Goal: Feedback & Contribution: Submit feedback/report problem

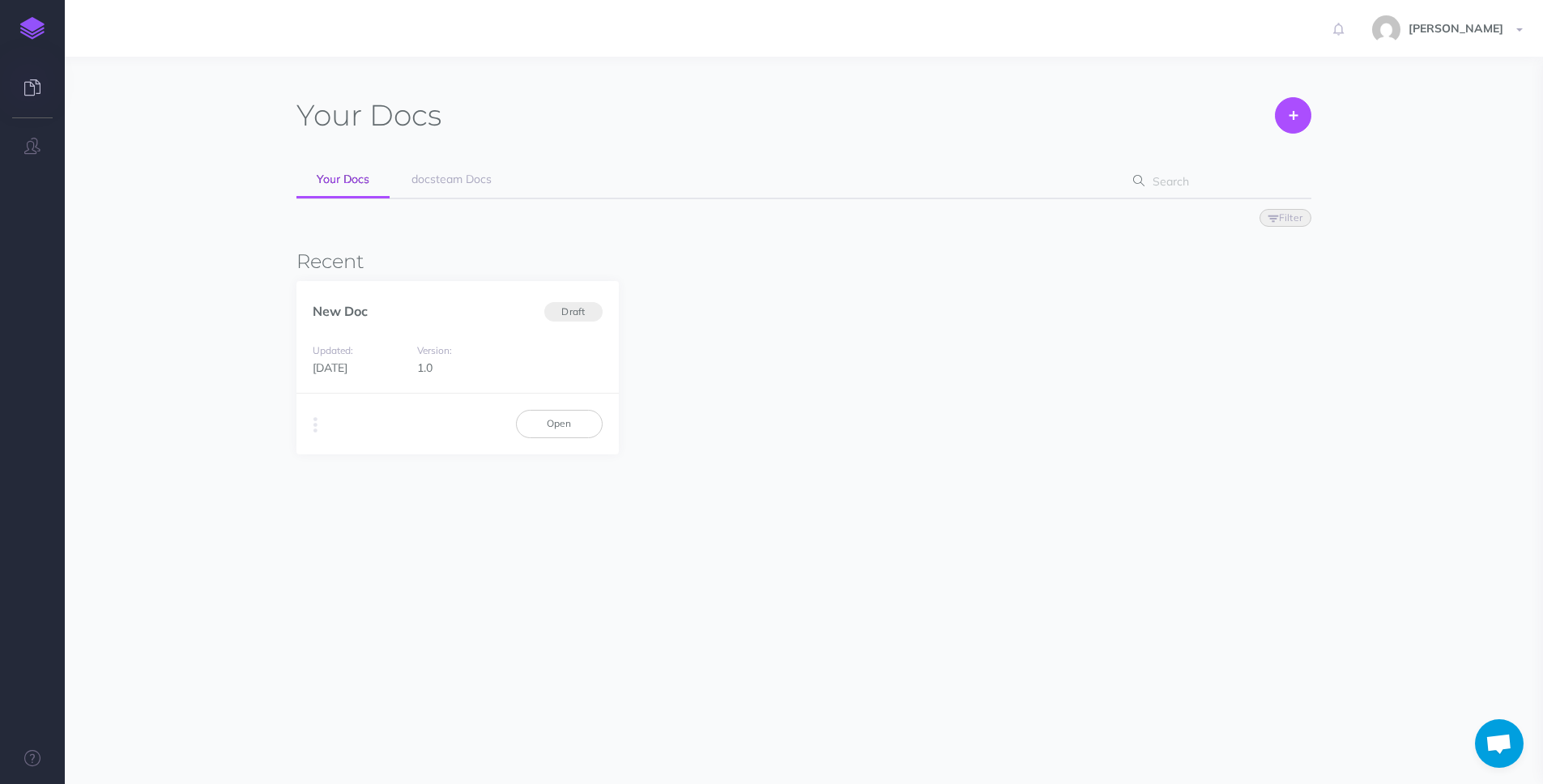
click at [42, 85] on link at bounding box center [32, 89] width 65 height 48
click at [356, 309] on link "New Doc" at bounding box center [340, 310] width 55 height 16
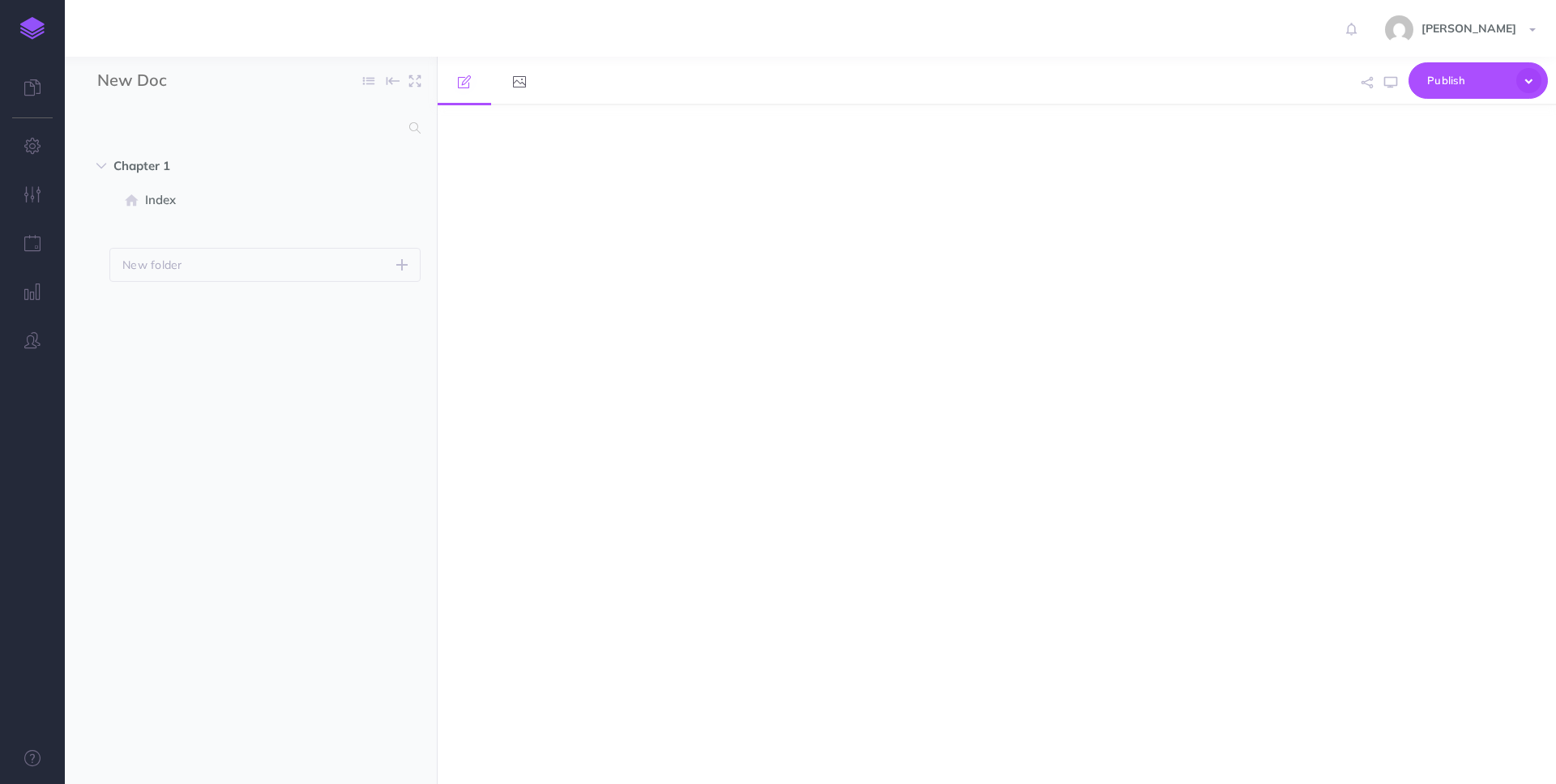
select select "null"
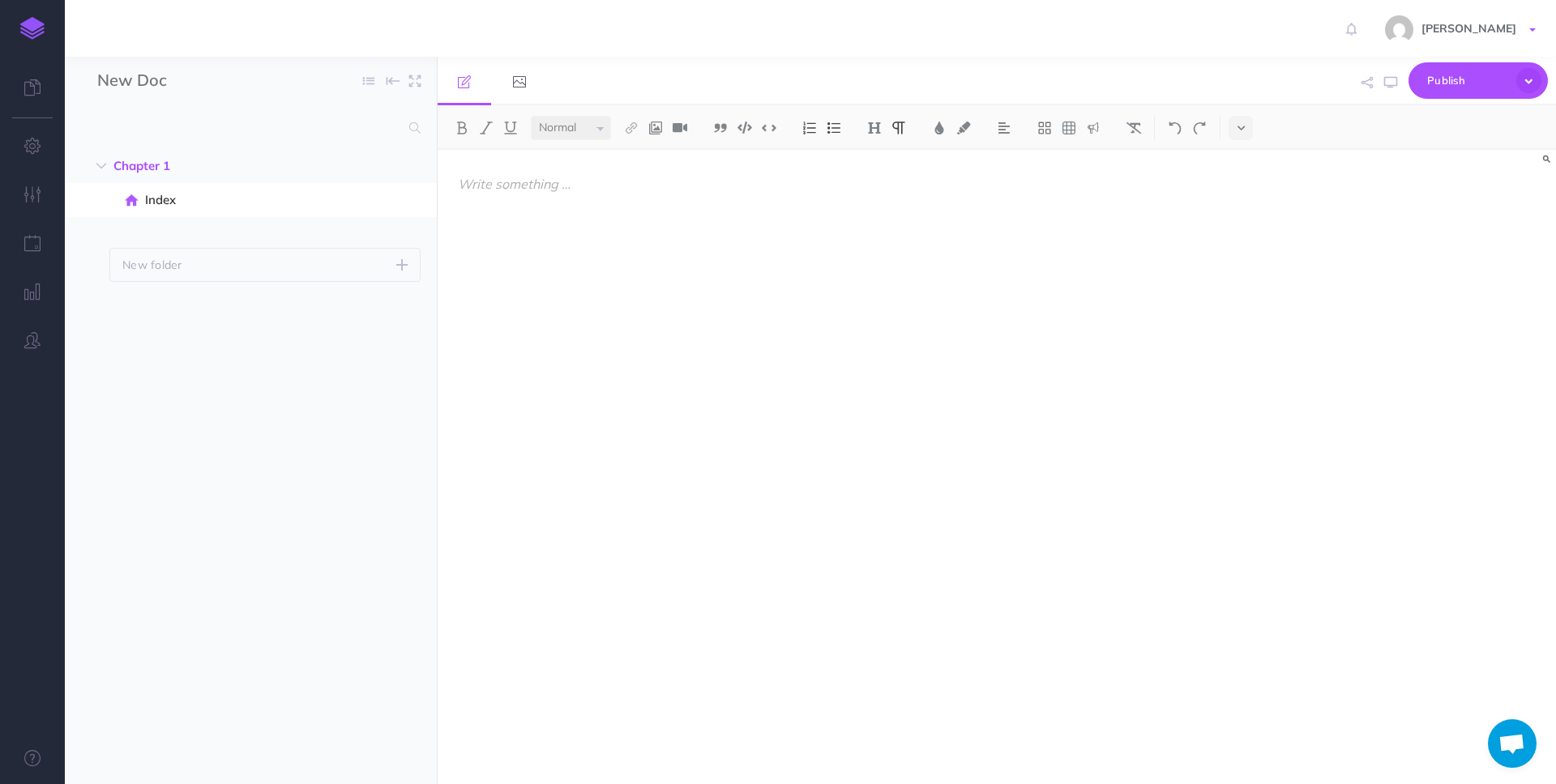
click at [1534, 37] on link "[PERSON_NAME]" at bounding box center [1462, 28] width 188 height 57
click at [1524, 31] on link "[PERSON_NAME]" at bounding box center [1462, 28] width 188 height 57
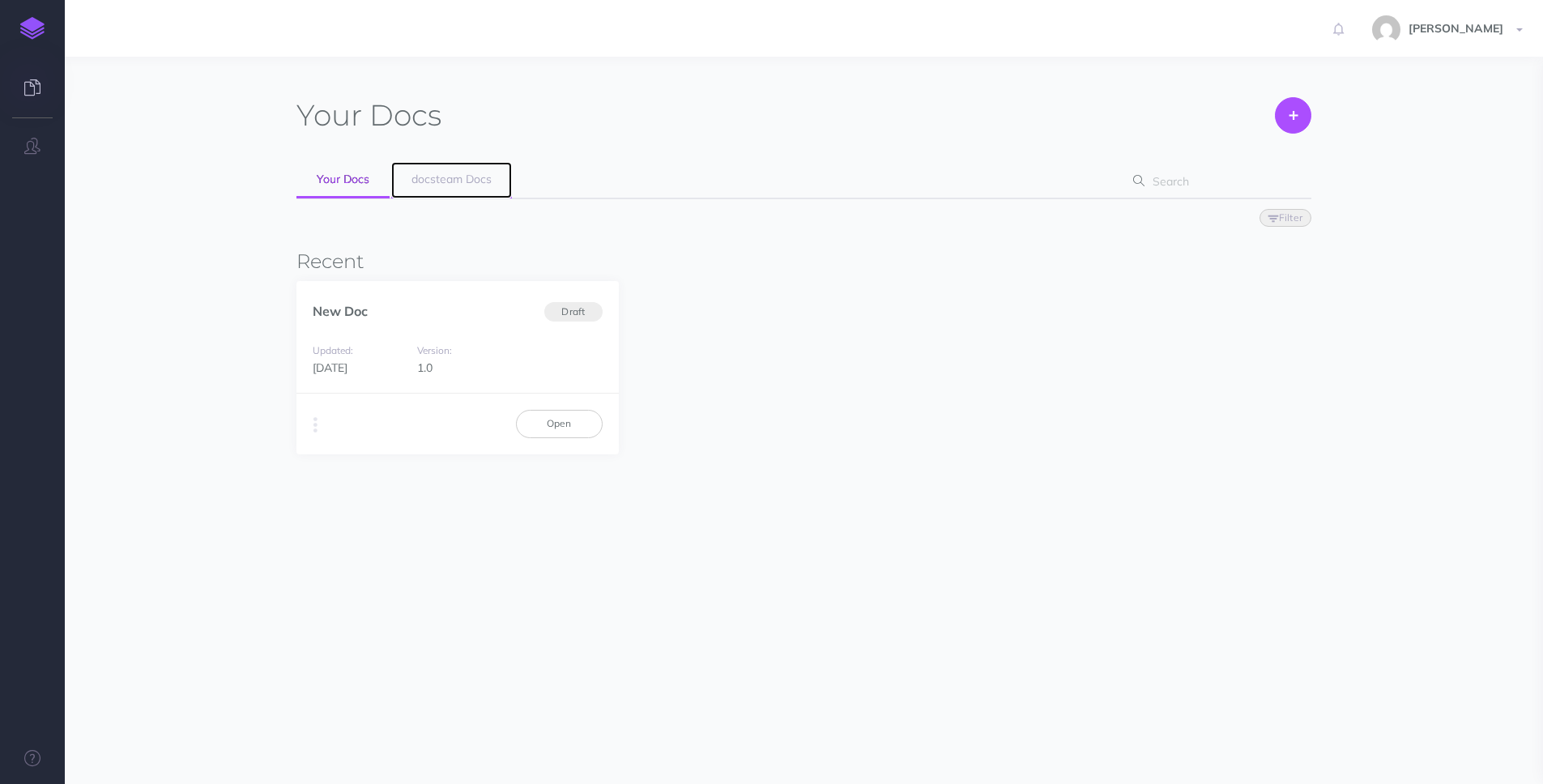
click at [444, 174] on span "docsteam Docs" at bounding box center [451, 179] width 80 height 15
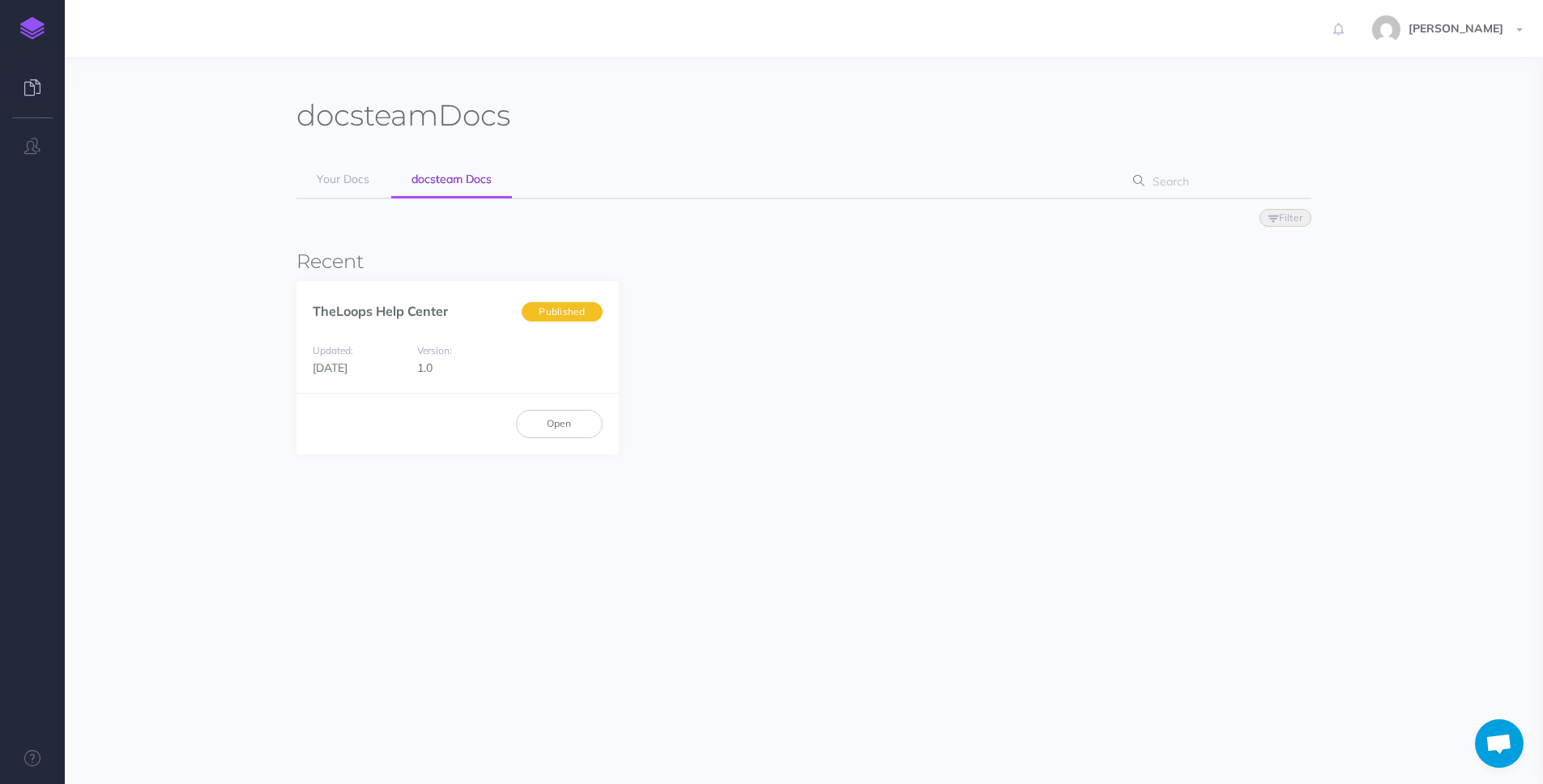
click at [27, 90] on icon at bounding box center [32, 87] width 16 height 16
click at [33, 123] on button "button" at bounding box center [32, 147] width 65 height 48
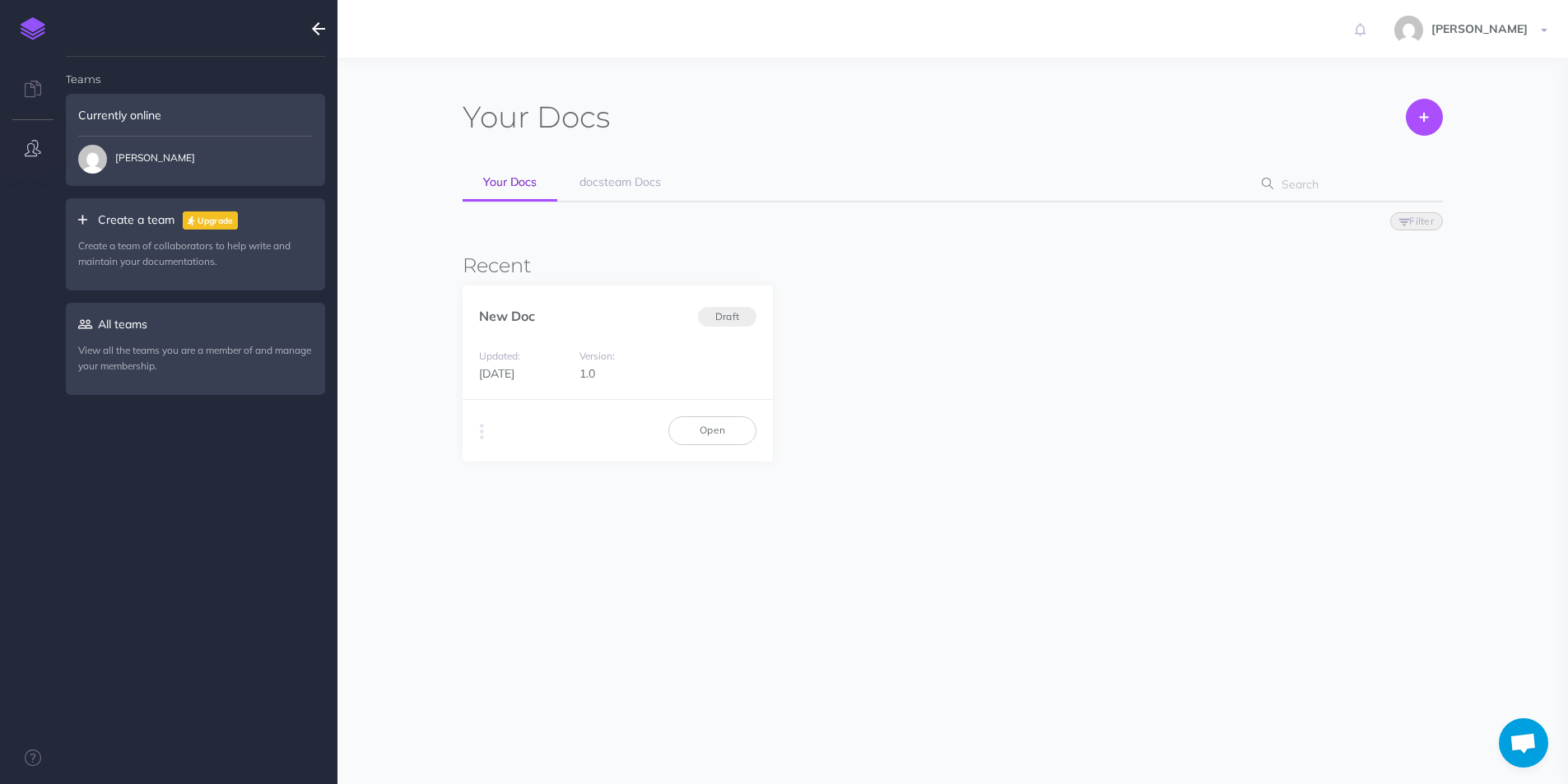
click at [147, 155] on span "Mohan Achar" at bounding box center [137, 159] width 117 height 29
click at [134, 106] on div "Currently online" at bounding box center [195, 115] width 259 height 42
click at [36, 28] on img at bounding box center [33, 28] width 25 height 23
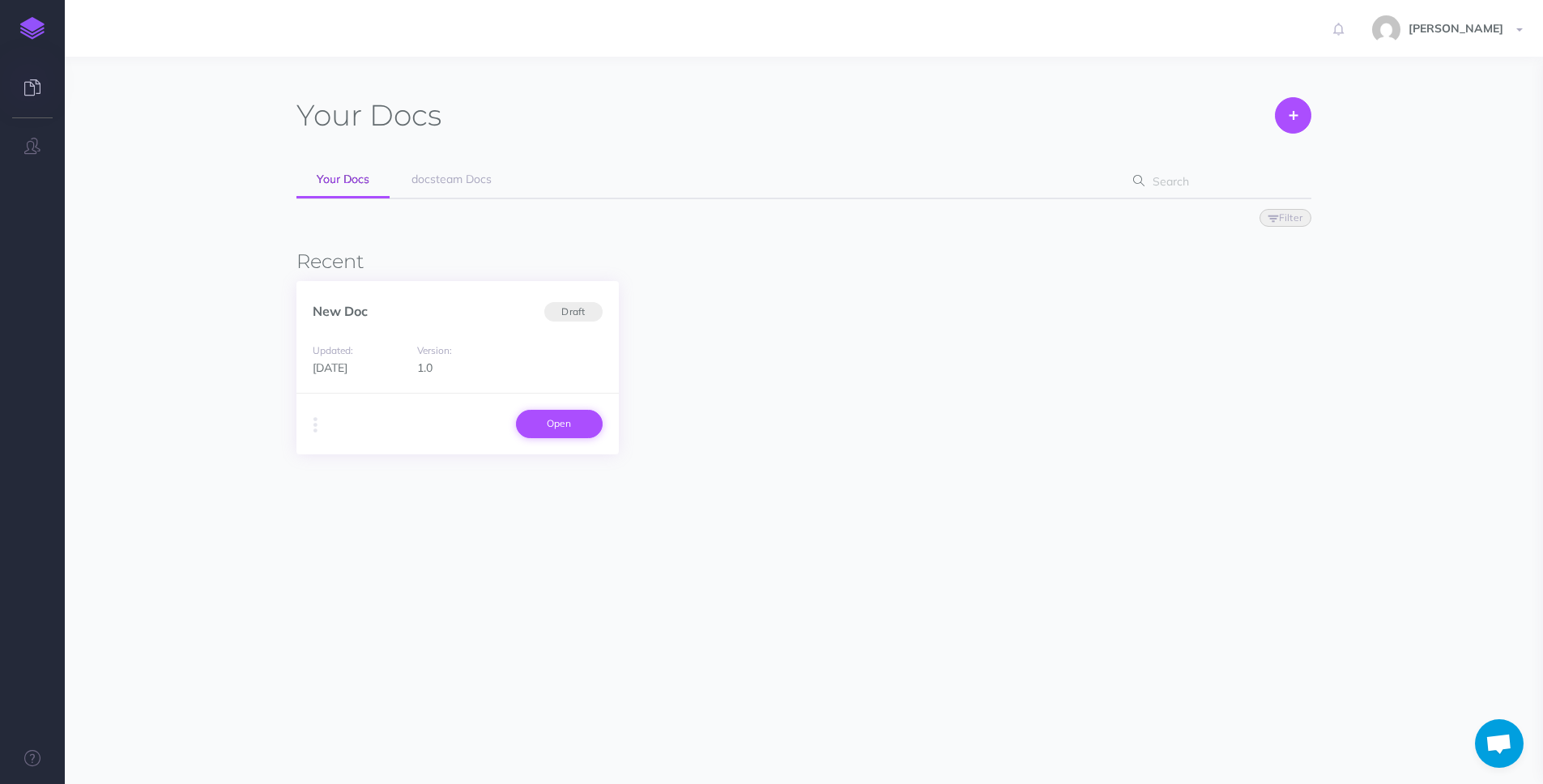
click at [569, 431] on link "Open" at bounding box center [559, 424] width 86 height 28
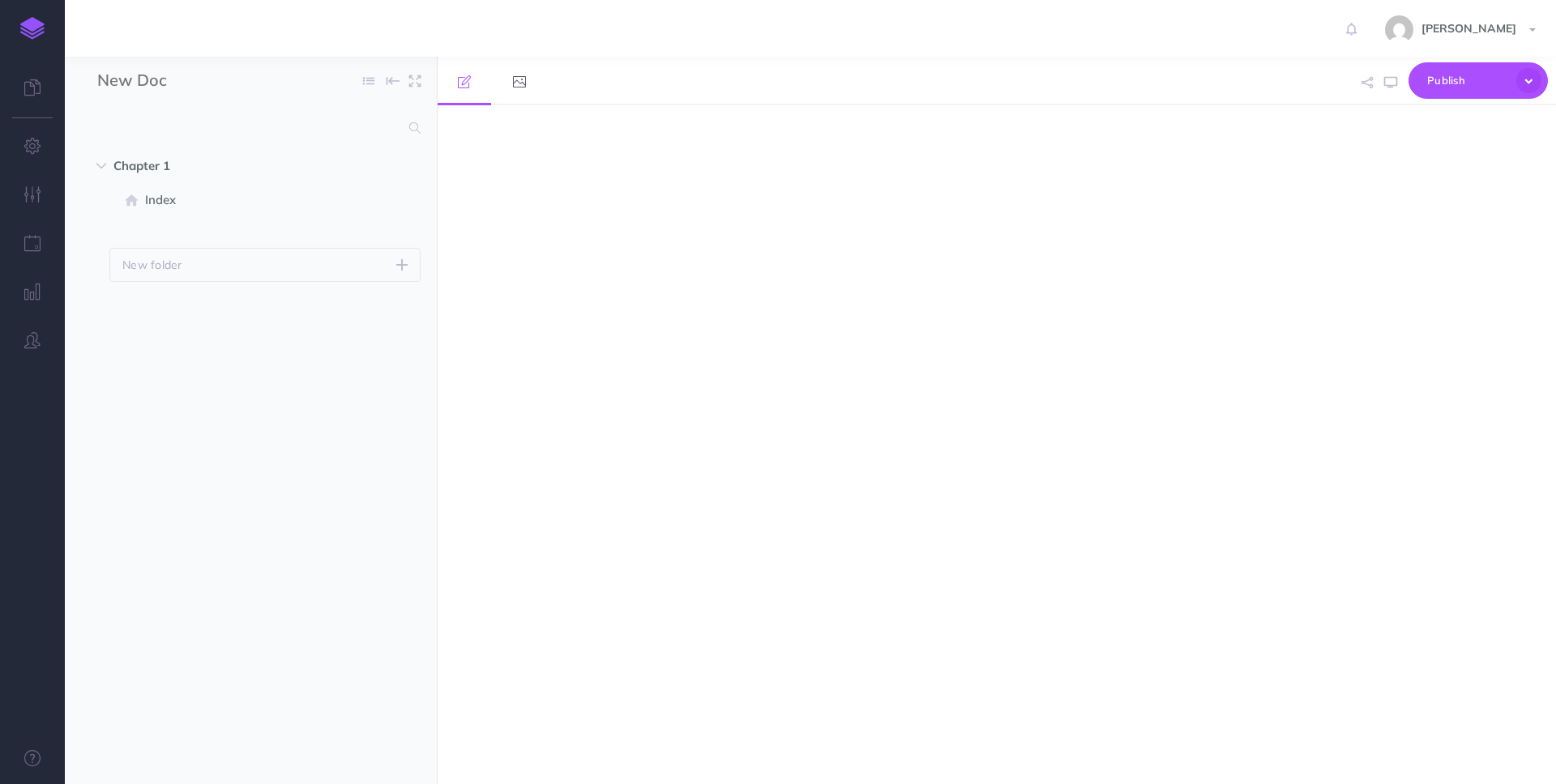
select select "null"
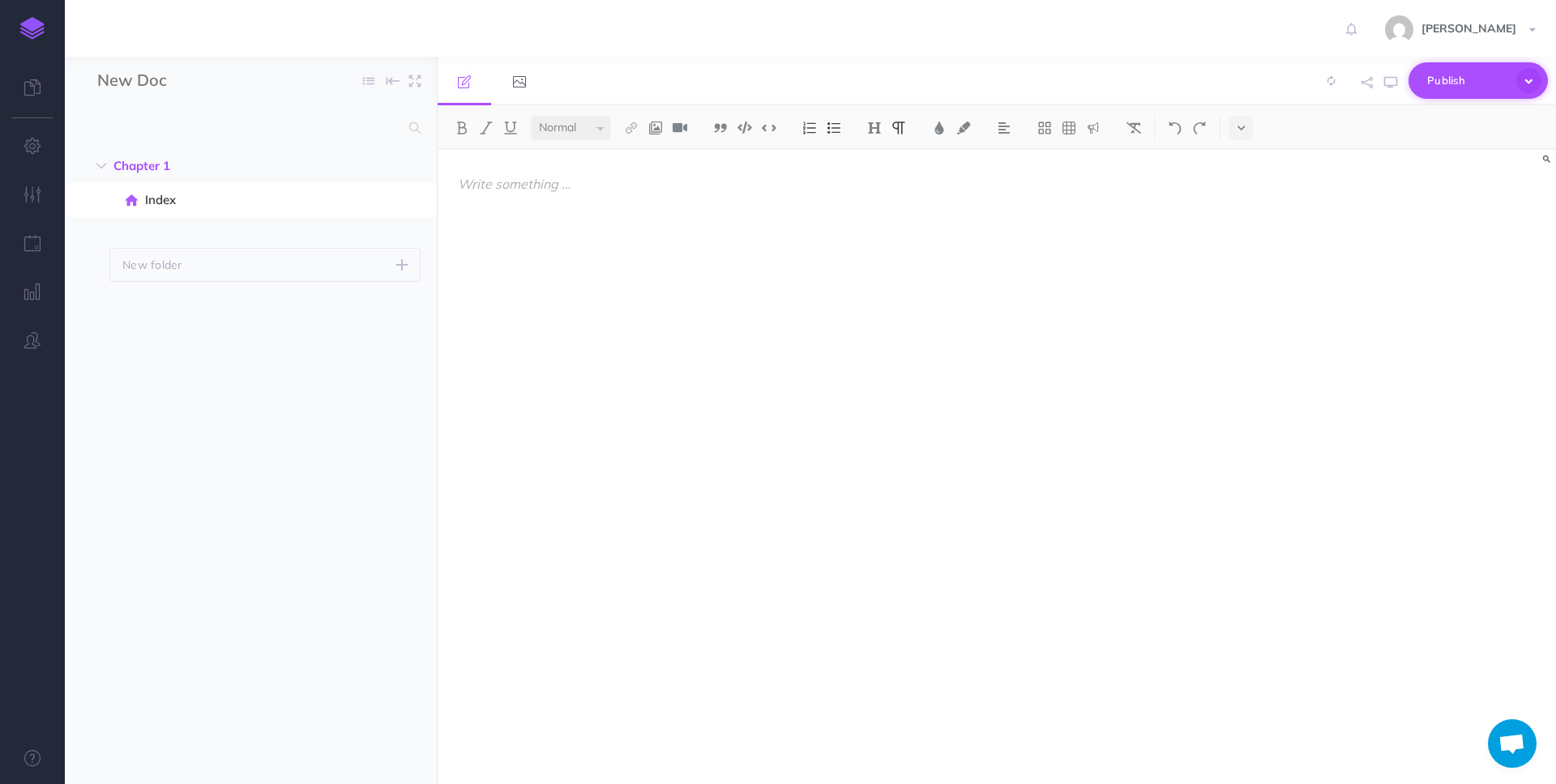
click at [1530, 84] on icon "button" at bounding box center [1528, 80] width 25 height 25
click at [1412, 333] on div at bounding box center [996, 468] width 1119 height 635
click at [1527, 32] on link "Mohan Achar" at bounding box center [1462, 28] width 188 height 57
click at [1293, 300] on div at bounding box center [996, 468] width 1119 height 635
click at [30, 145] on icon "button" at bounding box center [32, 145] width 17 height 16
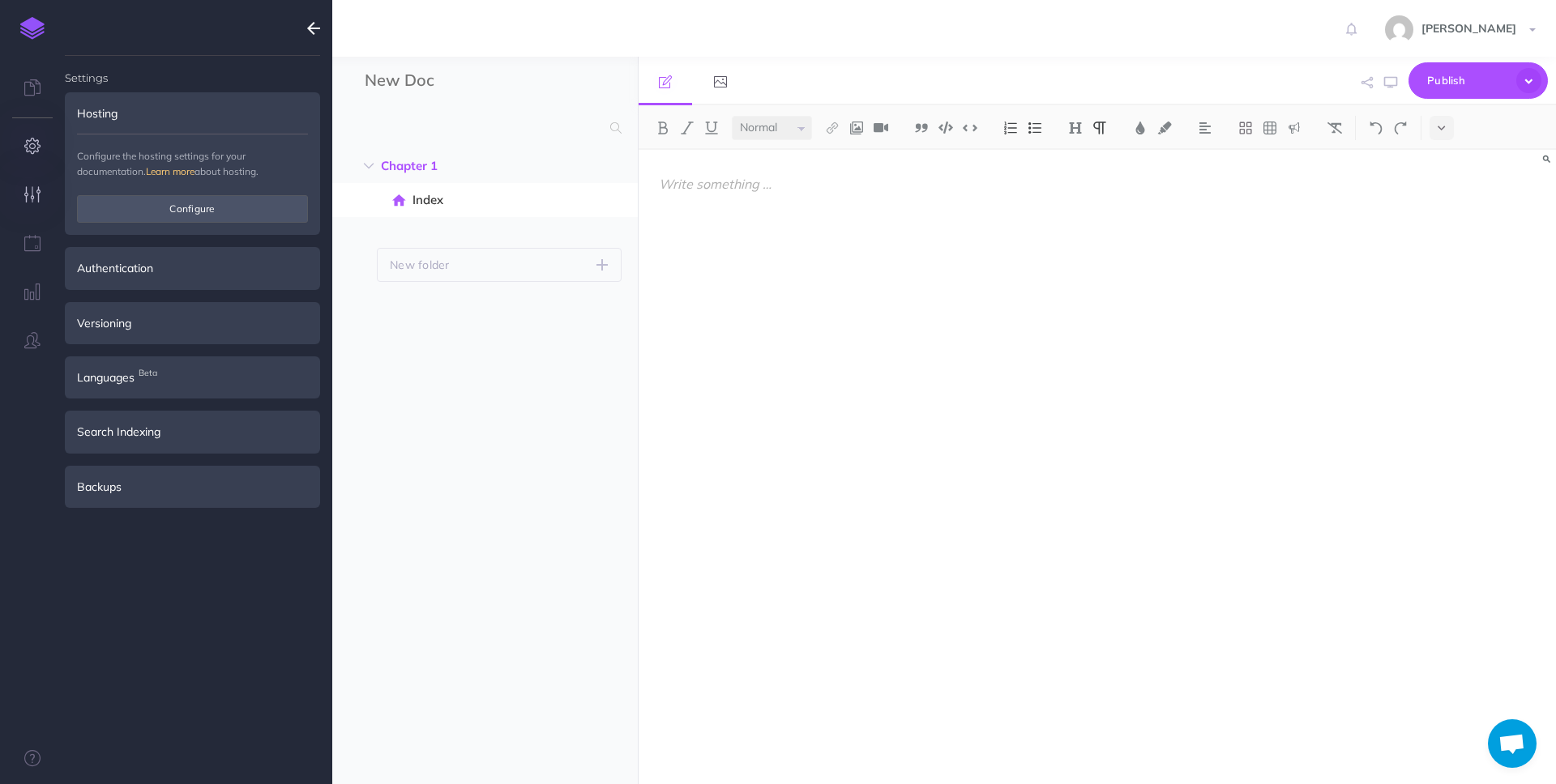
click at [32, 200] on icon "button" at bounding box center [32, 194] width 17 height 16
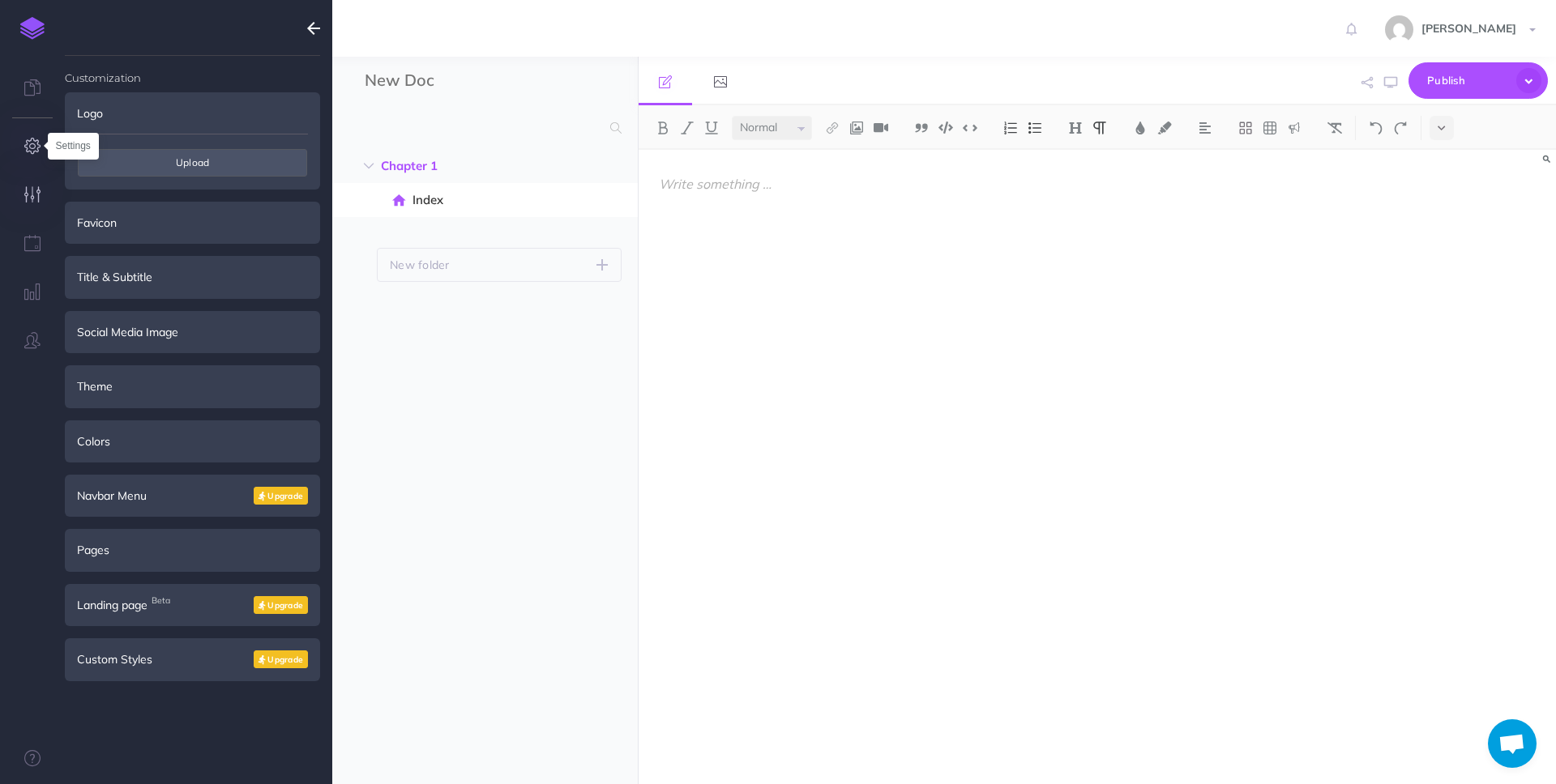
click at [34, 140] on icon "button" at bounding box center [32, 145] width 17 height 16
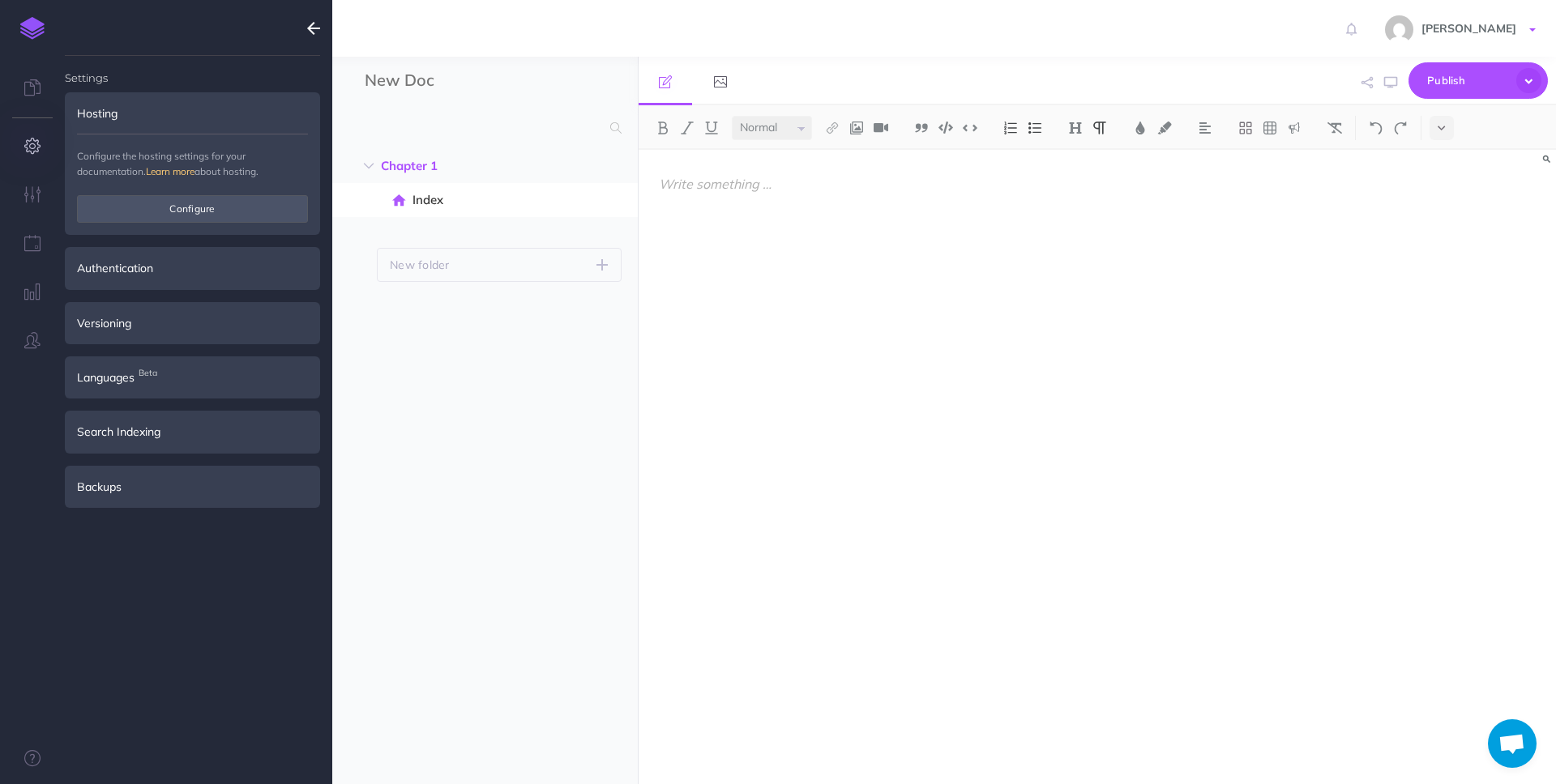
click at [1528, 32] on link "Mohan Achar" at bounding box center [1462, 28] width 188 height 57
click at [1150, 379] on div at bounding box center [960, 459] width 642 height 618
click at [662, 86] on icon at bounding box center [666, 82] width 13 height 13
click at [1535, 24] on link "Mohan Achar" at bounding box center [1462, 28] width 188 height 57
click at [1273, 348] on div at bounding box center [960, 459] width 642 height 618
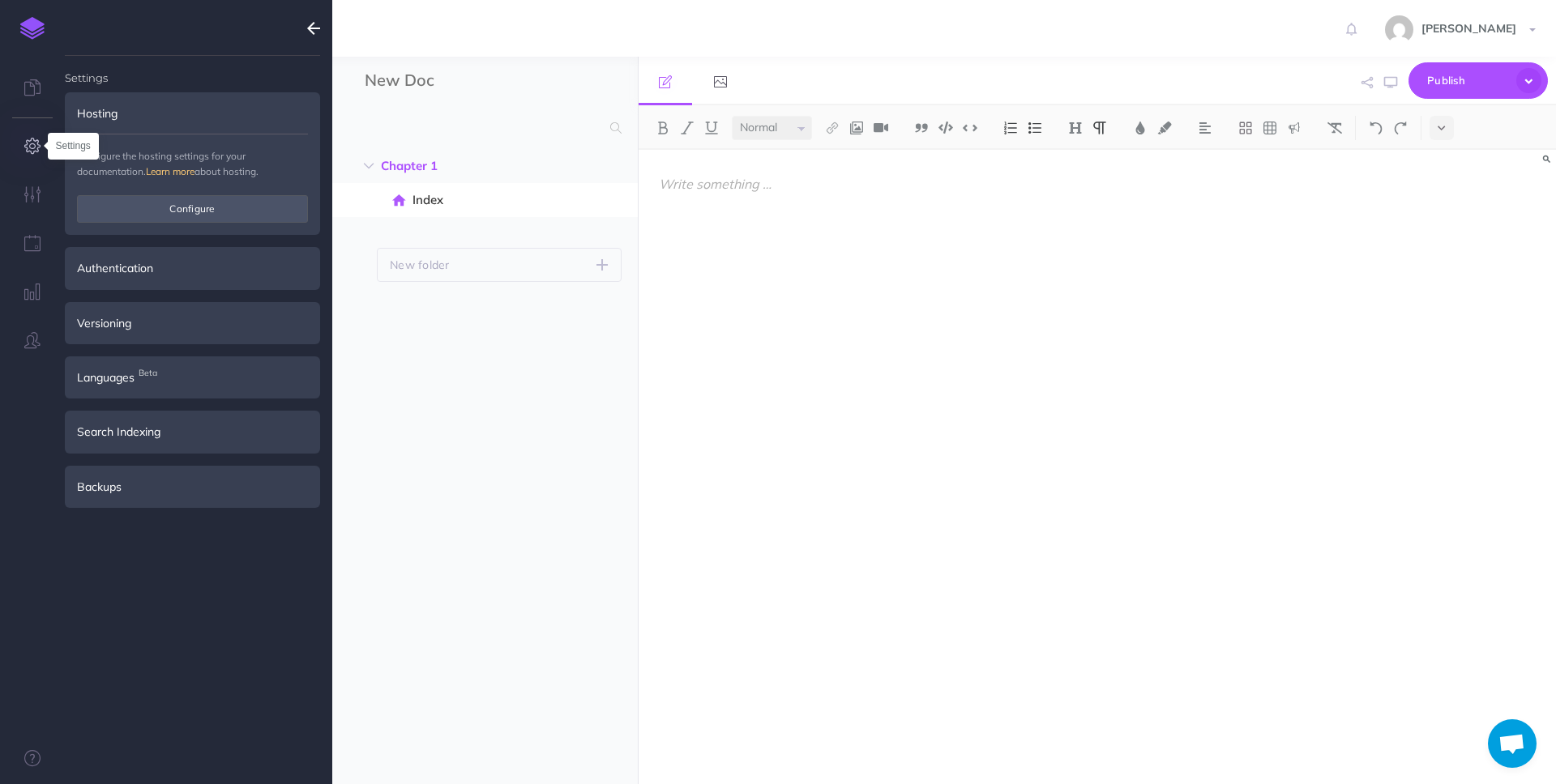
click at [36, 148] on icon "button" at bounding box center [32, 145] width 17 height 16
click at [1535, 82] on icon "button" at bounding box center [1528, 80] width 25 height 25
click at [1416, 320] on div at bounding box center [1097, 468] width 918 height 635
click at [1527, 77] on icon "button" at bounding box center [1528, 80] width 25 height 25
click at [1341, 302] on div at bounding box center [1097, 468] width 918 height 635
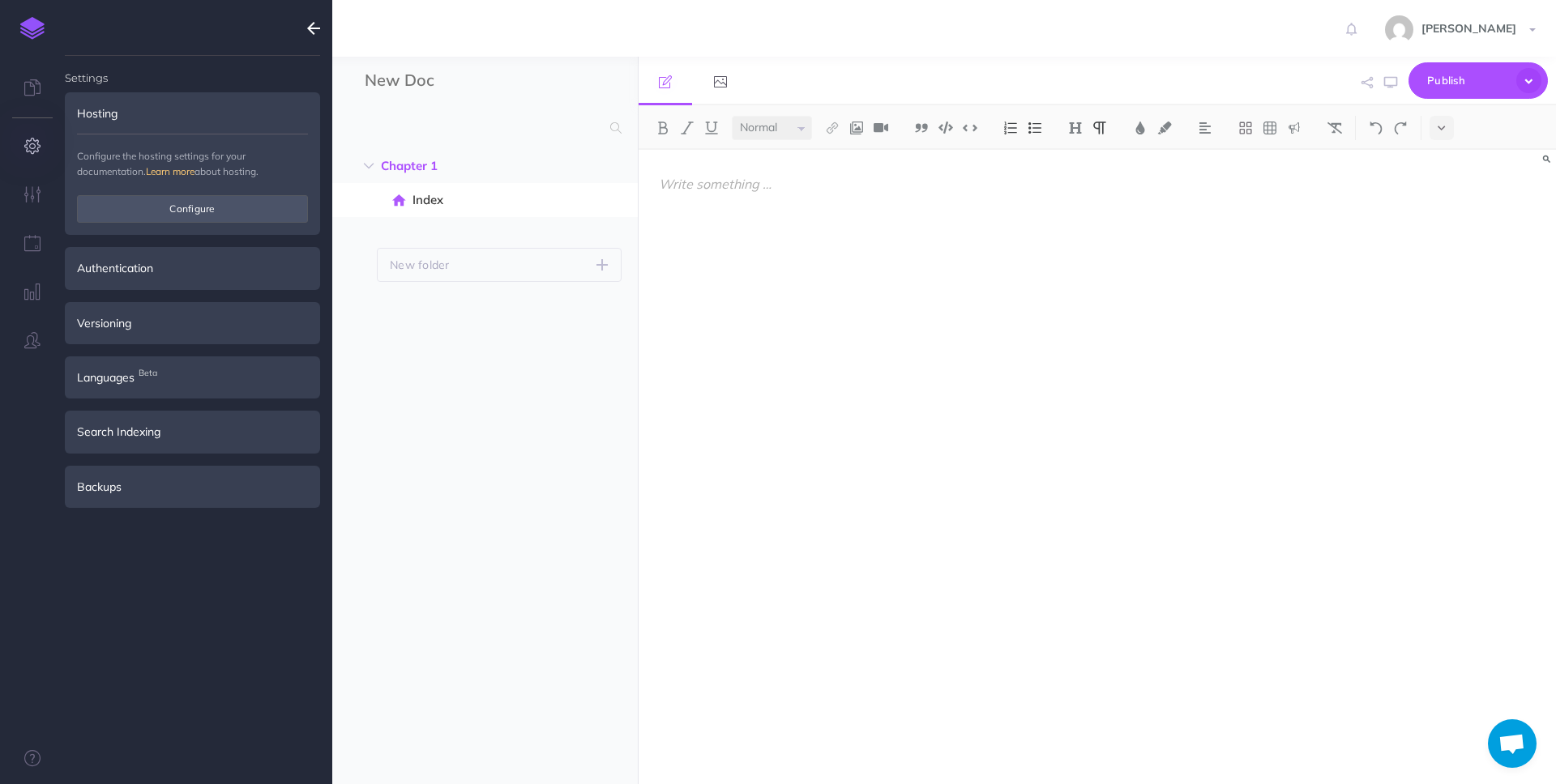
click at [307, 28] on icon "button" at bounding box center [314, 28] width 13 height 19
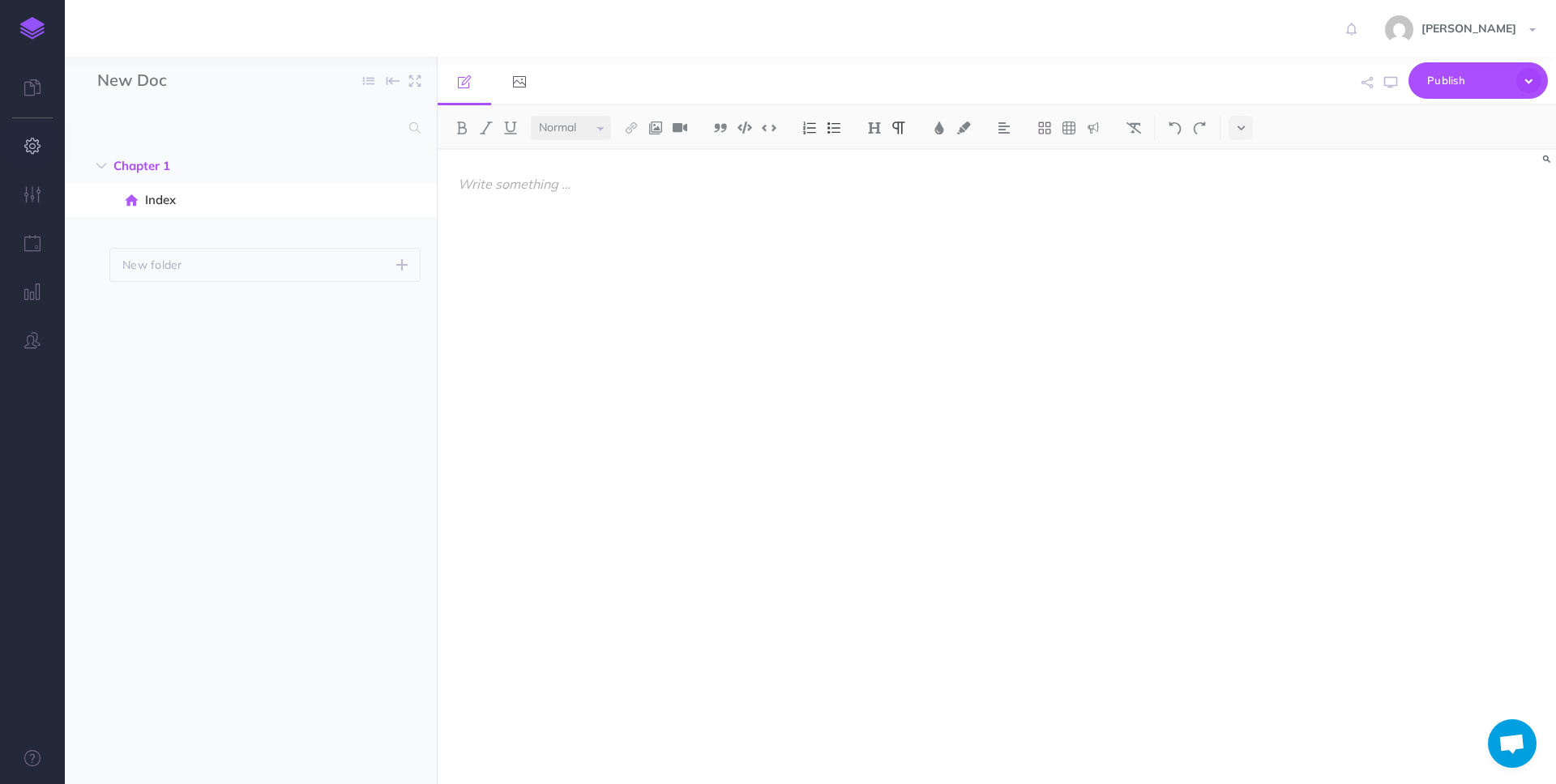
click at [42, 147] on button "button" at bounding box center [32, 147] width 65 height 48
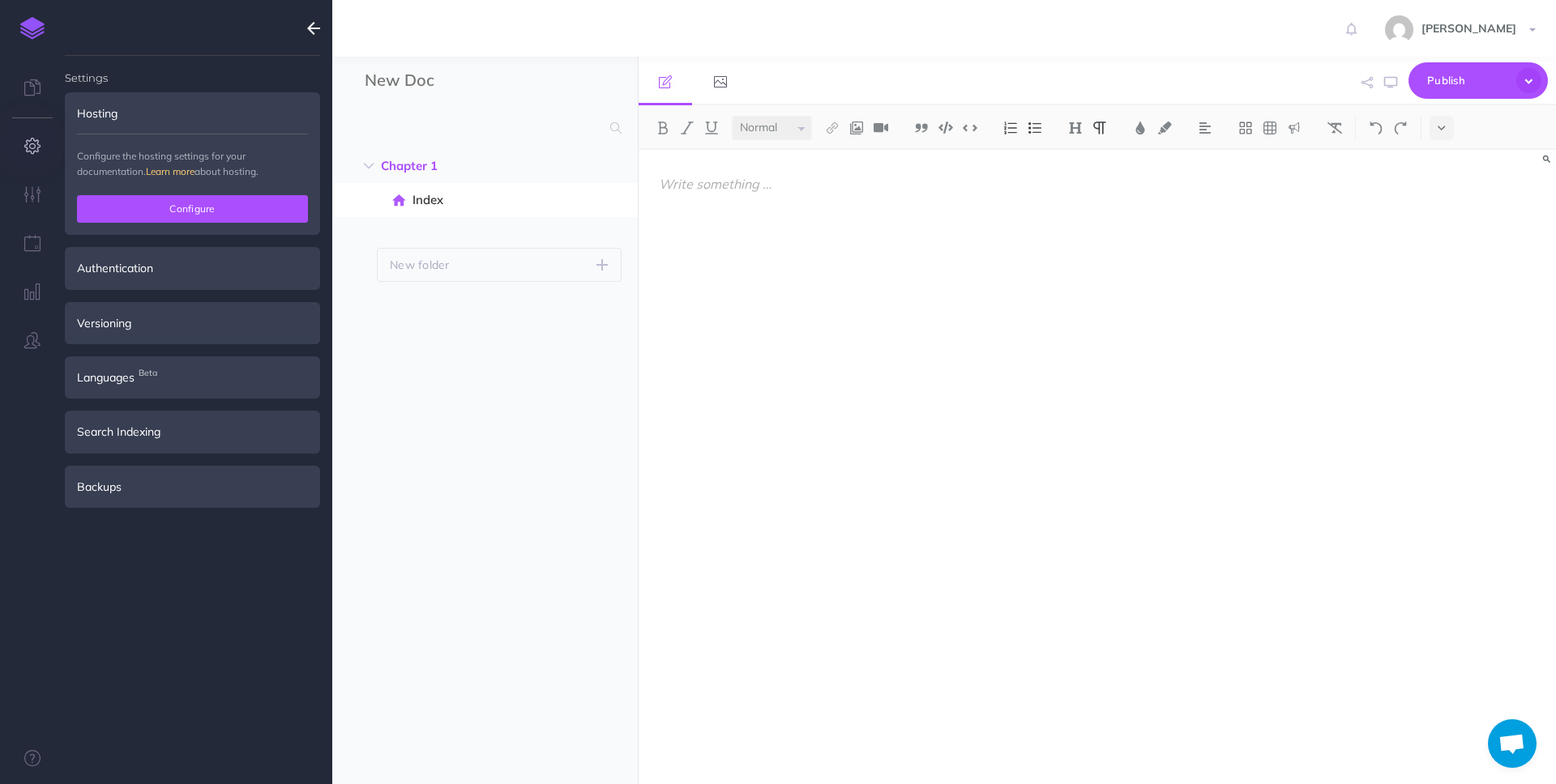
click at [207, 213] on button "Configure" at bounding box center [192, 209] width 231 height 28
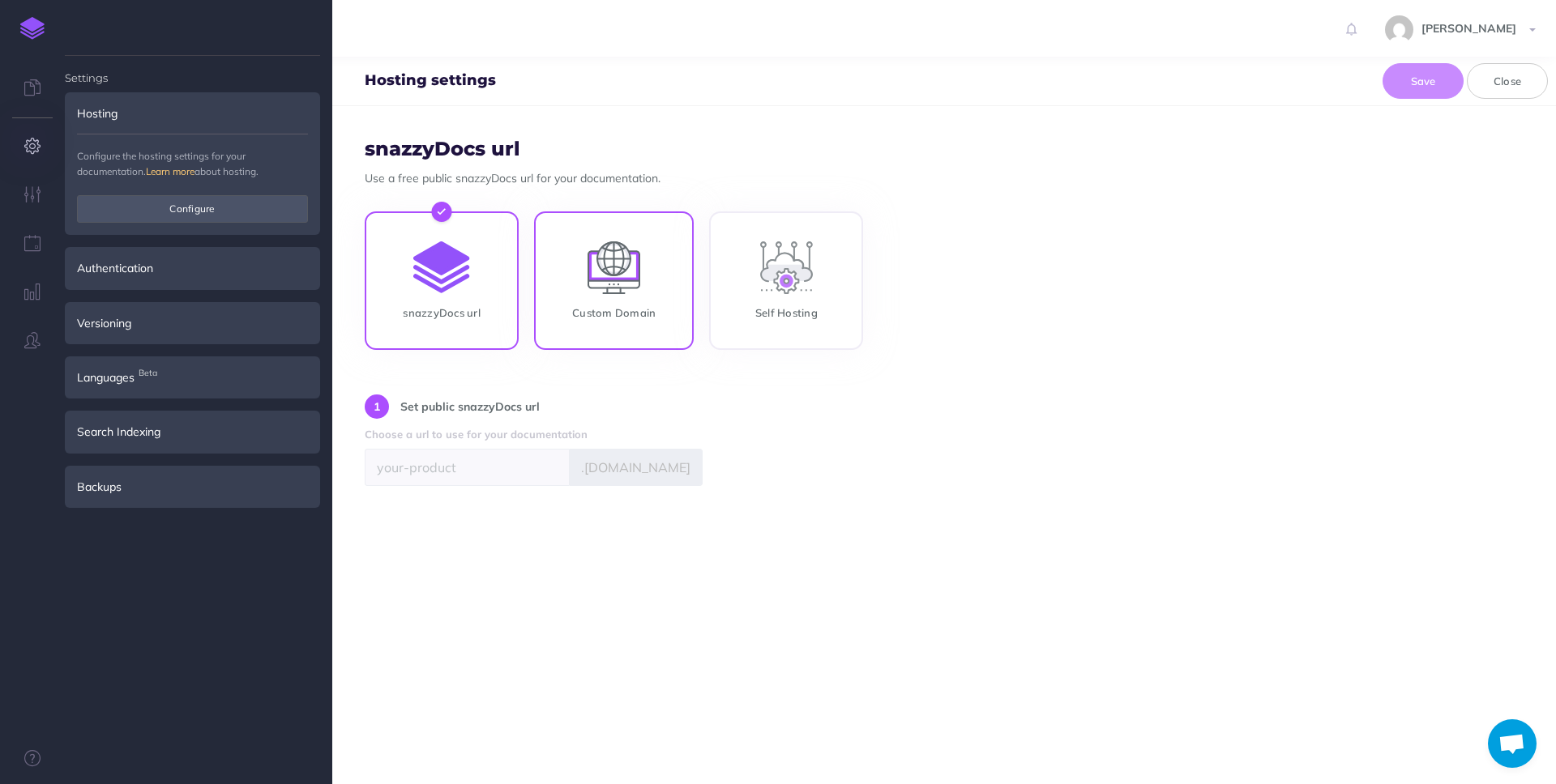
click at [549, 239] on input "Custom Domain" at bounding box center [614, 283] width 160 height 138
radio input "true"
radio input "false"
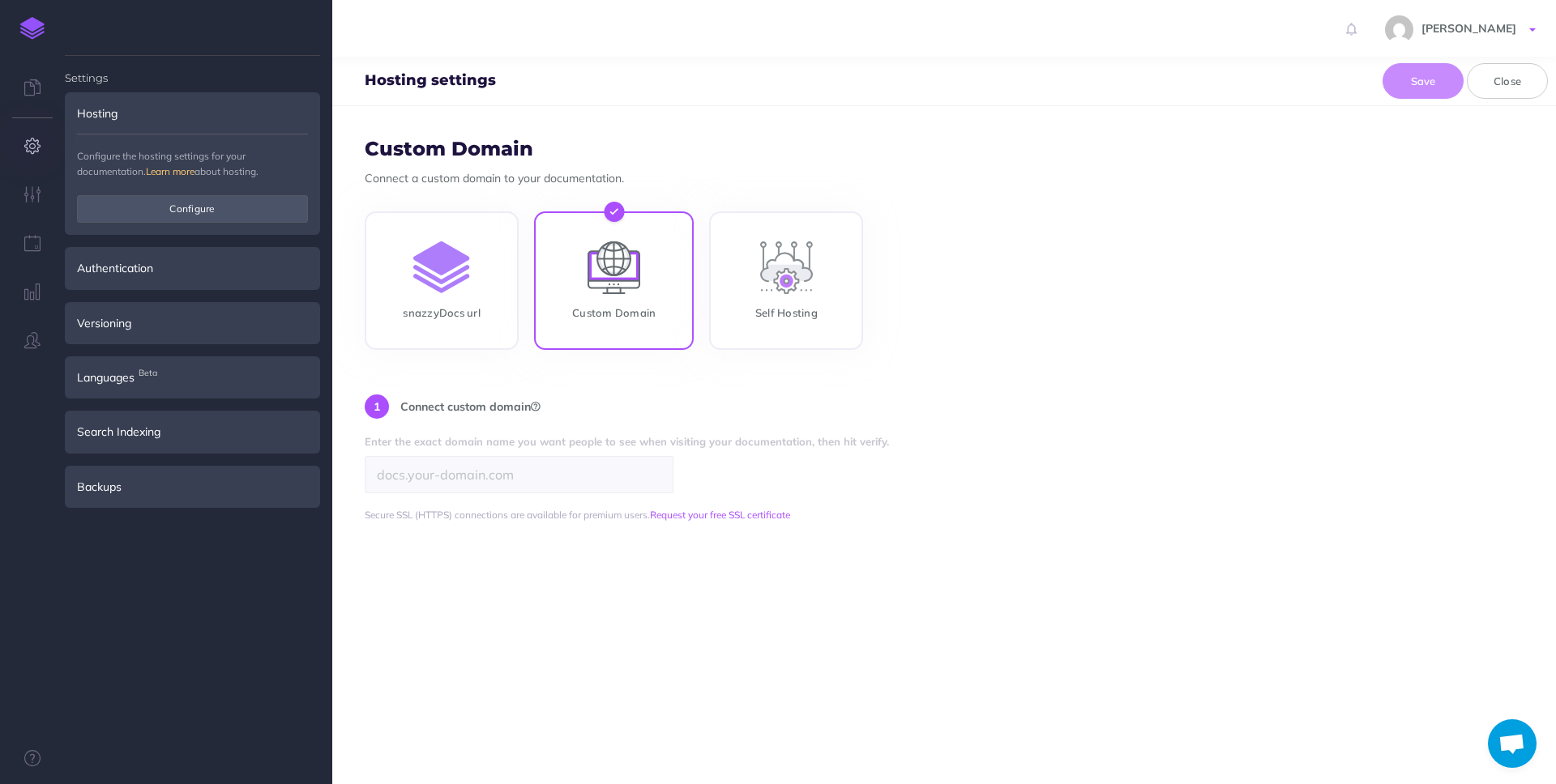
click at [1491, 30] on span "Mohan Achar" at bounding box center [1469, 29] width 111 height 15
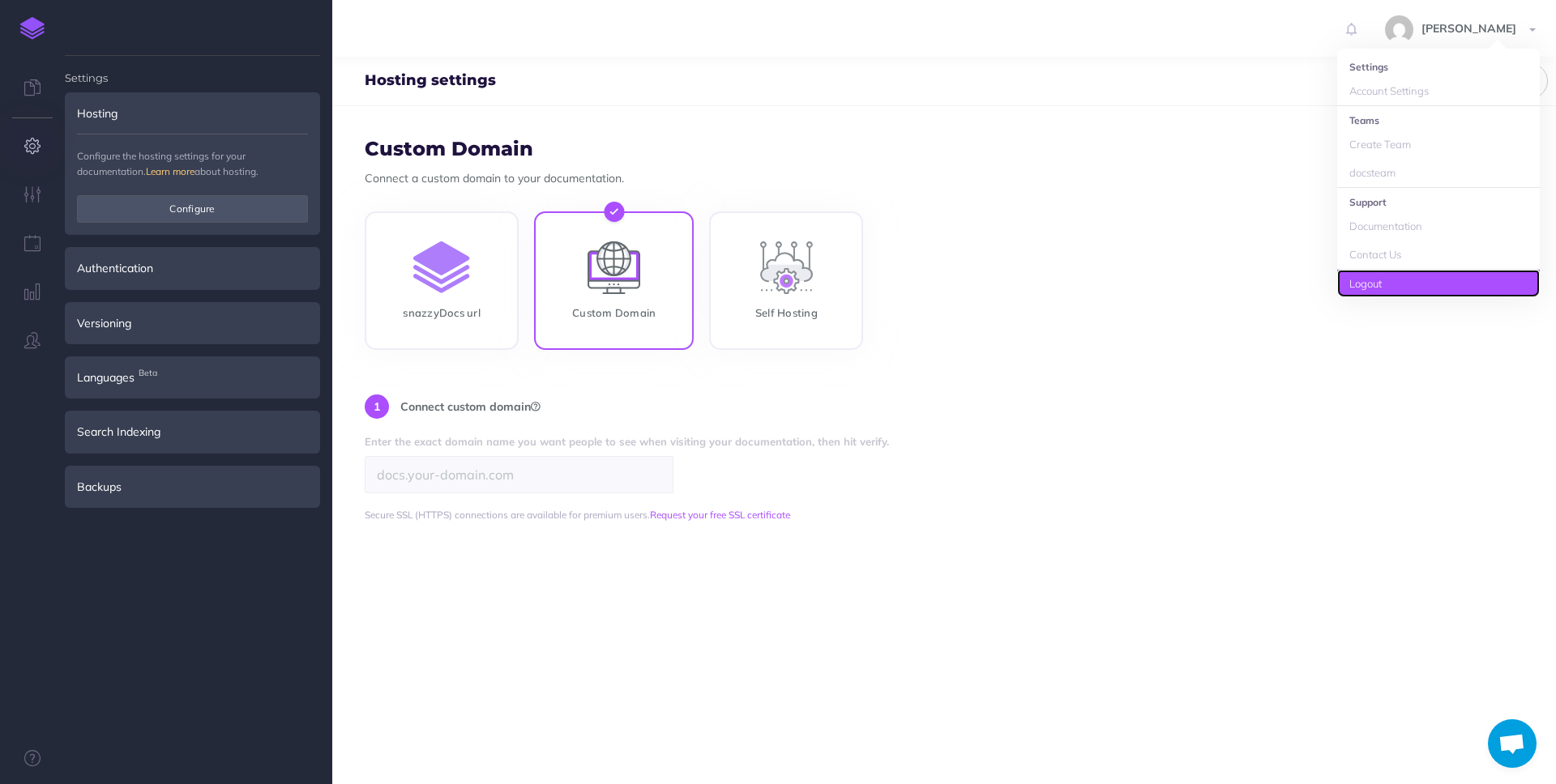
click at [1386, 283] on link "Logout" at bounding box center [1438, 284] width 202 height 29
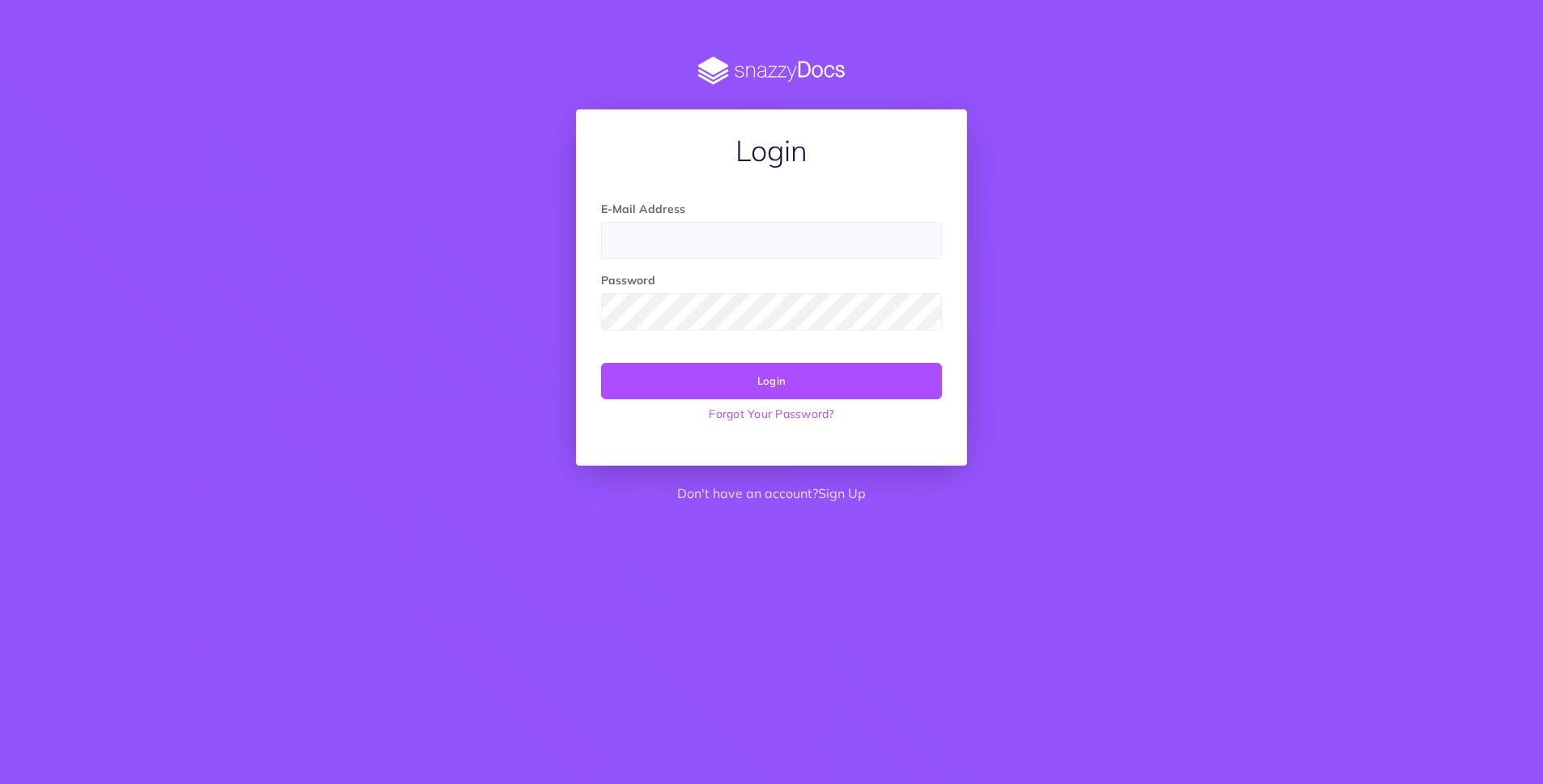
click at [781, 237] on input "email" at bounding box center [772, 240] width 341 height 37
type input "[PERSON_NAME][EMAIL_ADDRESS]"
click at [601, 363] on button "Login" at bounding box center [772, 380] width 341 height 35
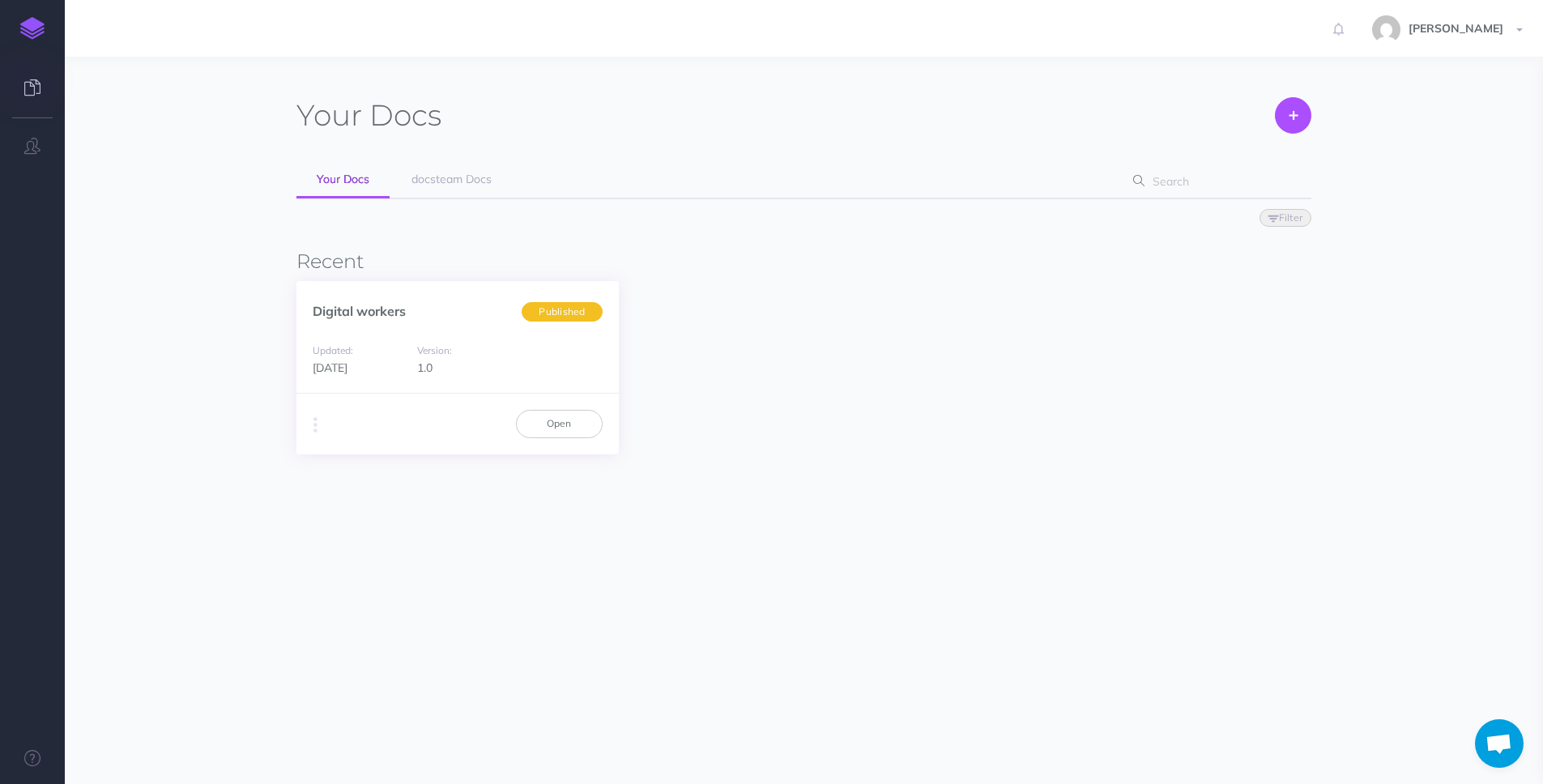
click at [349, 354] on small "Updated:" at bounding box center [333, 350] width 41 height 12
click at [381, 370] on div "Updated: 6 days ago" at bounding box center [361, 359] width 96 height 36
click at [347, 357] on div "Updated: 6 days ago" at bounding box center [361, 359] width 96 height 36
click at [542, 421] on link "Open" at bounding box center [559, 424] width 86 height 28
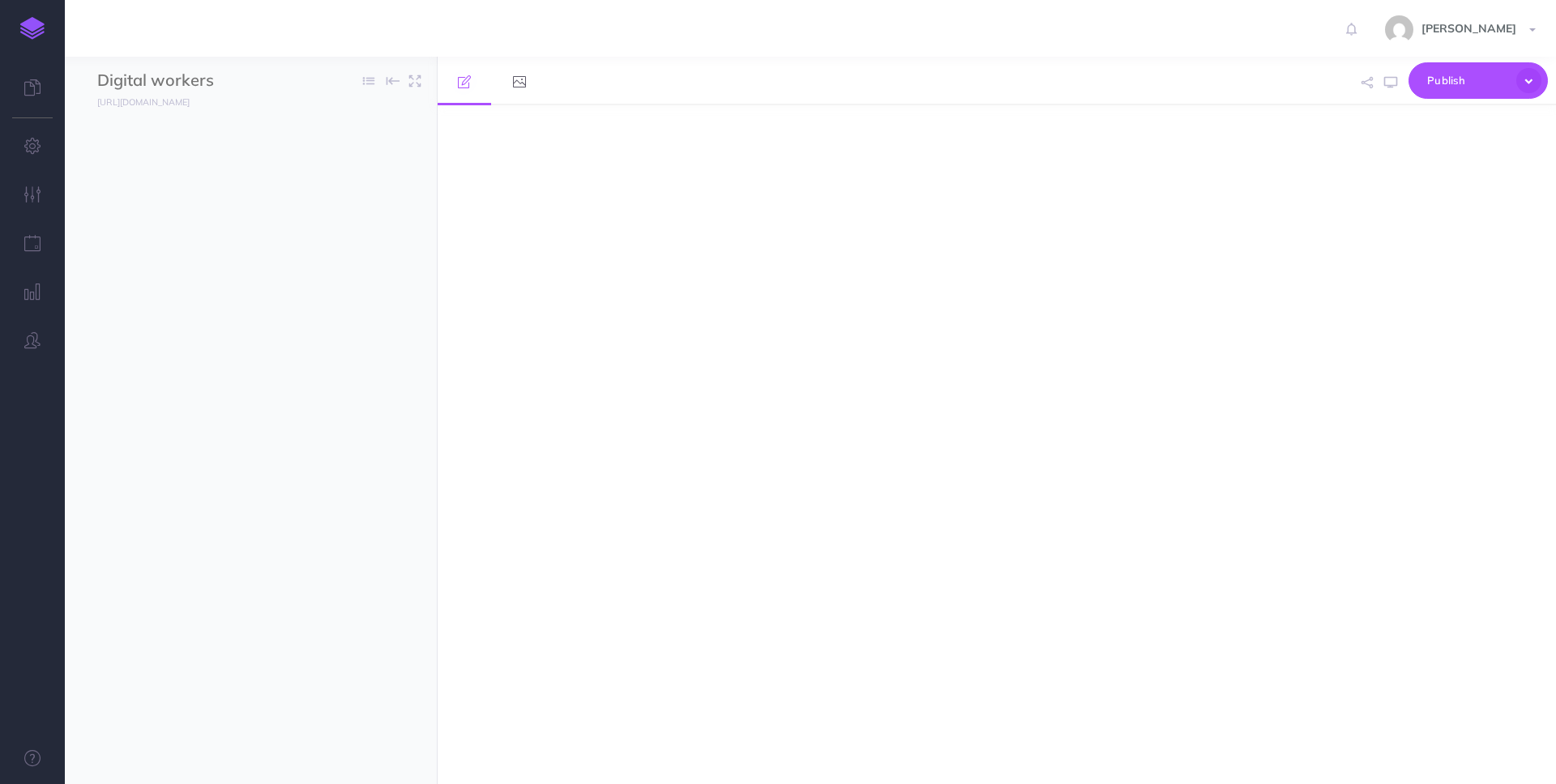
select select "null"
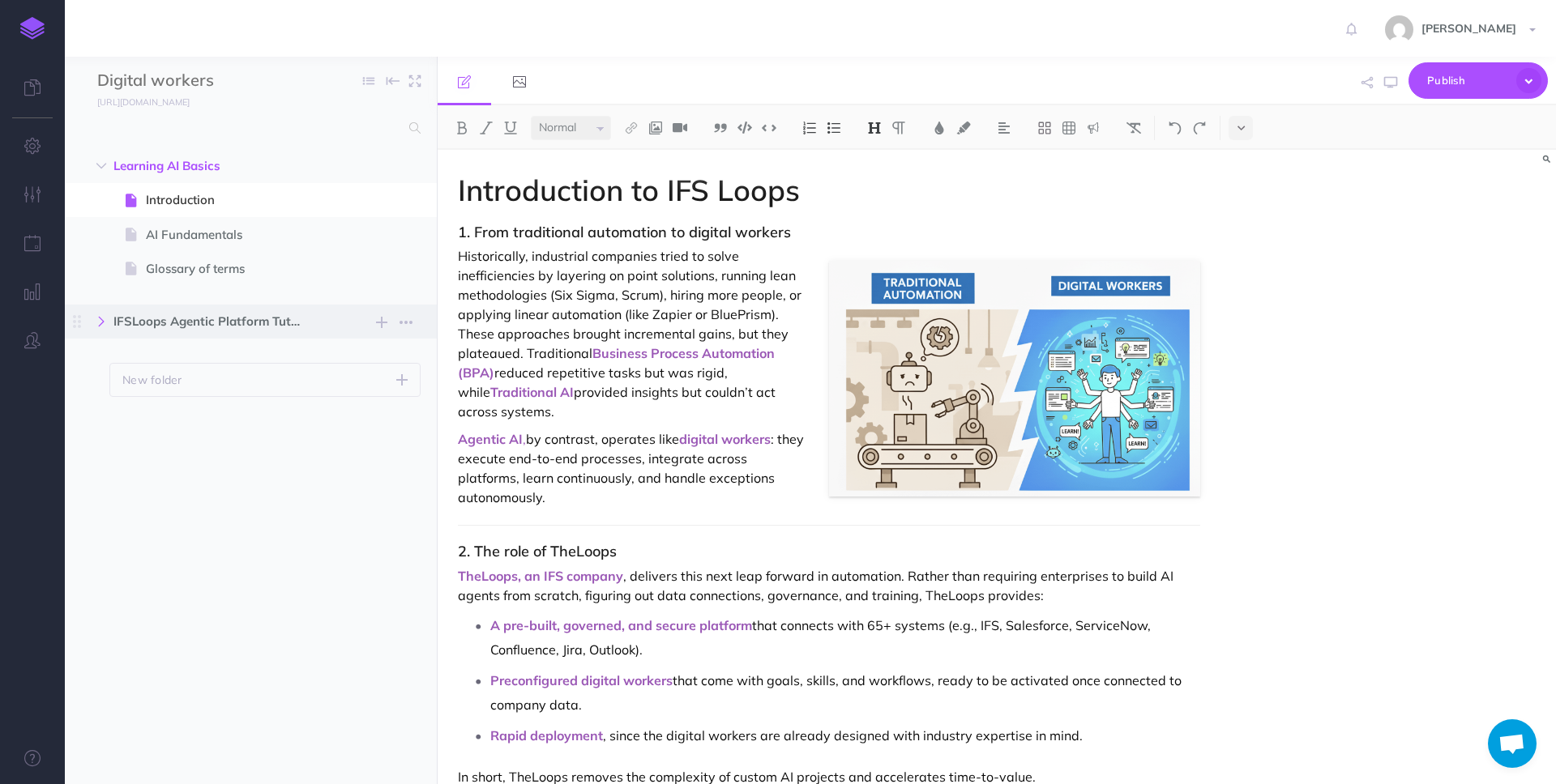
click at [100, 321] on icon "button" at bounding box center [101, 321] width 9 height 9
click at [110, 384] on icon "button" at bounding box center [110, 389] width 9 height 9
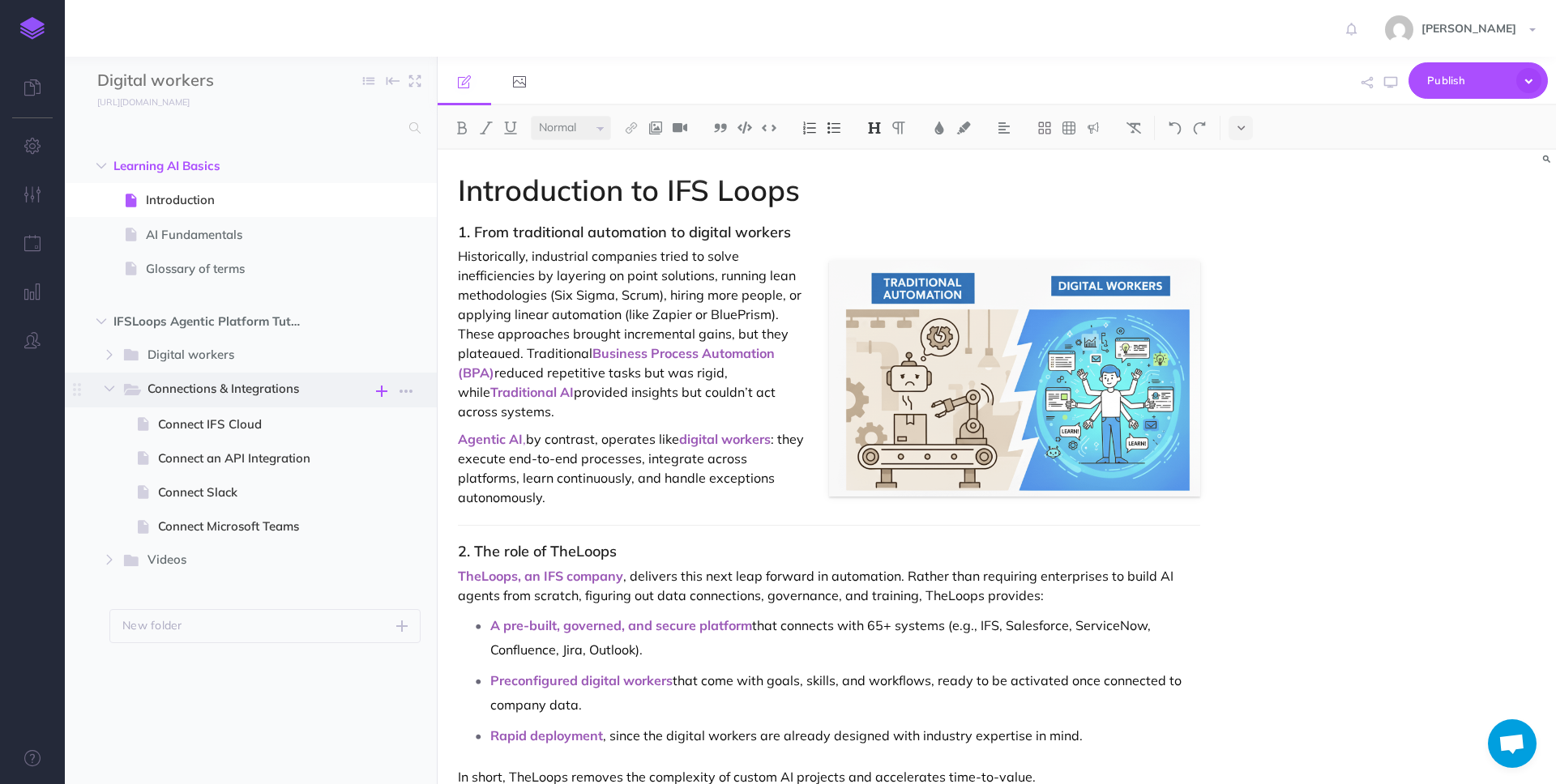
click at [380, 392] on icon "button" at bounding box center [382, 391] width 11 height 19
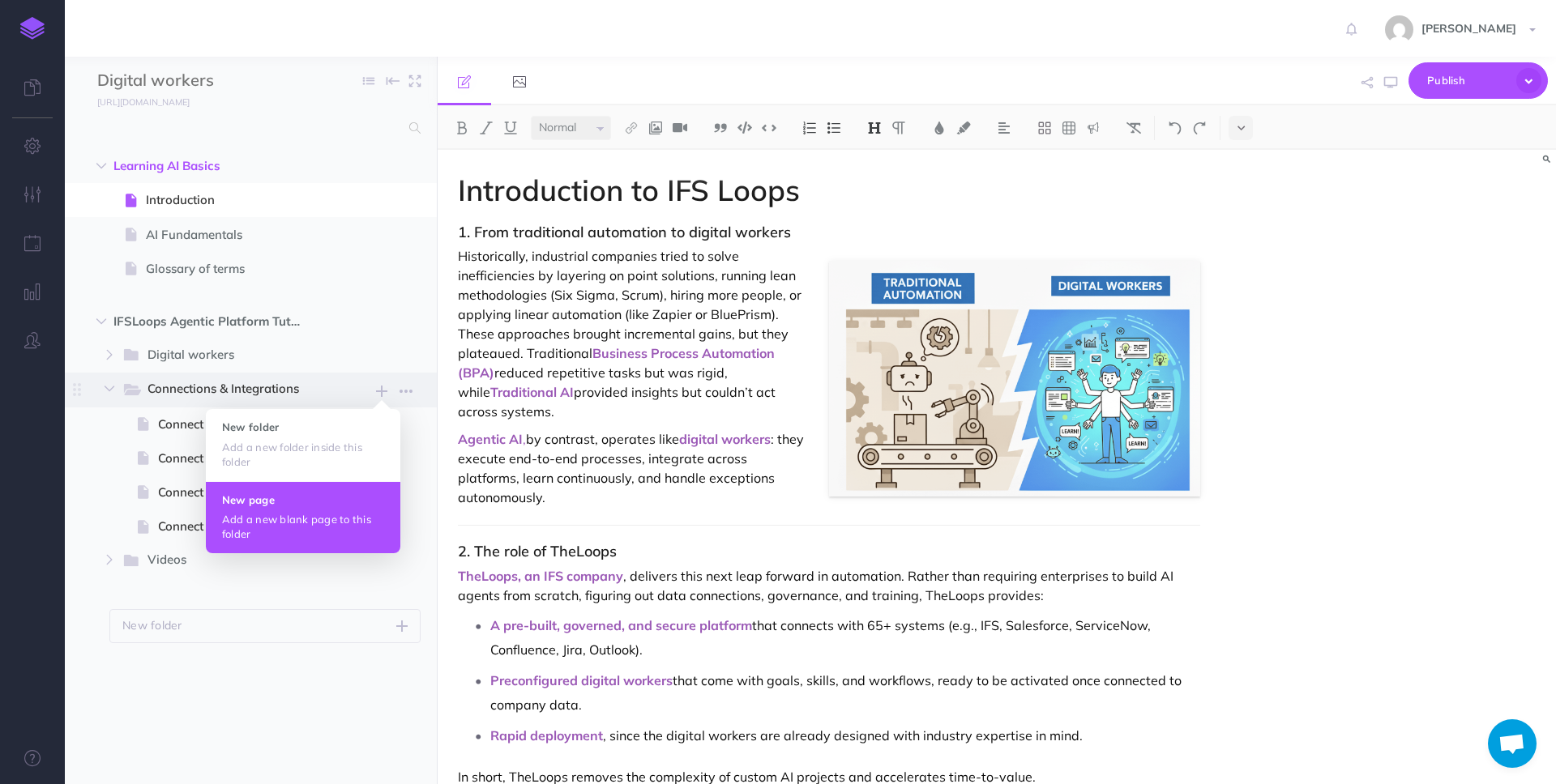
click at [277, 506] on button "New page Add a new blank page to this folder" at bounding box center [304, 518] width 195 height 72
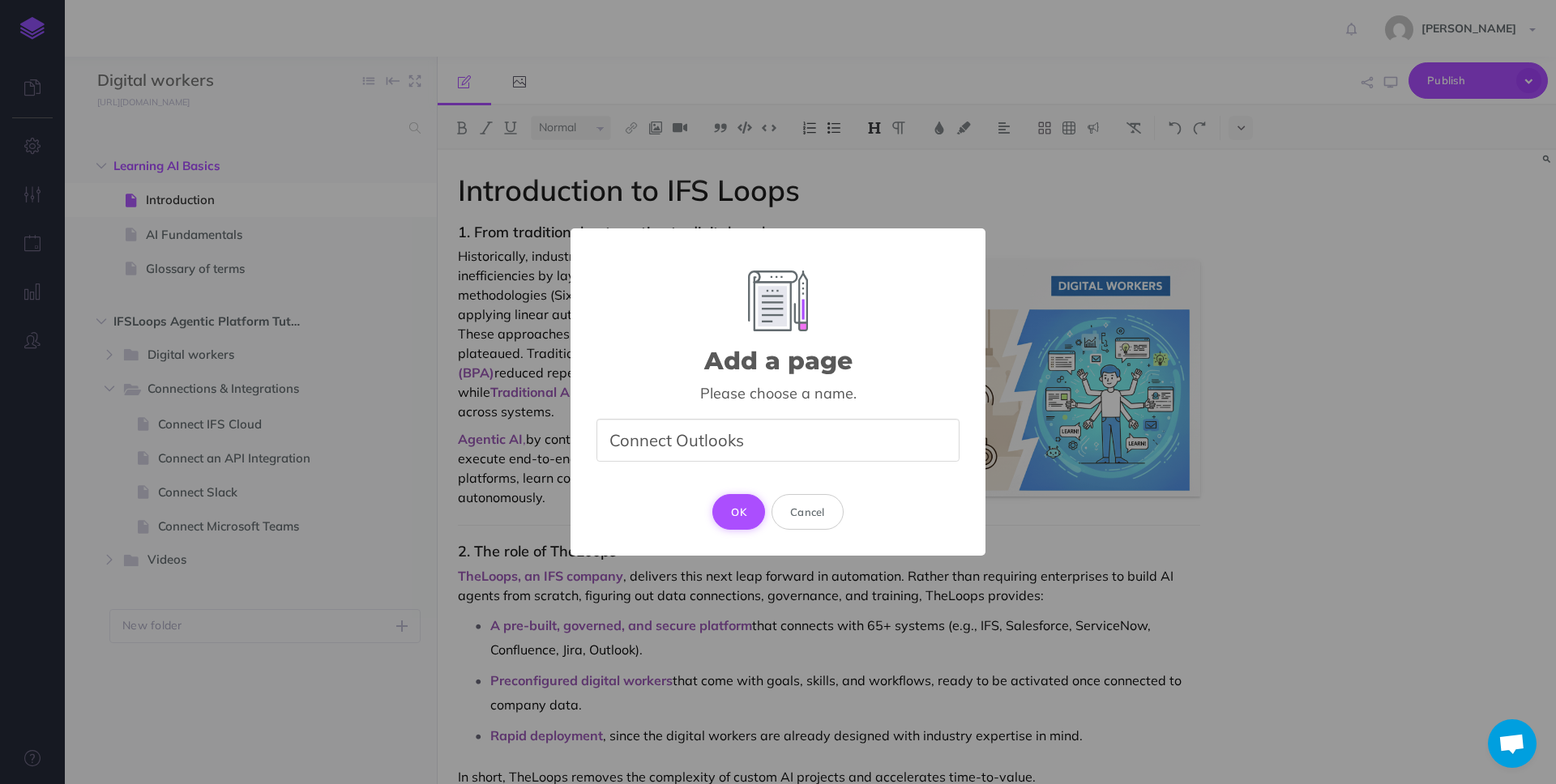
type input "Connect Outlooks"
click at [731, 510] on button "OK" at bounding box center [738, 512] width 53 height 35
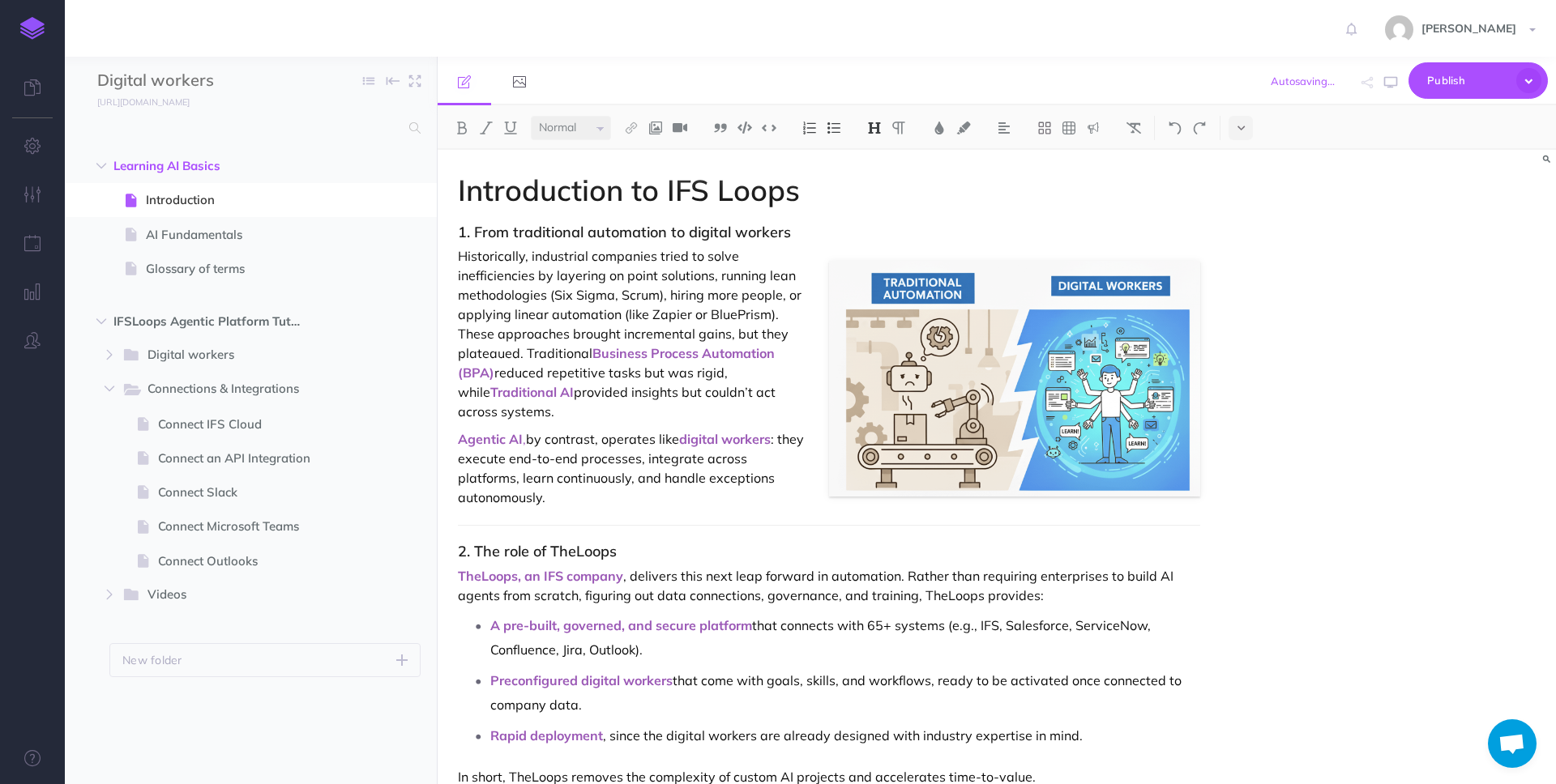
select select "null"
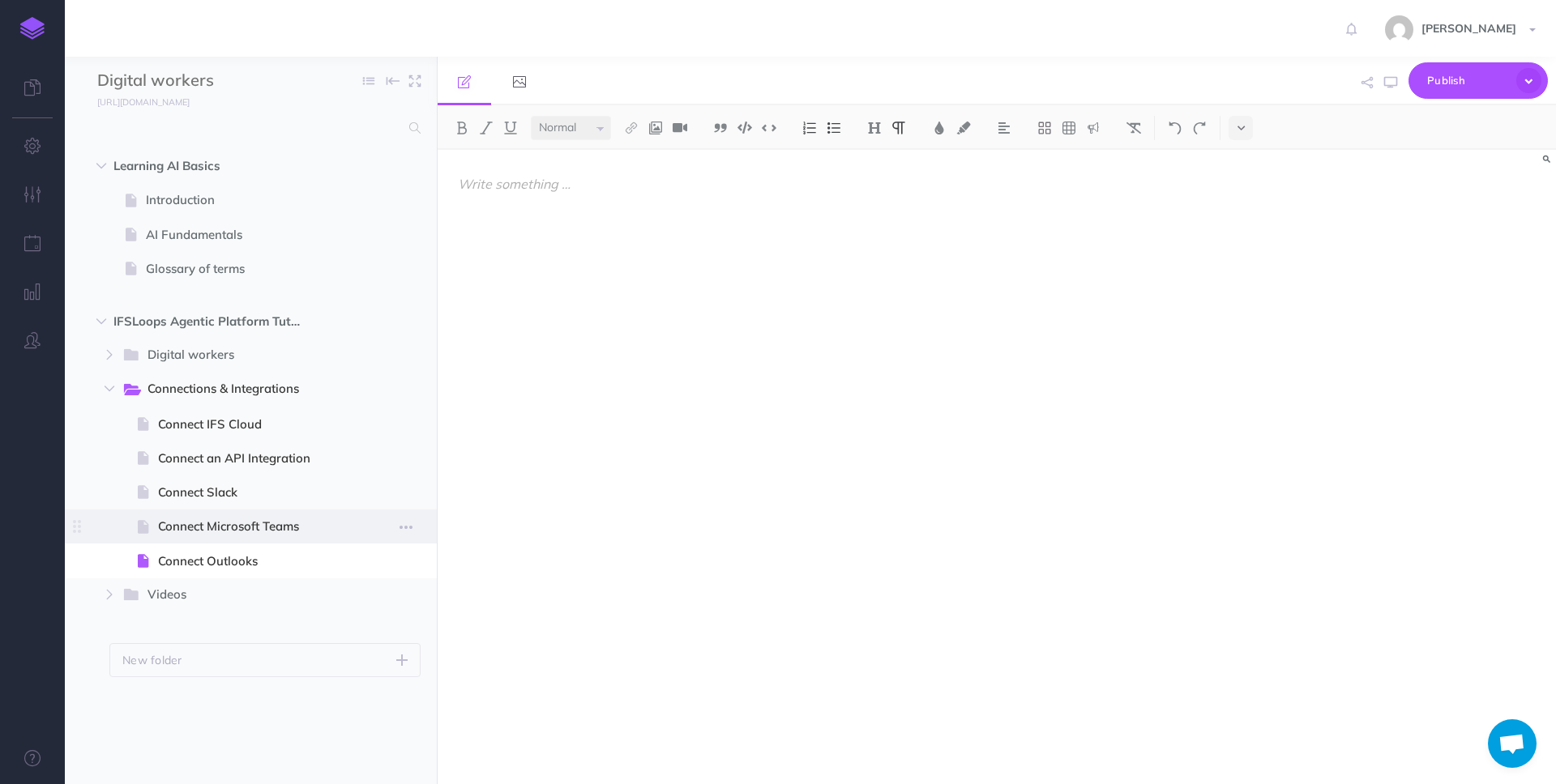
click at [201, 534] on span "Connect Microsoft Teams" at bounding box center [249, 526] width 182 height 19
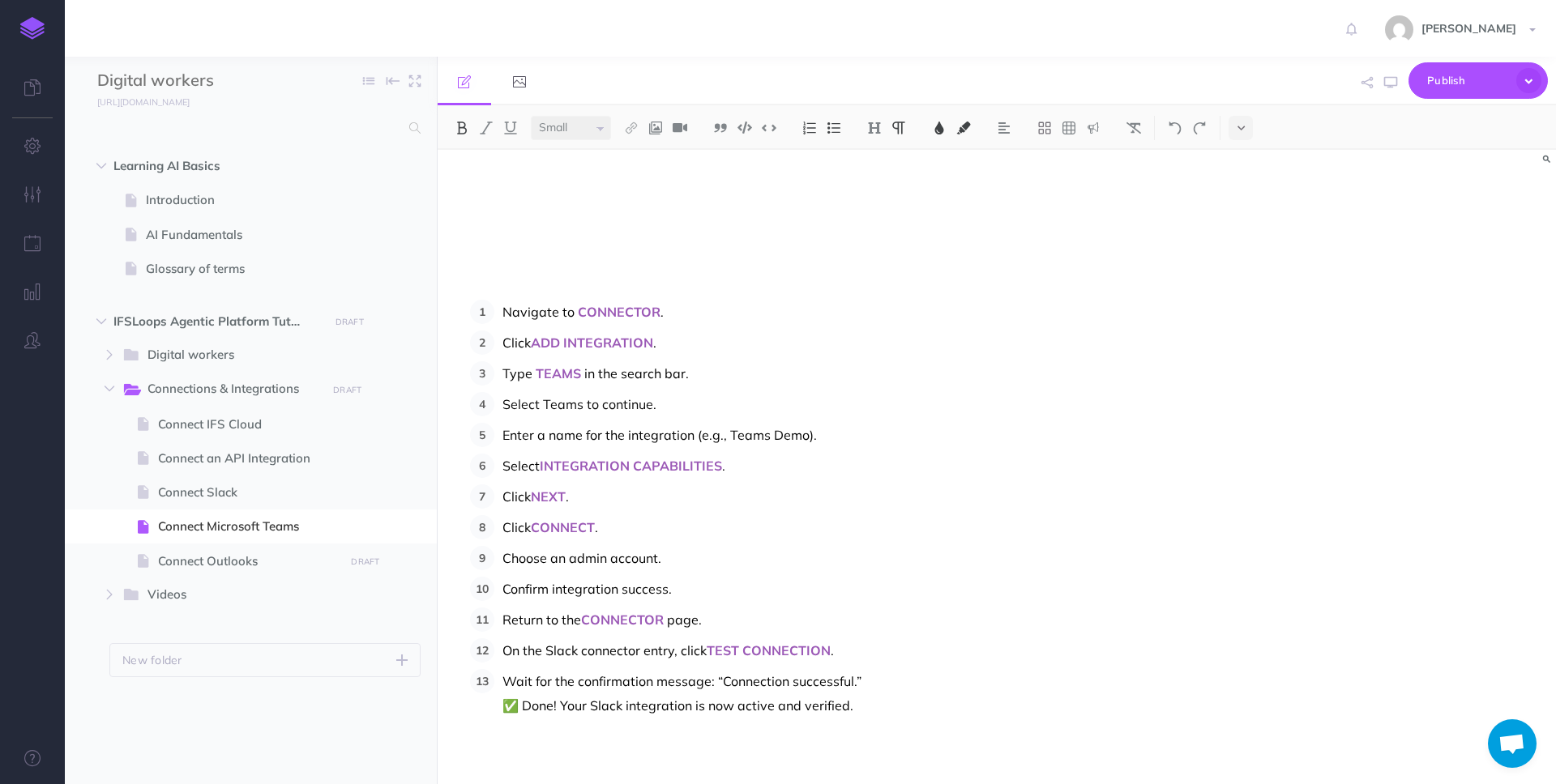
scroll to position [366, 0]
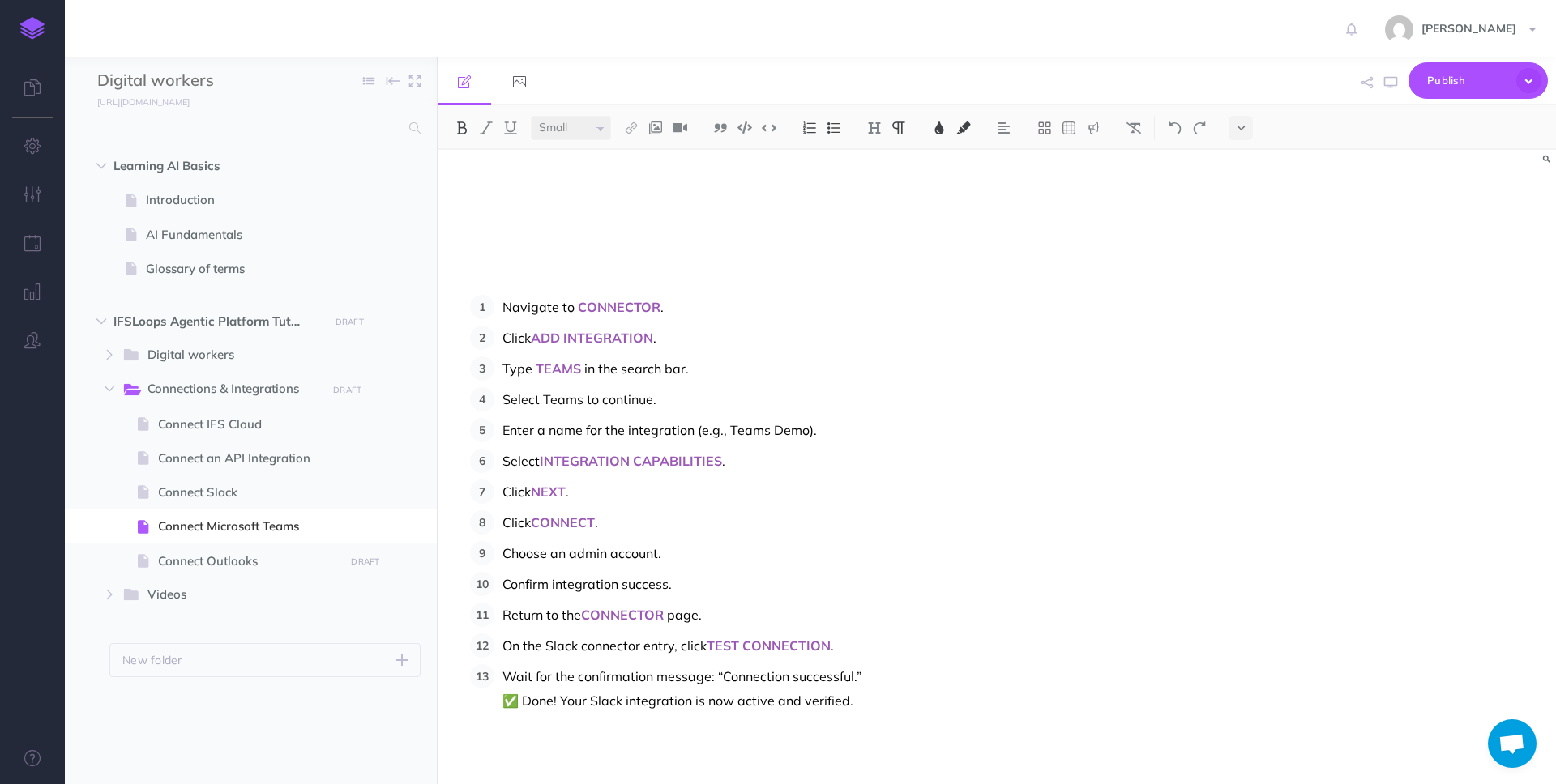
select select "null"
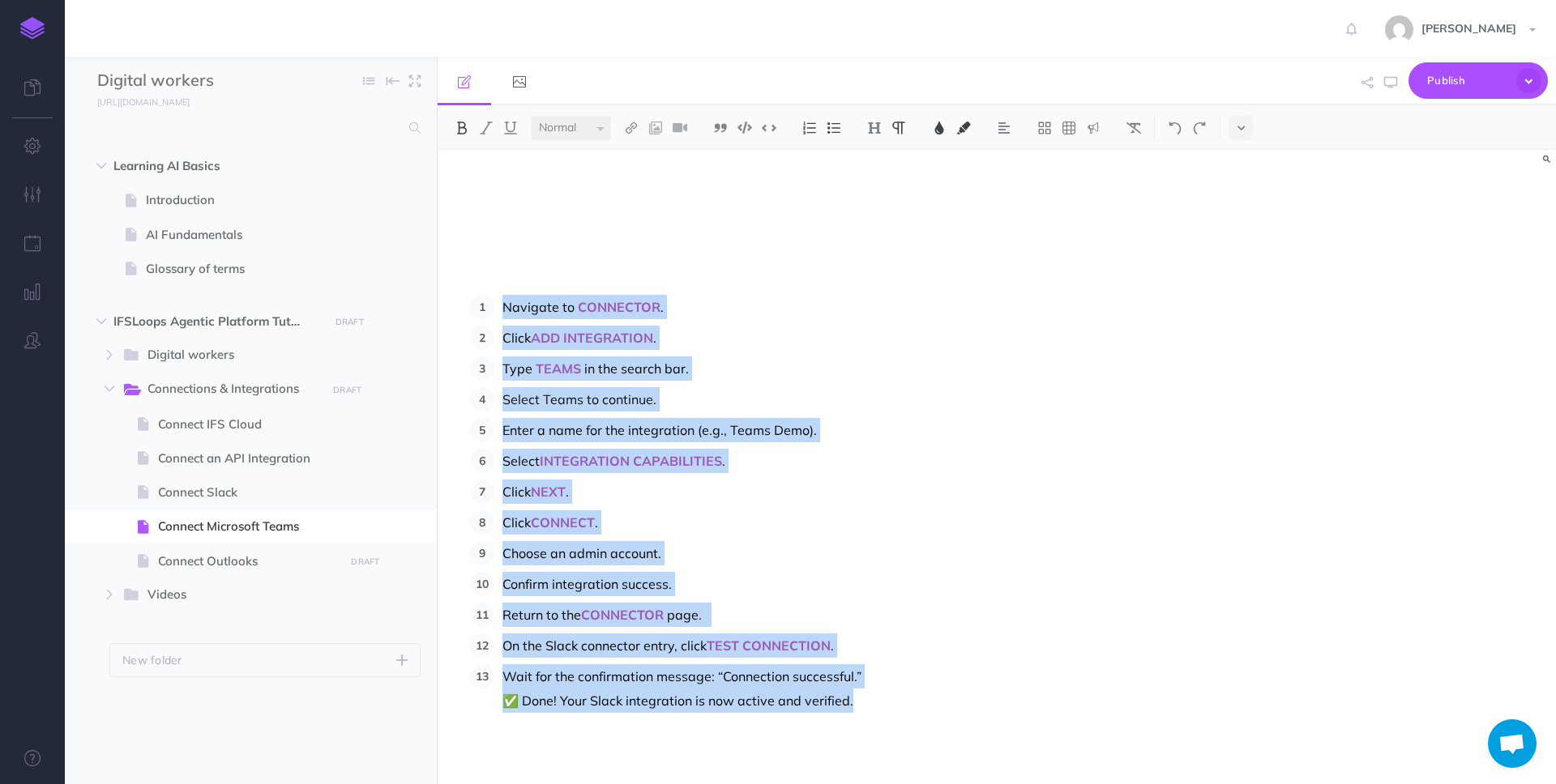
drag, startPoint x: 879, startPoint y: 706, endPoint x: 506, endPoint y: 308, distance: 545.5
click at [506, 308] on ol "Navigate to CONNECTOR . Click ADD INTEGRATION . Type TEAMS in the search bar. S…" at bounding box center [835, 504] width 731 height 418
copy ol "Navigate to CONNECTOR . Click ADD INTEGRATION . Type TEAMS in the search bar. S…"
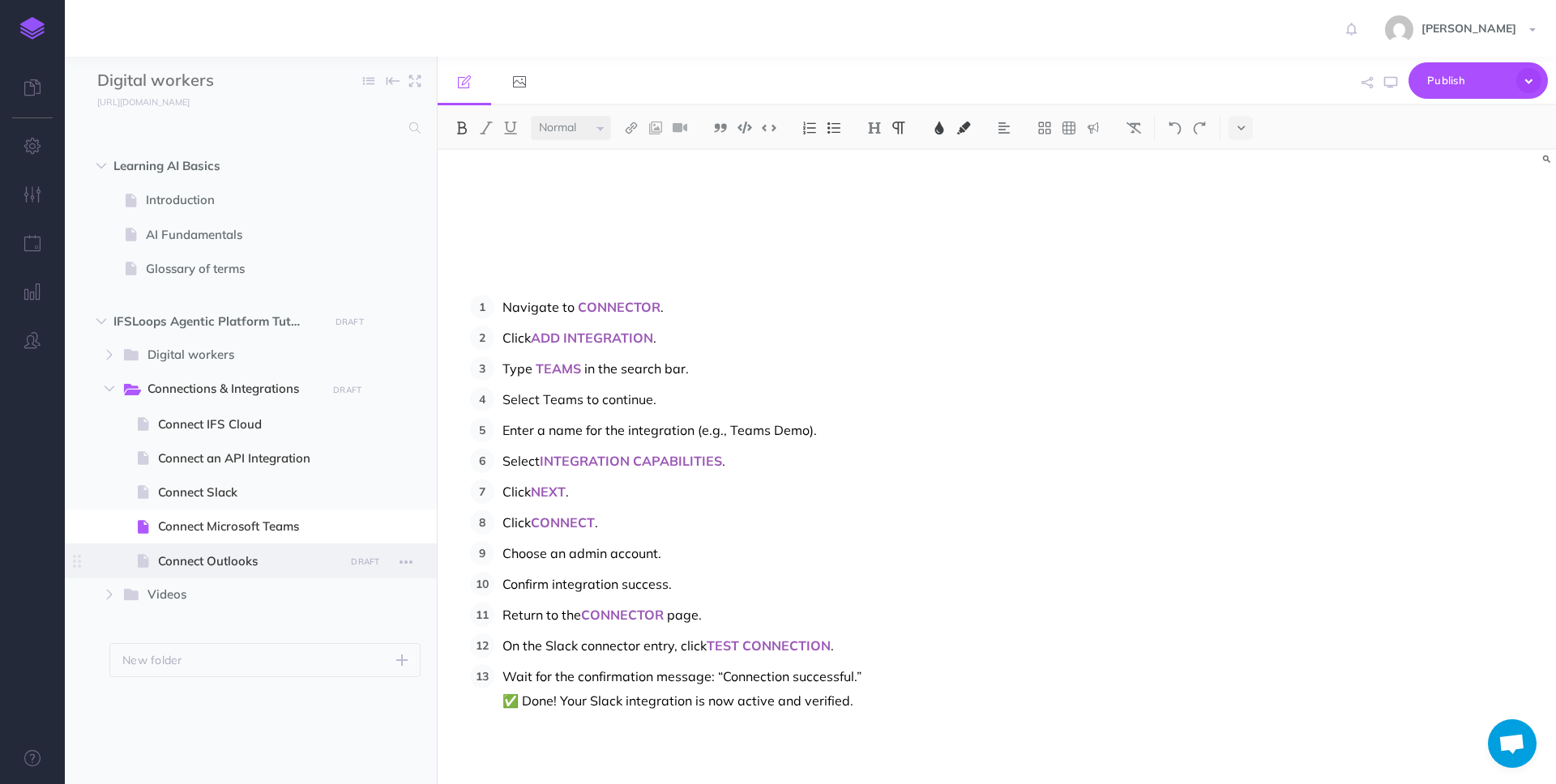
click at [219, 566] on span "Connect Outlooks" at bounding box center [249, 561] width 182 height 19
select select "null"
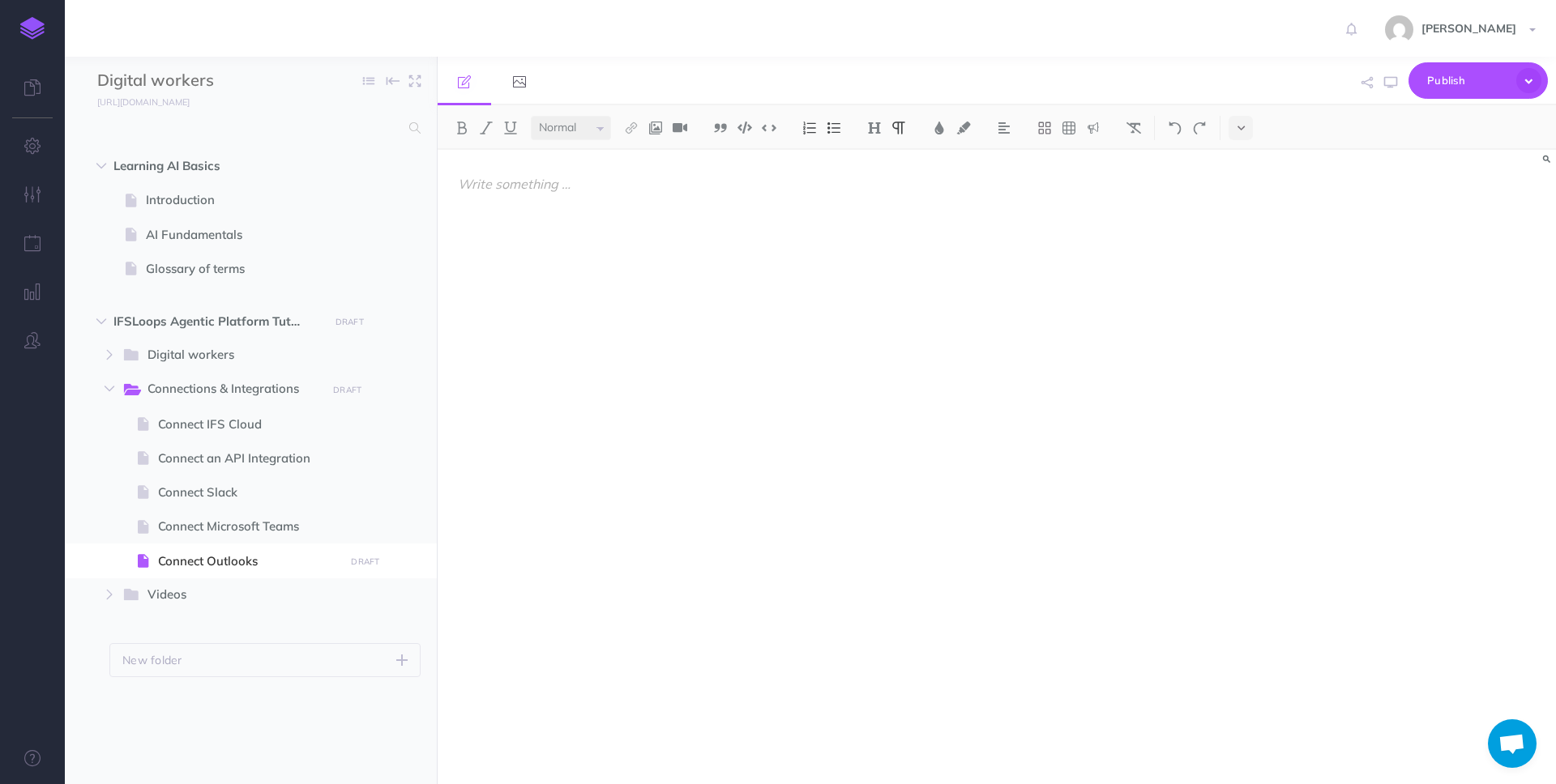
click at [603, 456] on div at bounding box center [828, 459] width 783 height 618
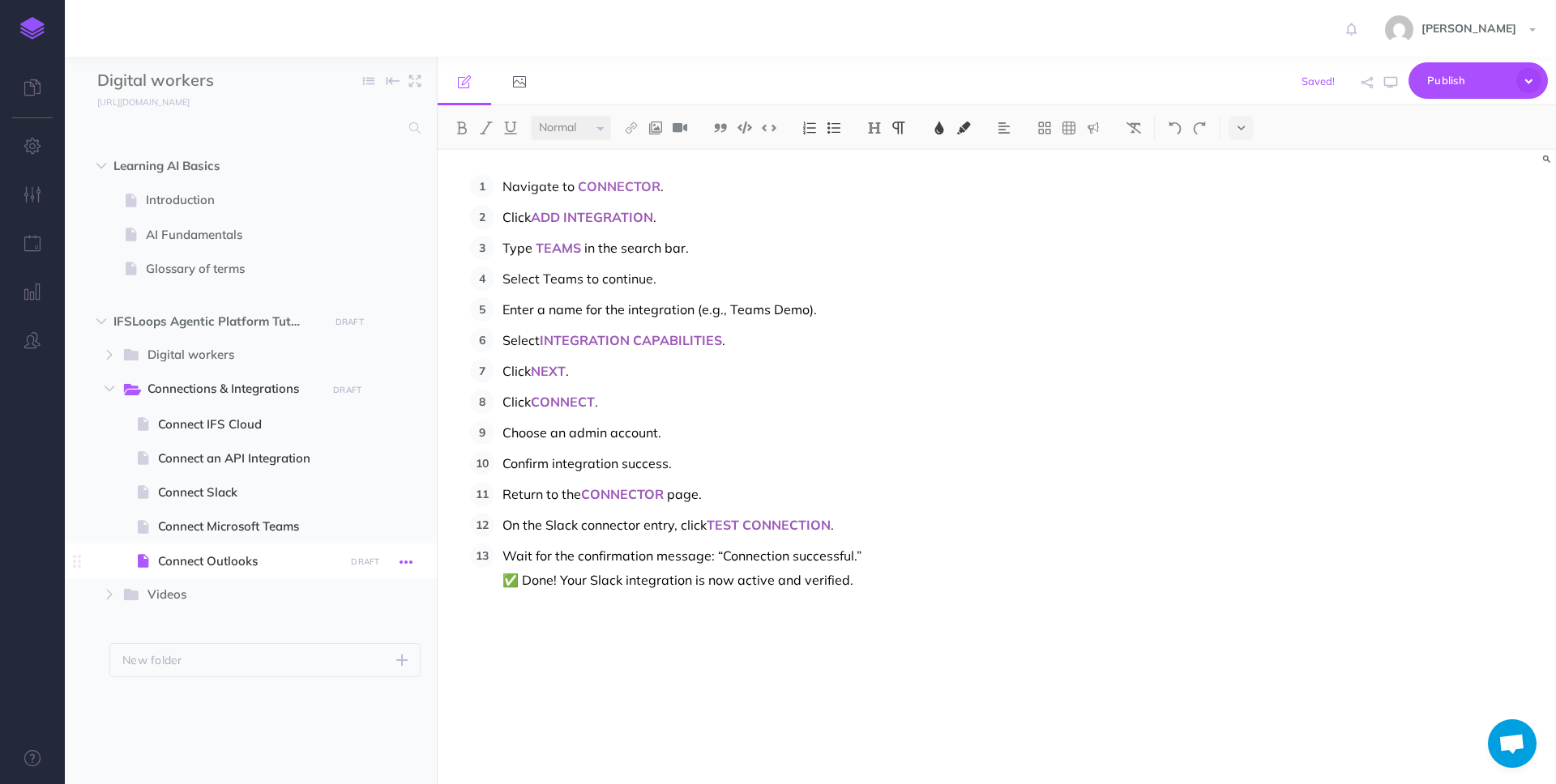
click at [408, 559] on icon "button" at bounding box center [406, 561] width 13 height 19
click at [348, 658] on link "Settings" at bounding box center [359, 670] width 122 height 27
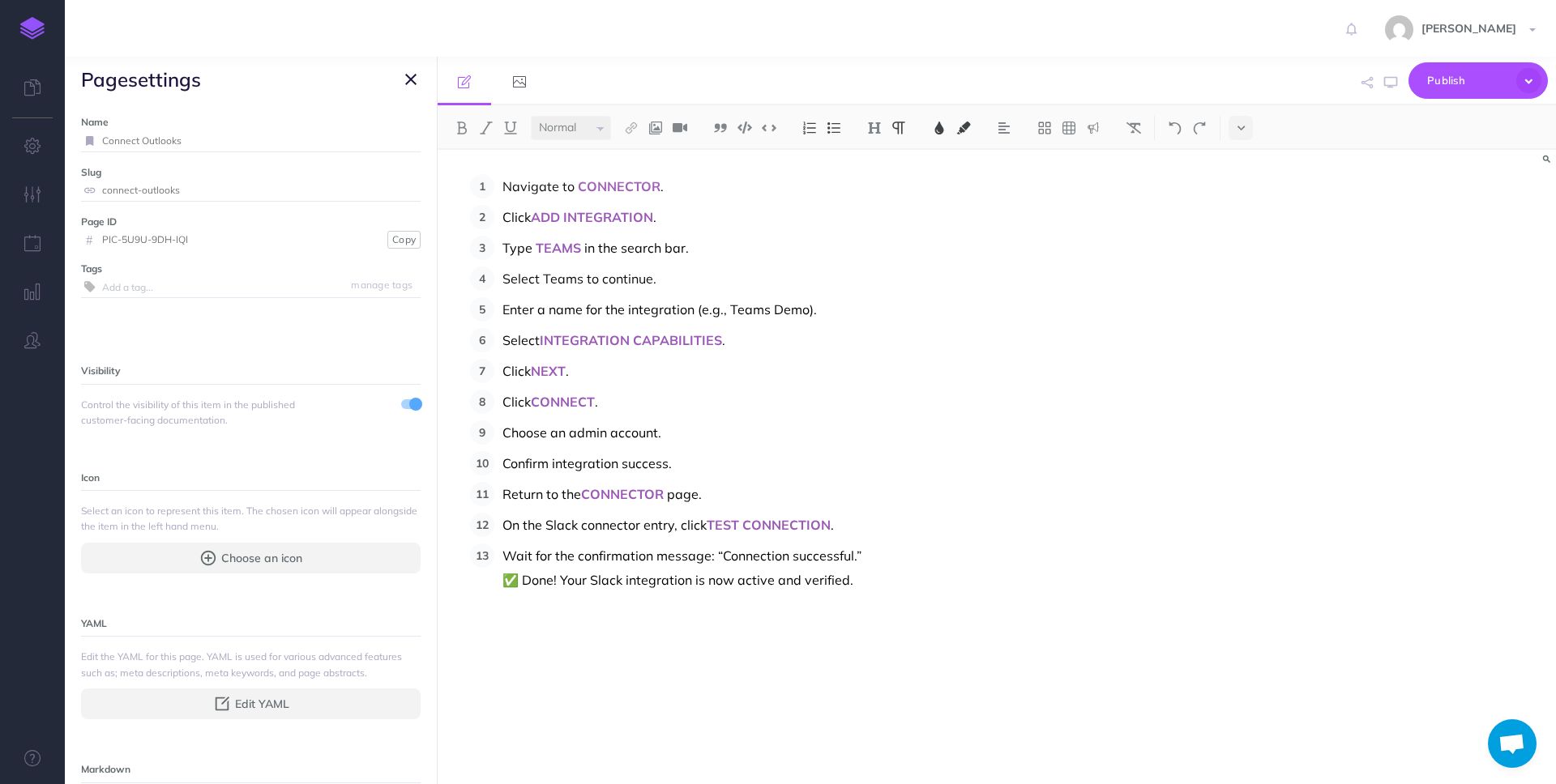
click at [193, 140] on input "Connect Outlooks" at bounding box center [261, 141] width 318 height 21
type input "Connect Outlook"
click at [203, 188] on input "connect-outlooks" at bounding box center [261, 190] width 318 height 21
type input "connect-outlook"
click at [391, 137] on small "Save" at bounding box center [401, 140] width 21 height 12
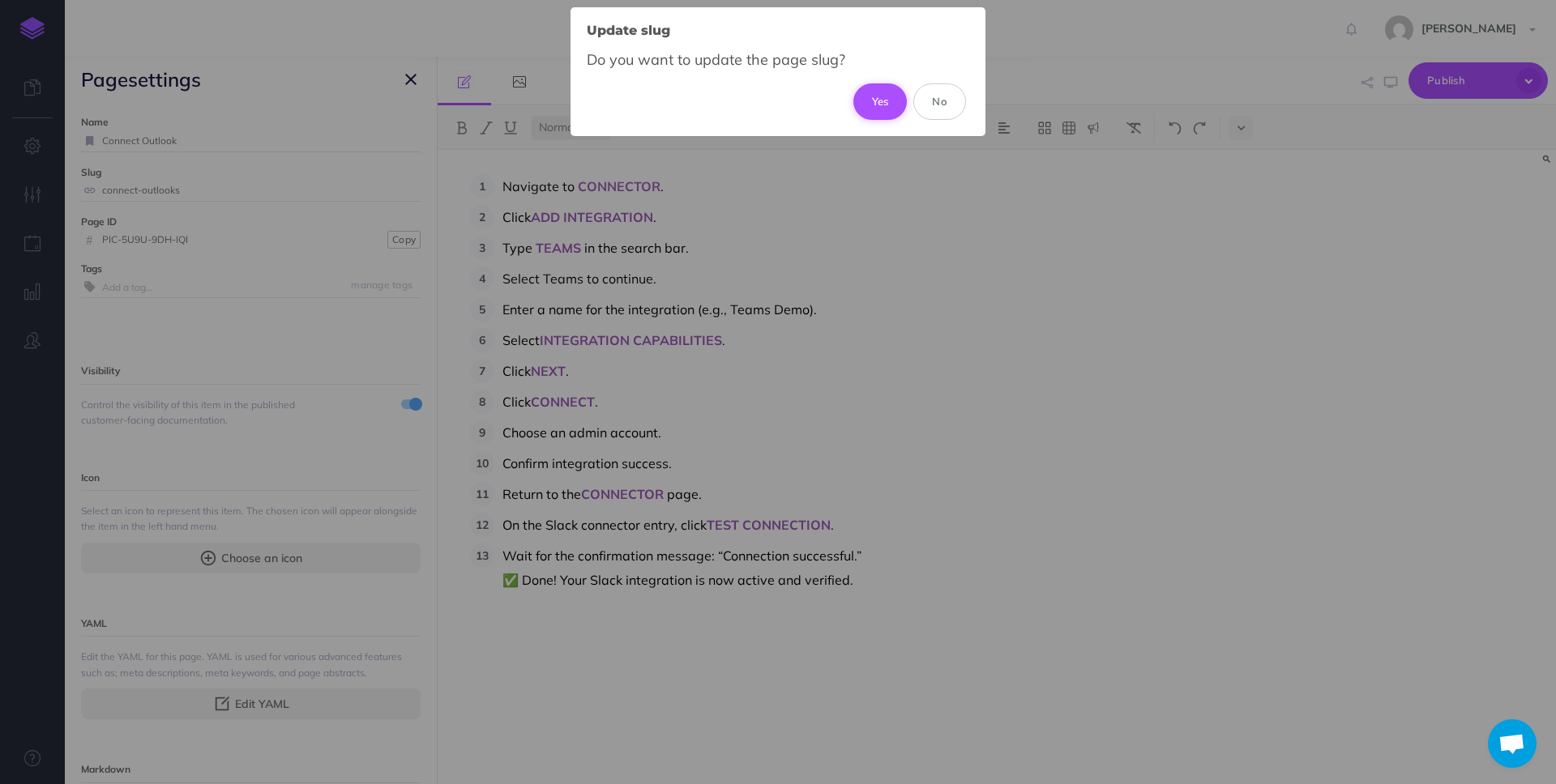
click at [890, 99] on button "Yes" at bounding box center [880, 101] width 54 height 35
type input "connect-outlook"
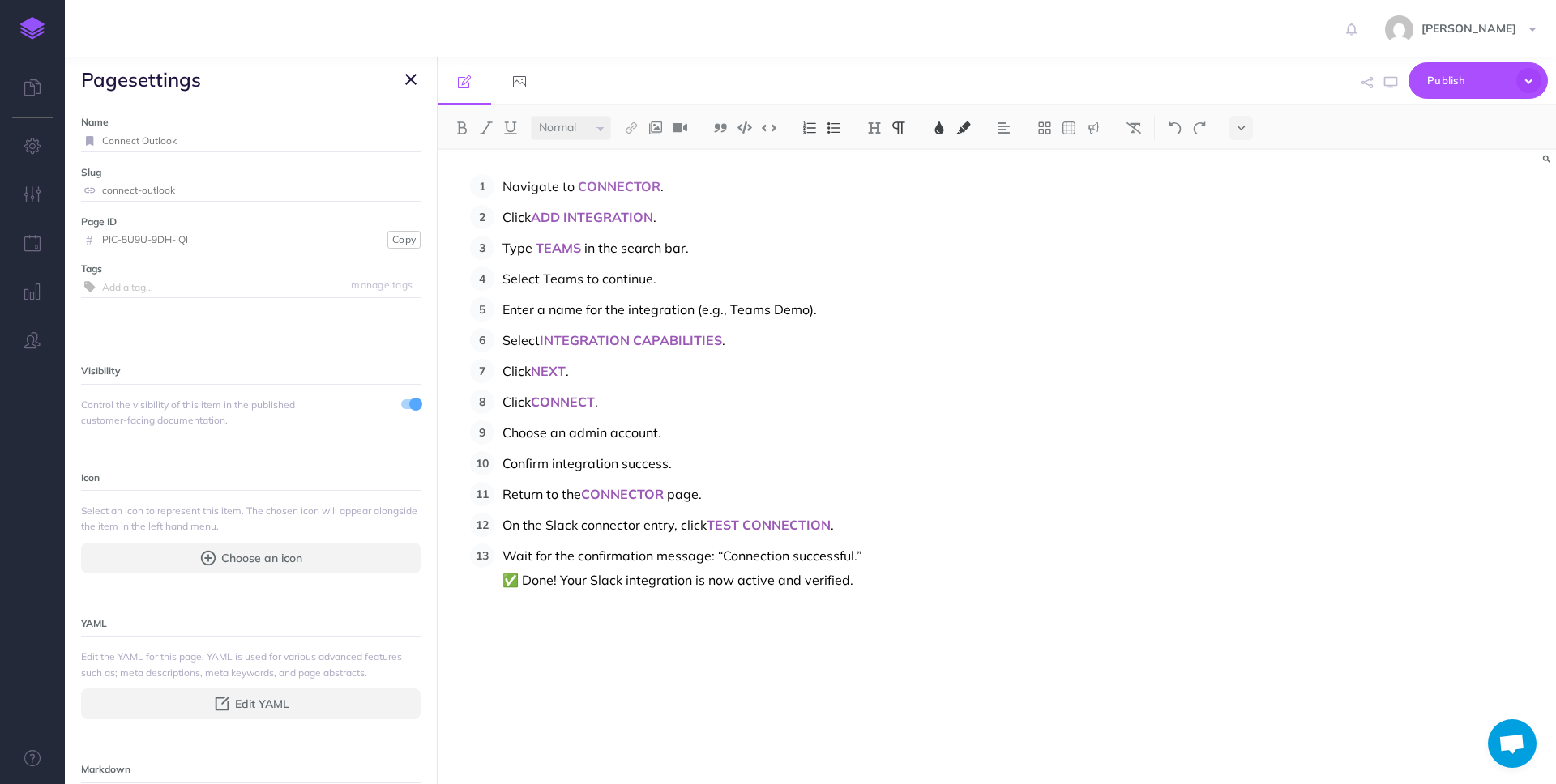
click at [412, 76] on icon "button" at bounding box center [410, 79] width 11 height 19
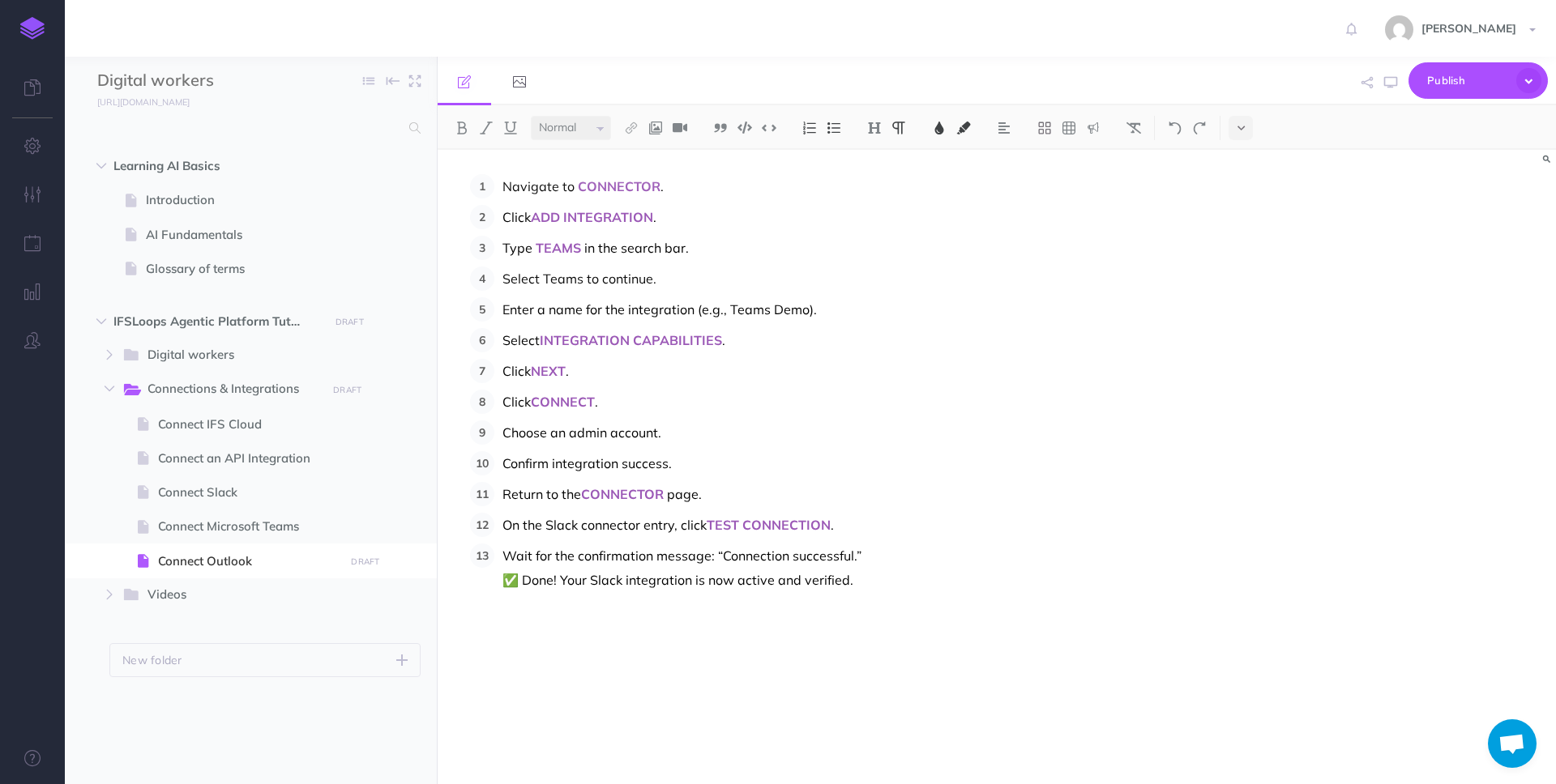
click at [694, 341] on span "INTEGRATION CAPABILITIES" at bounding box center [630, 340] width 182 height 16
click at [29, 152] on icon "button" at bounding box center [32, 145] width 17 height 16
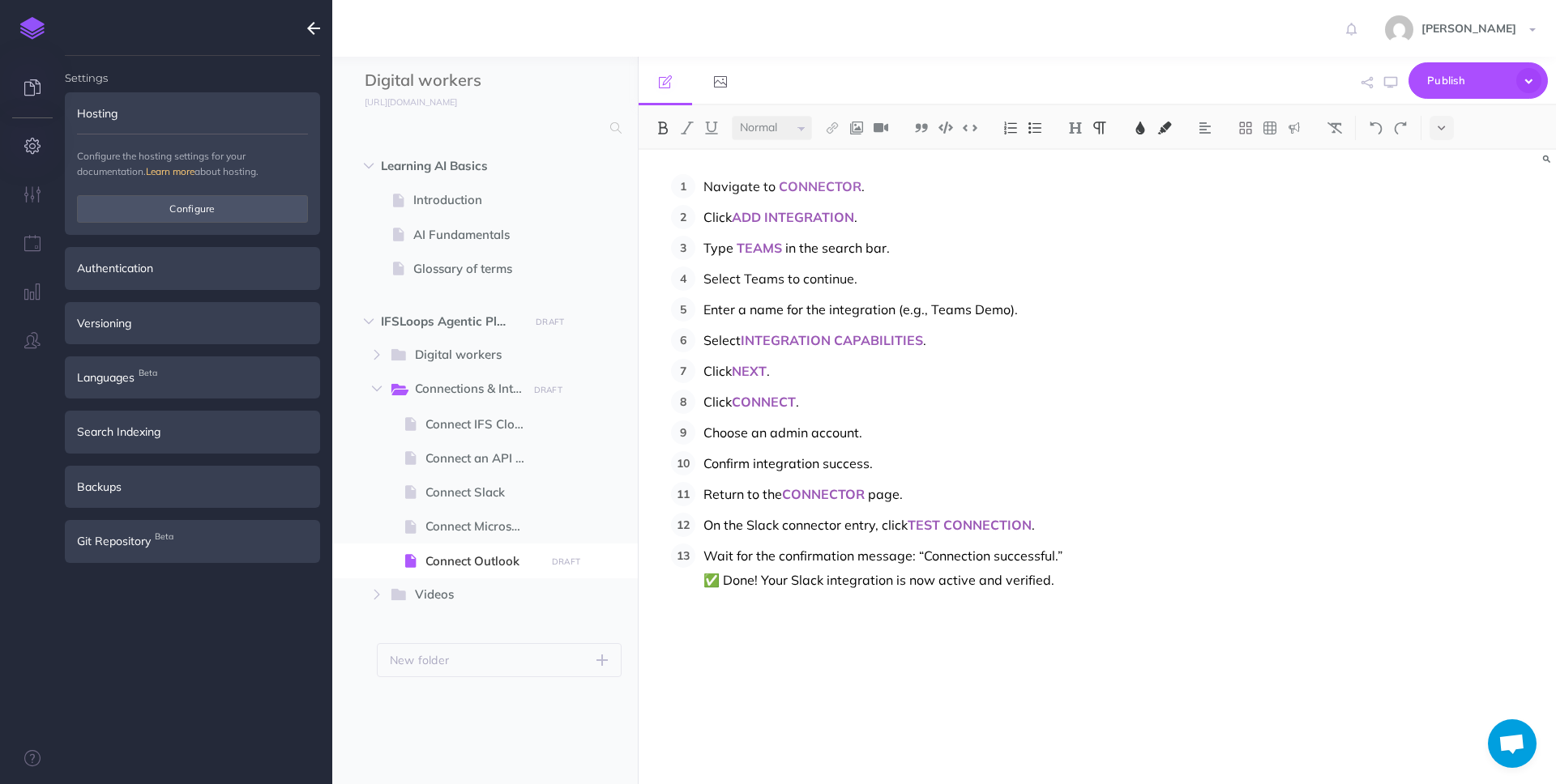
click at [31, 86] on icon at bounding box center [32, 87] width 16 height 16
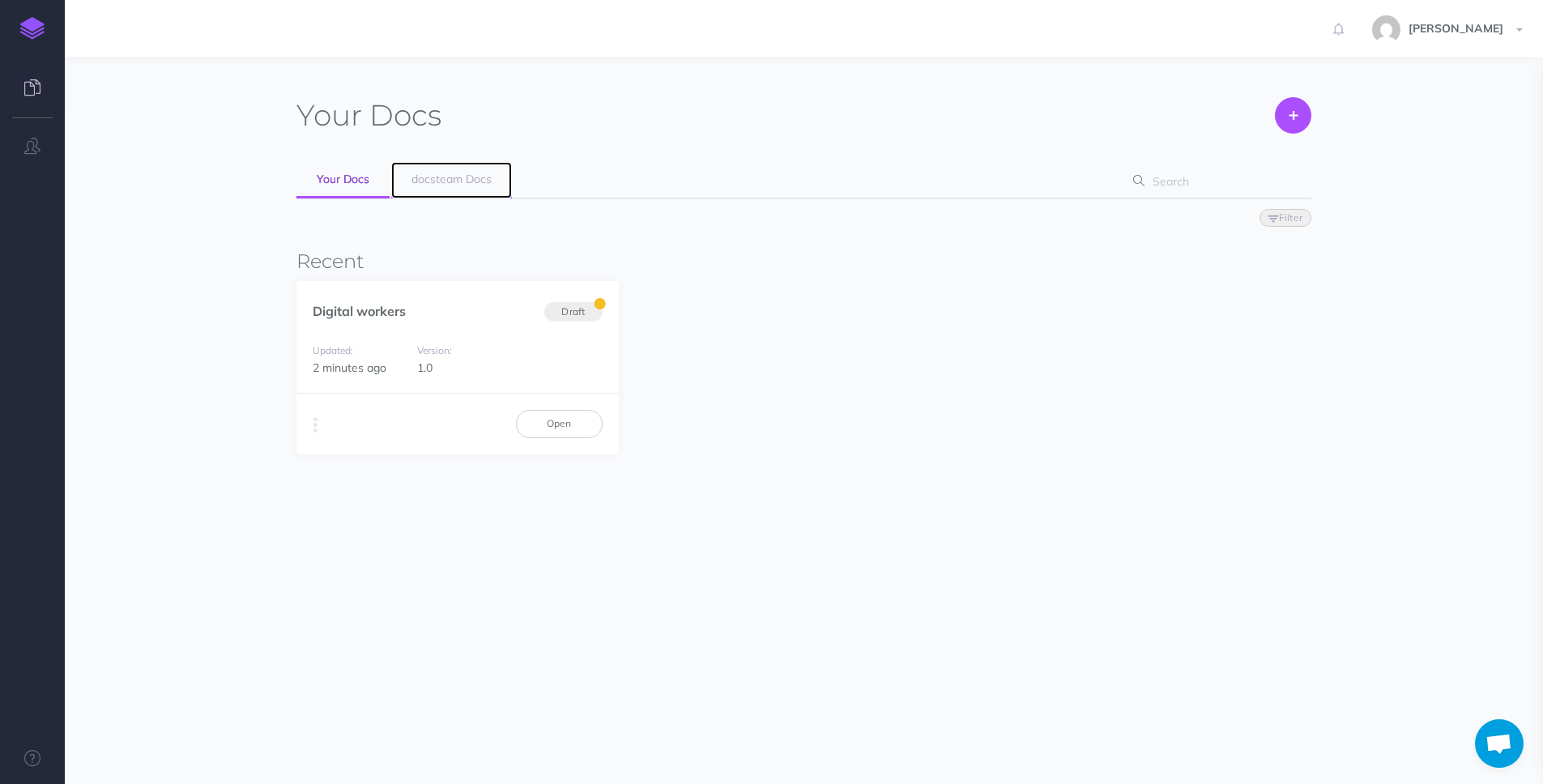
click at [448, 182] on span "docsteam Docs" at bounding box center [451, 179] width 80 height 15
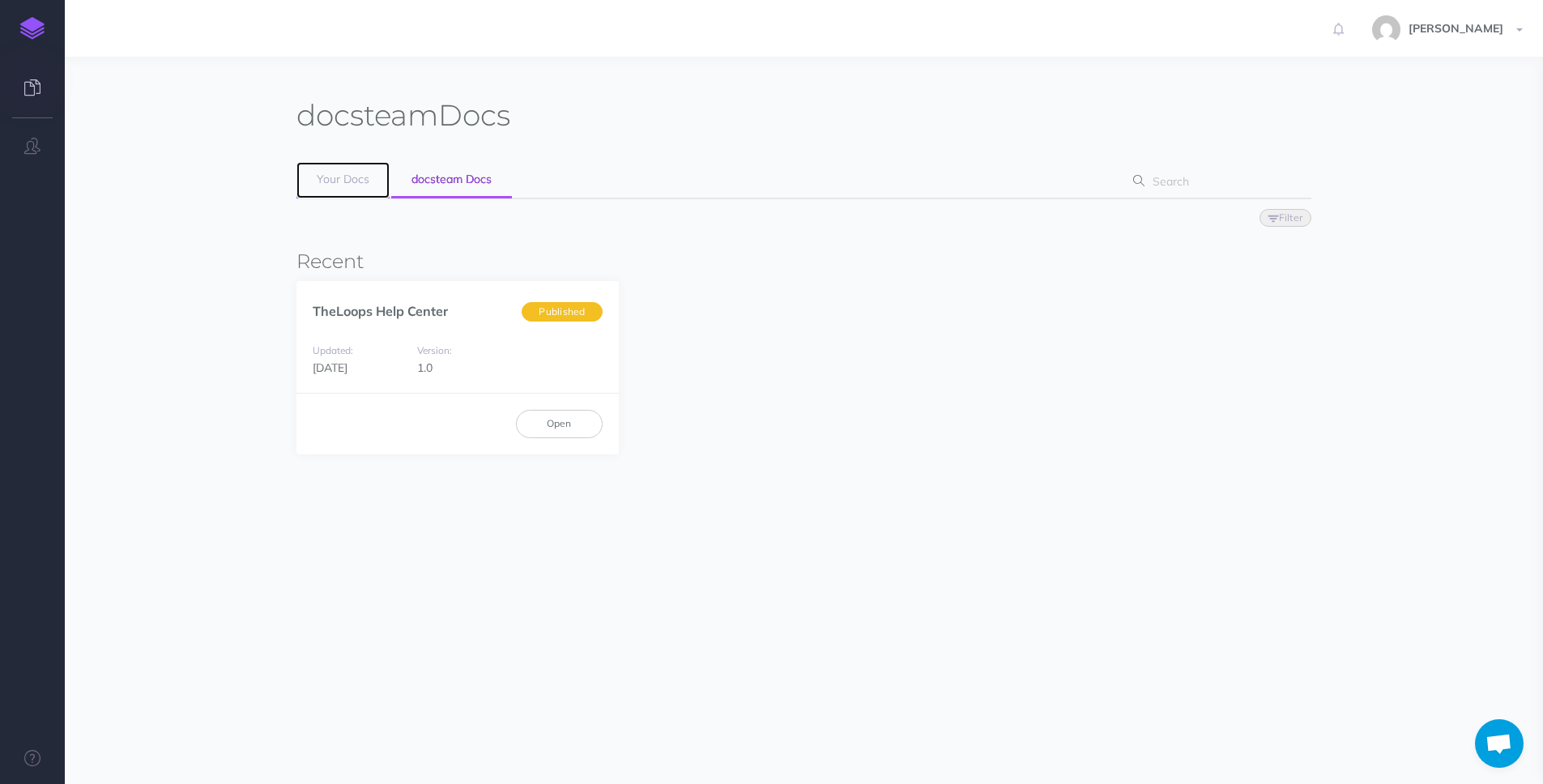
click at [360, 182] on span "Your Docs" at bounding box center [342, 179] width 53 height 15
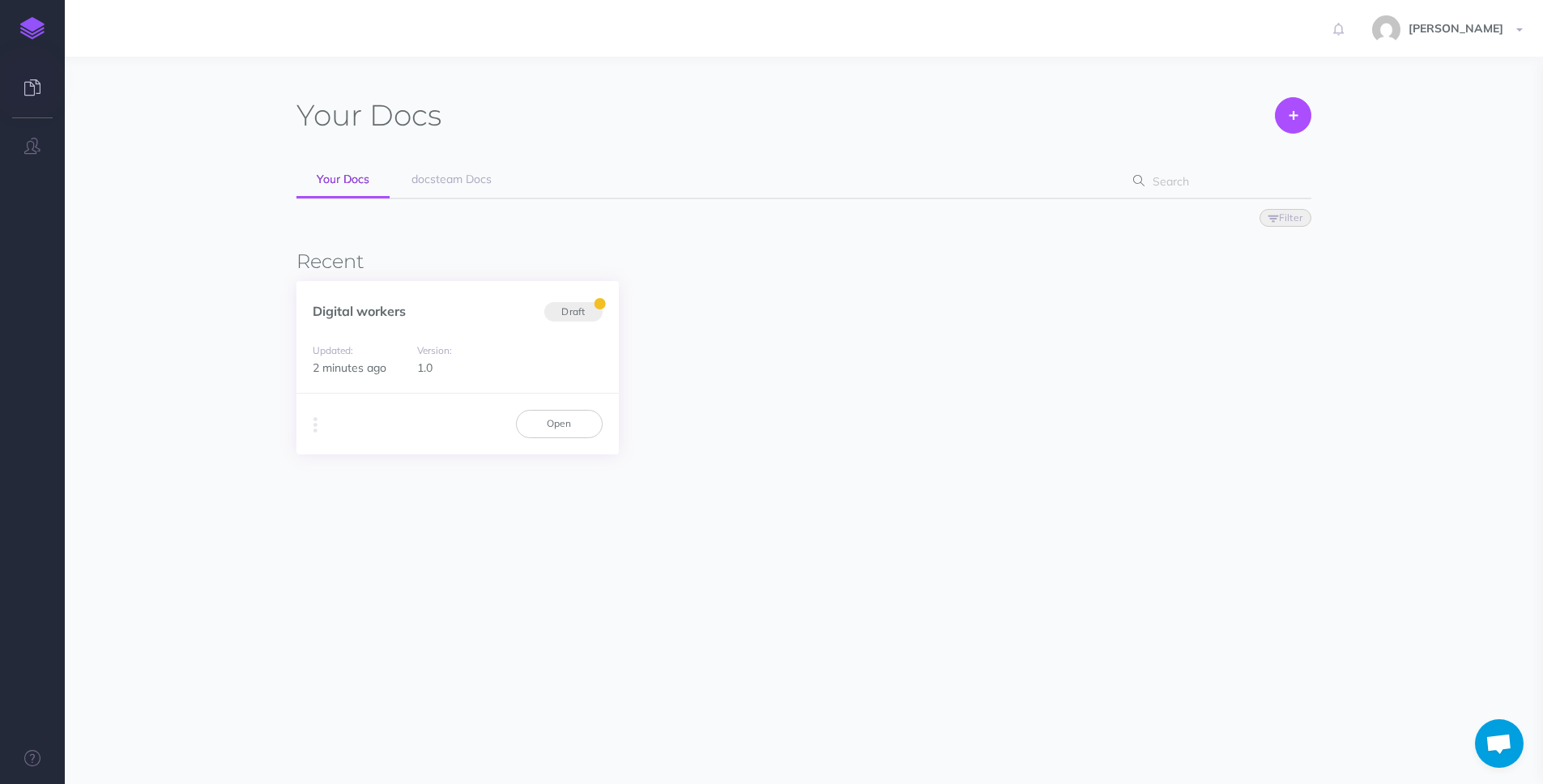
click at [394, 327] on div "Updated: 2 minutes ago Version: 1.0" at bounding box center [457, 359] width 322 height 69
click at [461, 183] on span "docsteam Docs" at bounding box center [451, 179] width 80 height 15
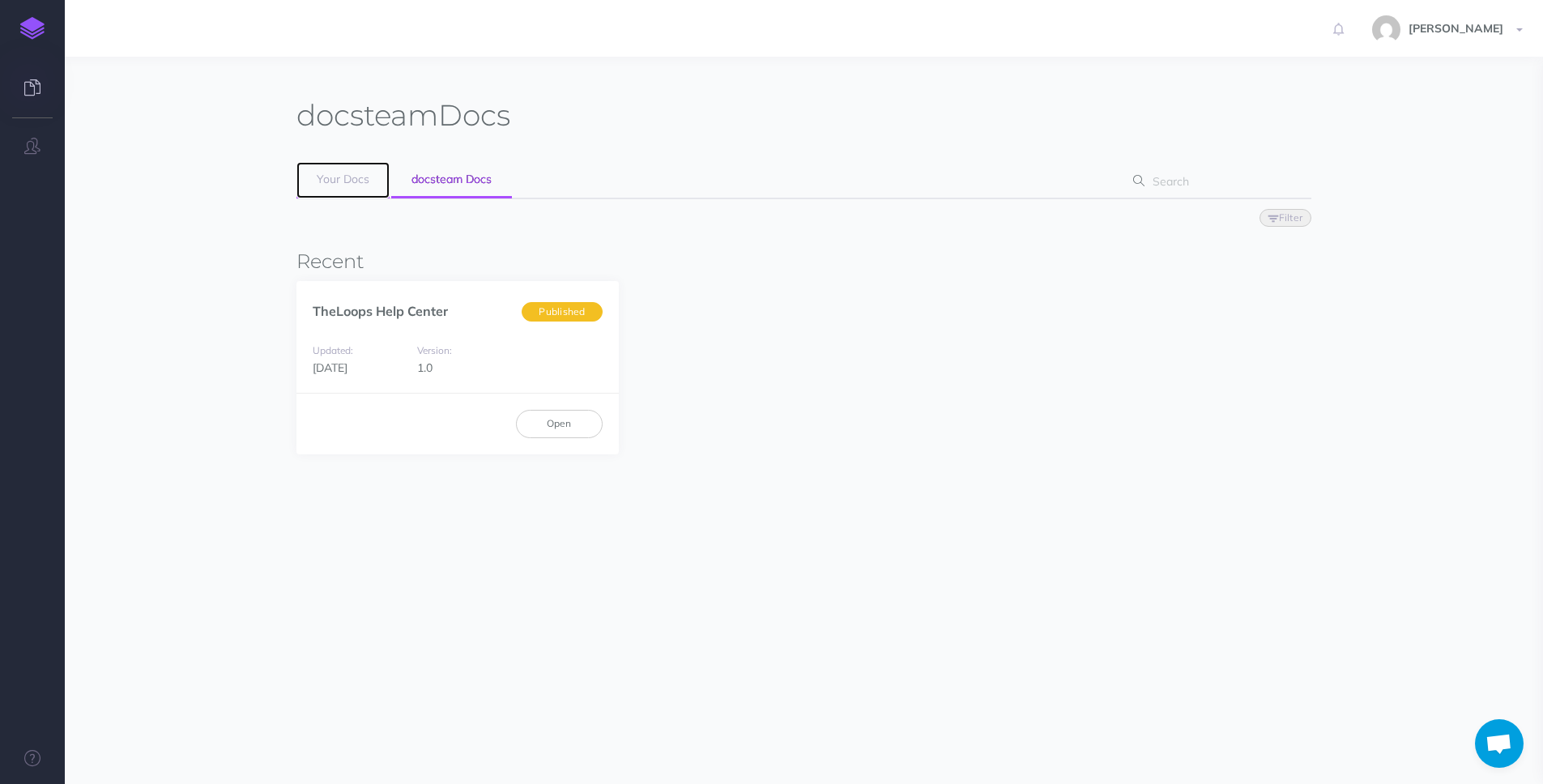
click at [335, 178] on span "Your Docs" at bounding box center [342, 179] width 53 height 15
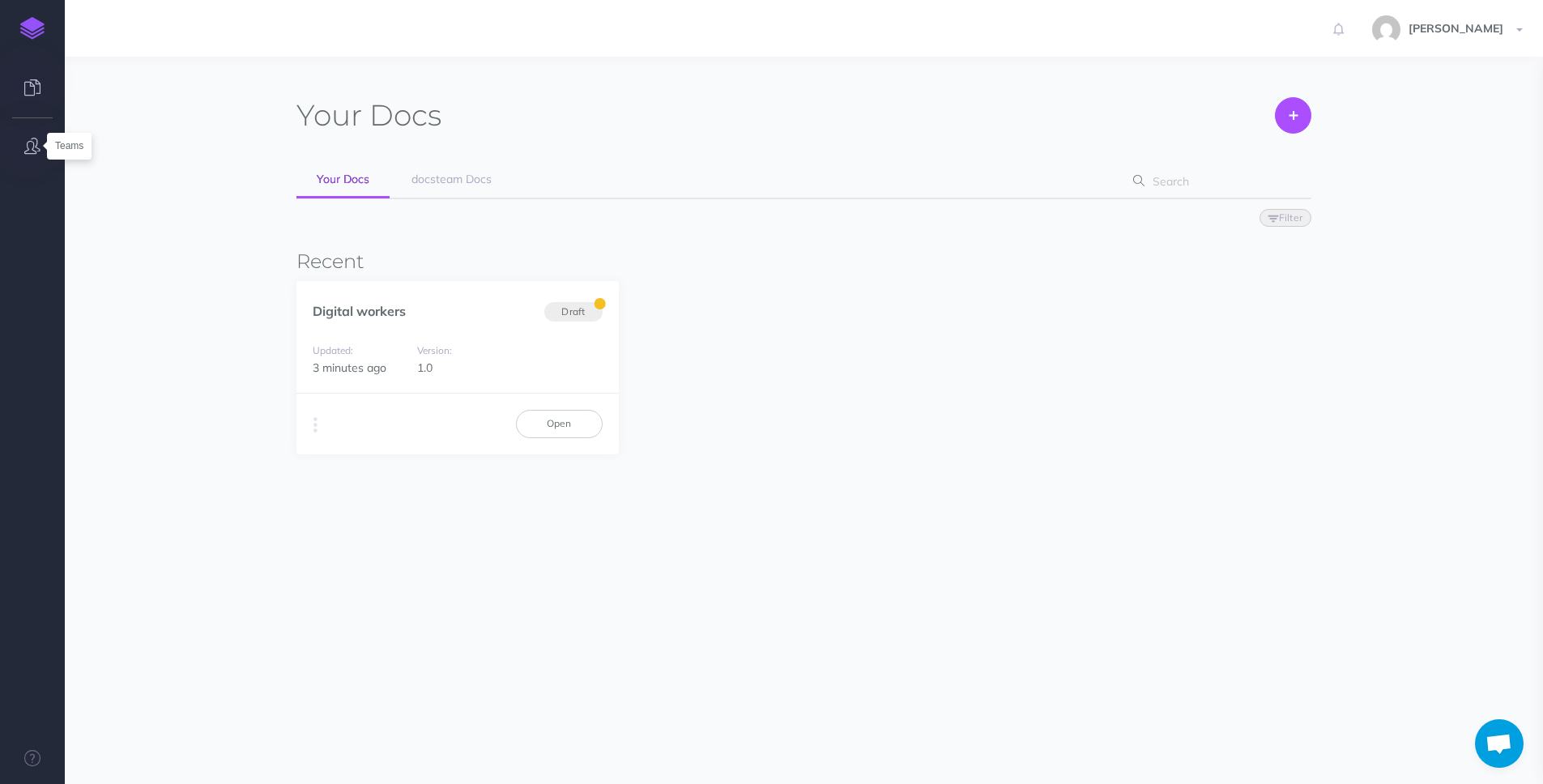
click at [35, 149] on icon "button" at bounding box center [32, 145] width 16 height 16
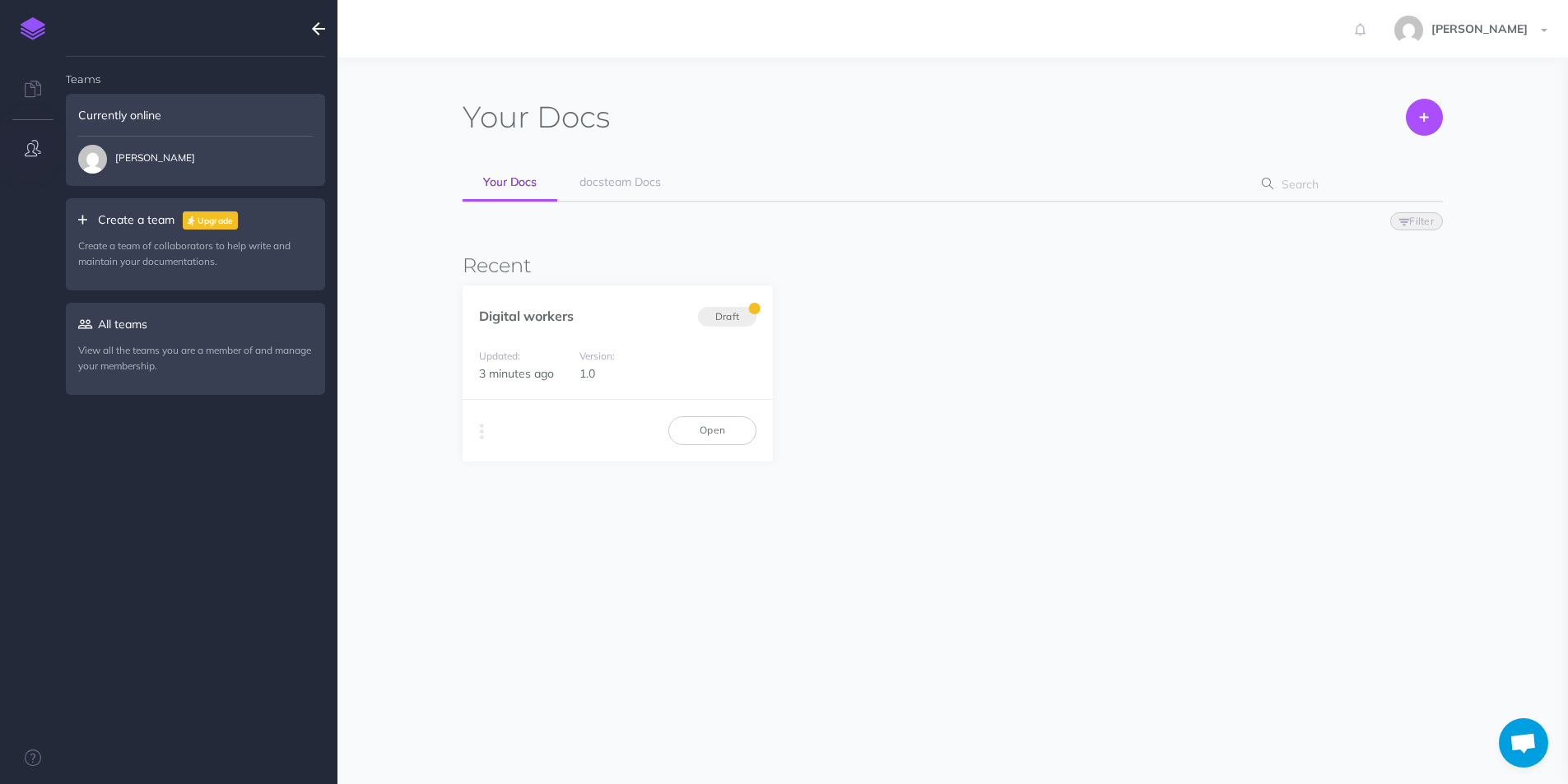
click at [160, 225] on div "Create a team Upgrade Create a team of collaborators to help write and maintain…" at bounding box center [195, 244] width 259 height 93
click at [231, 221] on small "Upgrade" at bounding box center [216, 220] width 36 height 10
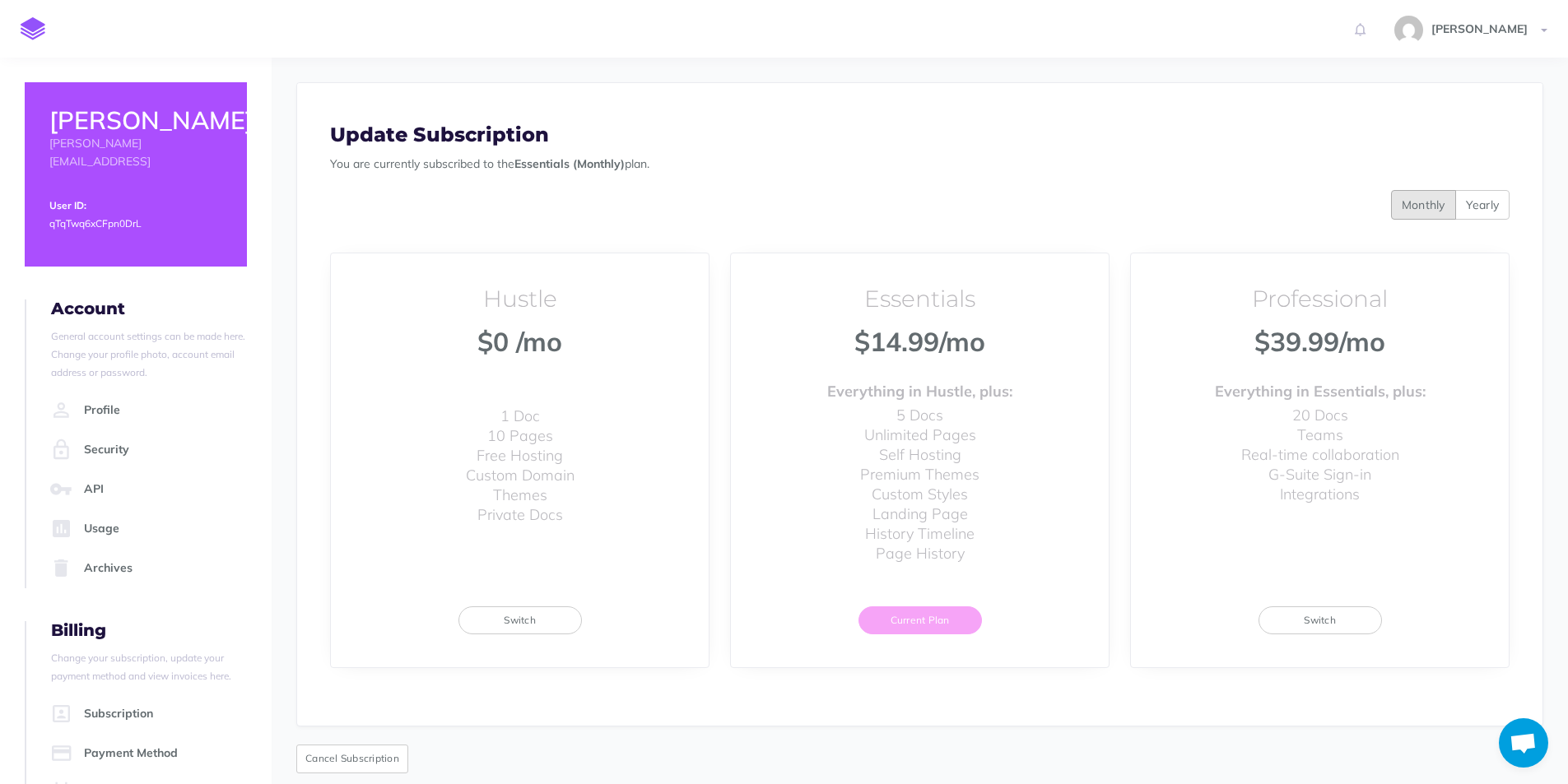
click at [951, 461] on li "Self Hosting" at bounding box center [919, 454] width 120 height 20
click at [1319, 619] on button "Switch" at bounding box center [1320, 620] width 124 height 28
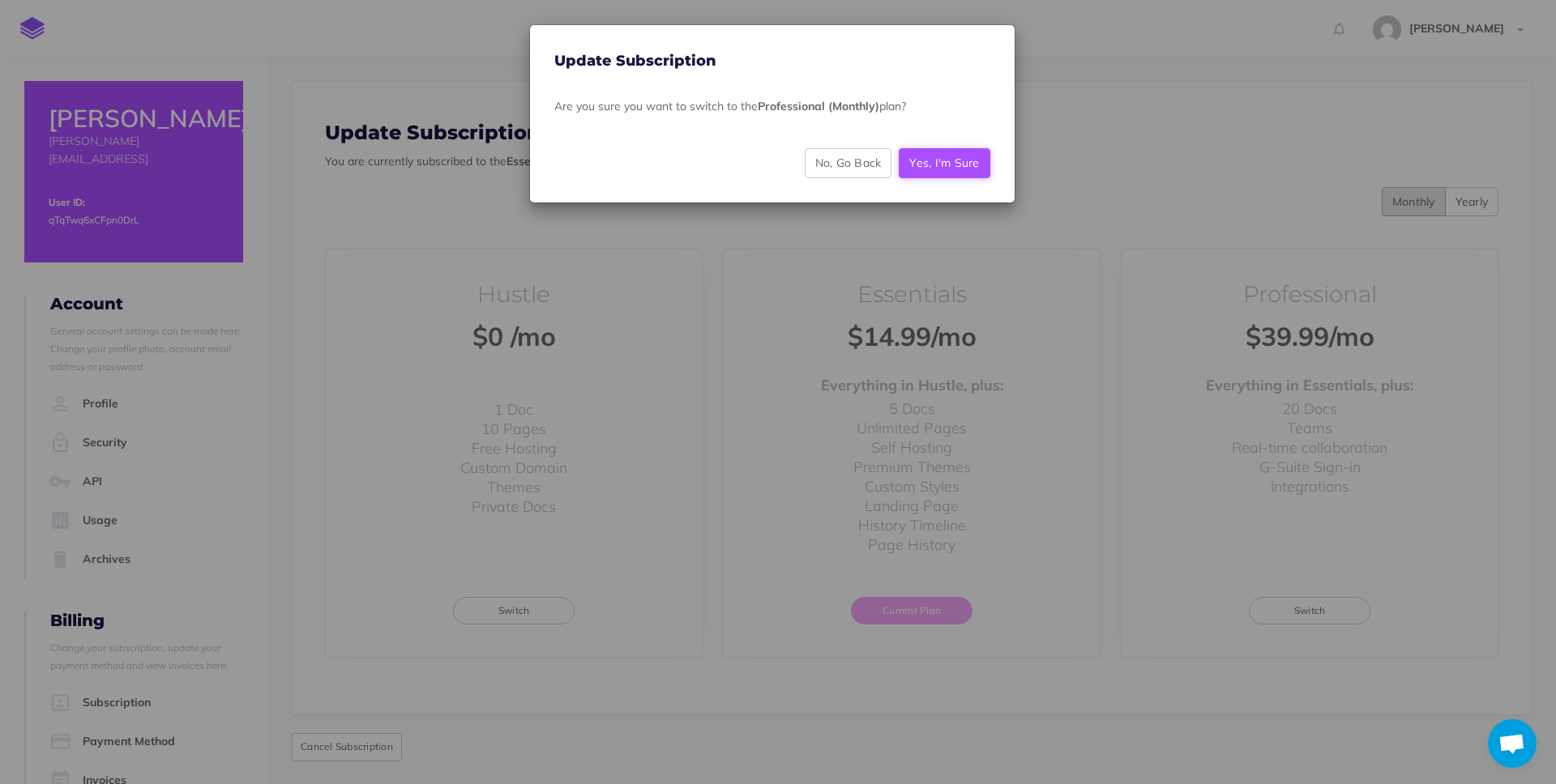
click at [956, 161] on button "Yes, I'm Sure" at bounding box center [944, 162] width 91 height 29
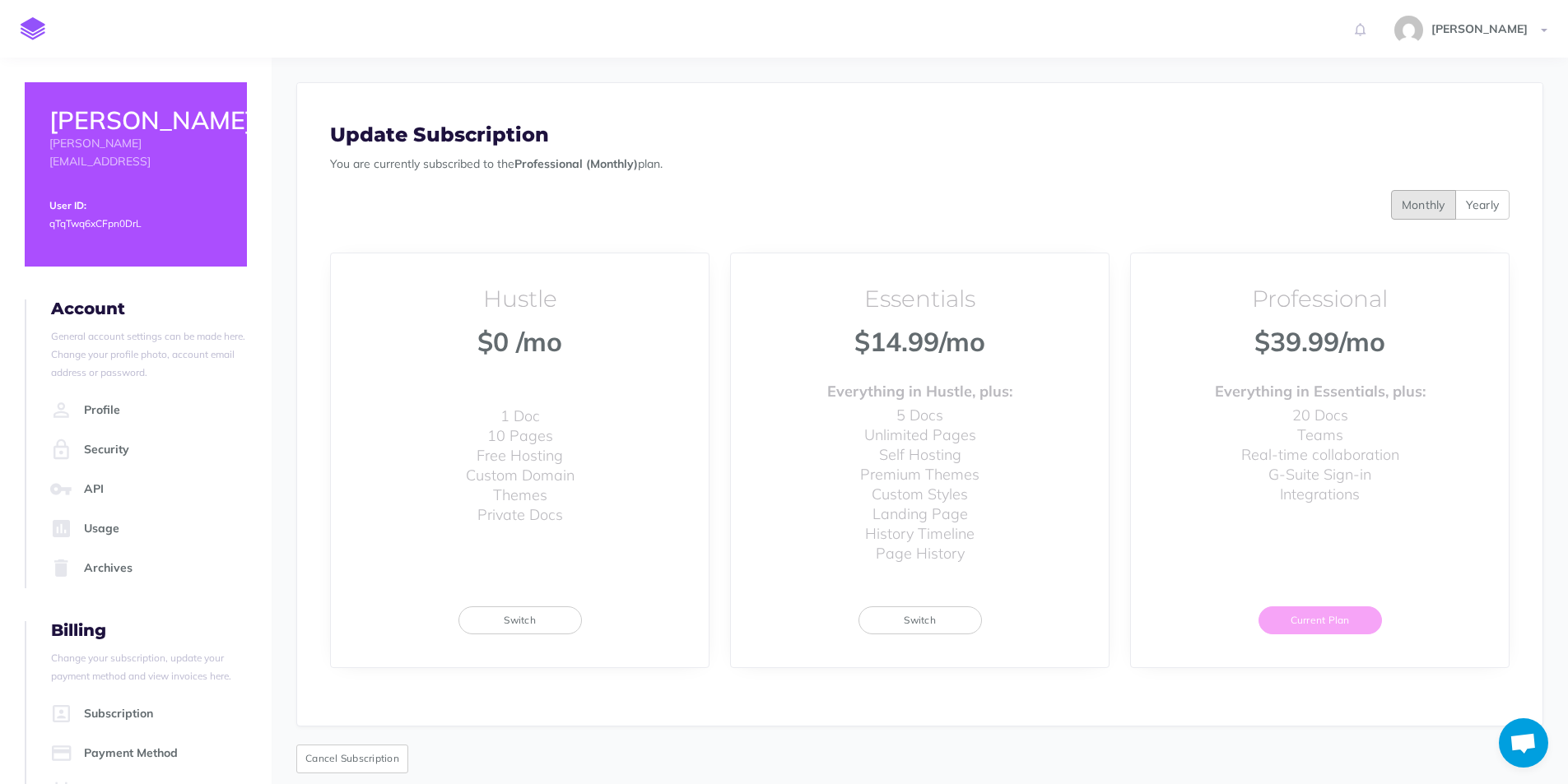
drag, startPoint x: 1273, startPoint y: 347, endPoint x: 1459, endPoint y: 351, distance: 186.0
click at [1459, 351] on div "Professional $39.99 /mo Everything in Essentials, plus: 20 Docs Teams Real-time…" at bounding box center [1319, 460] width 378 height 414
copy div "39.99 /mo"
click at [1491, 204] on button "Yearly" at bounding box center [1482, 204] width 55 height 29
click at [1219, 220] on div "Hustle $0 /mo 1 Doc 10 Pages Free Hosting Custom Domain Themes Private Docs Swi…" at bounding box center [919, 472] width 1246 height 506
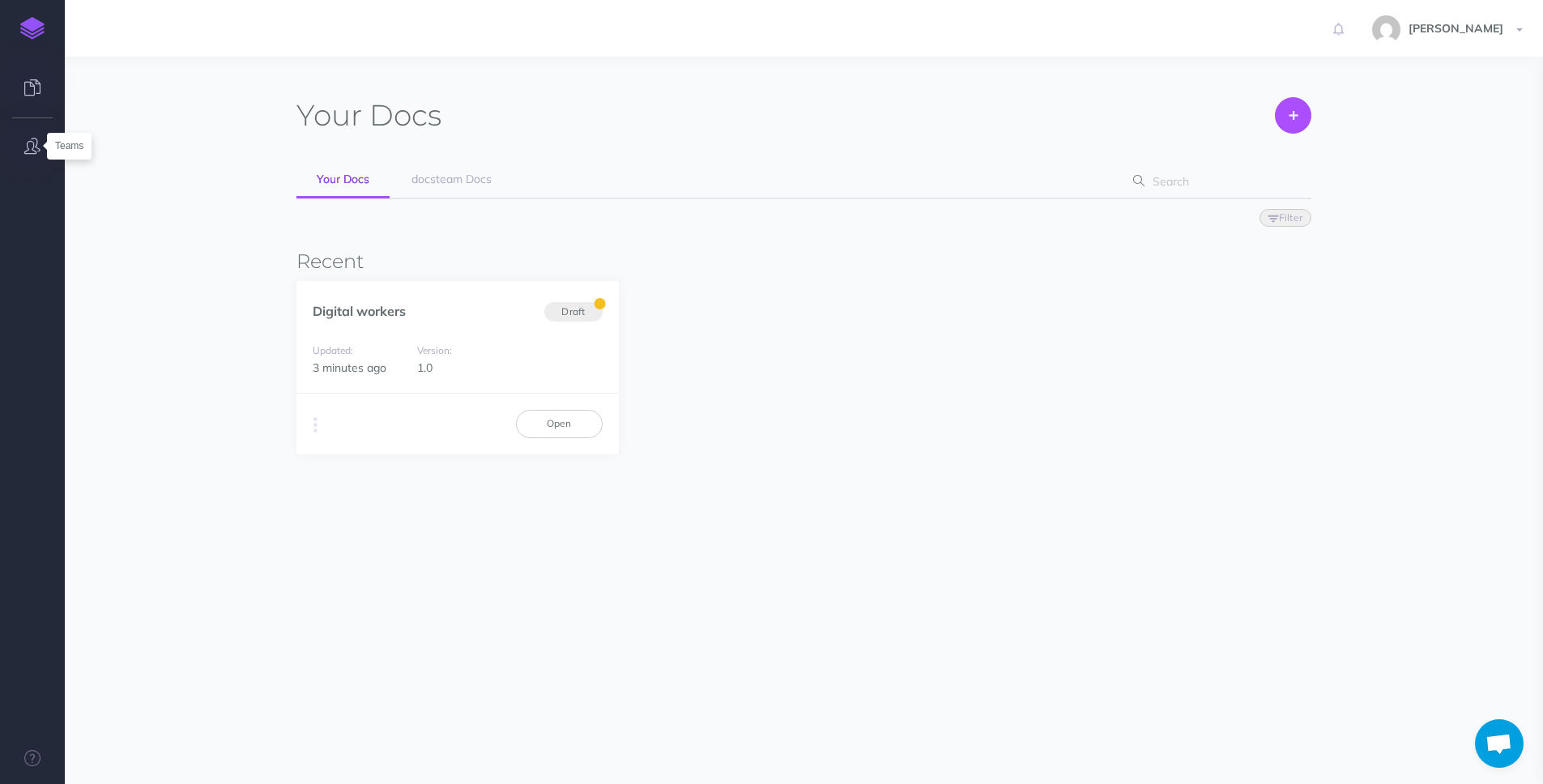
click at [37, 147] on icon "button" at bounding box center [32, 145] width 16 height 16
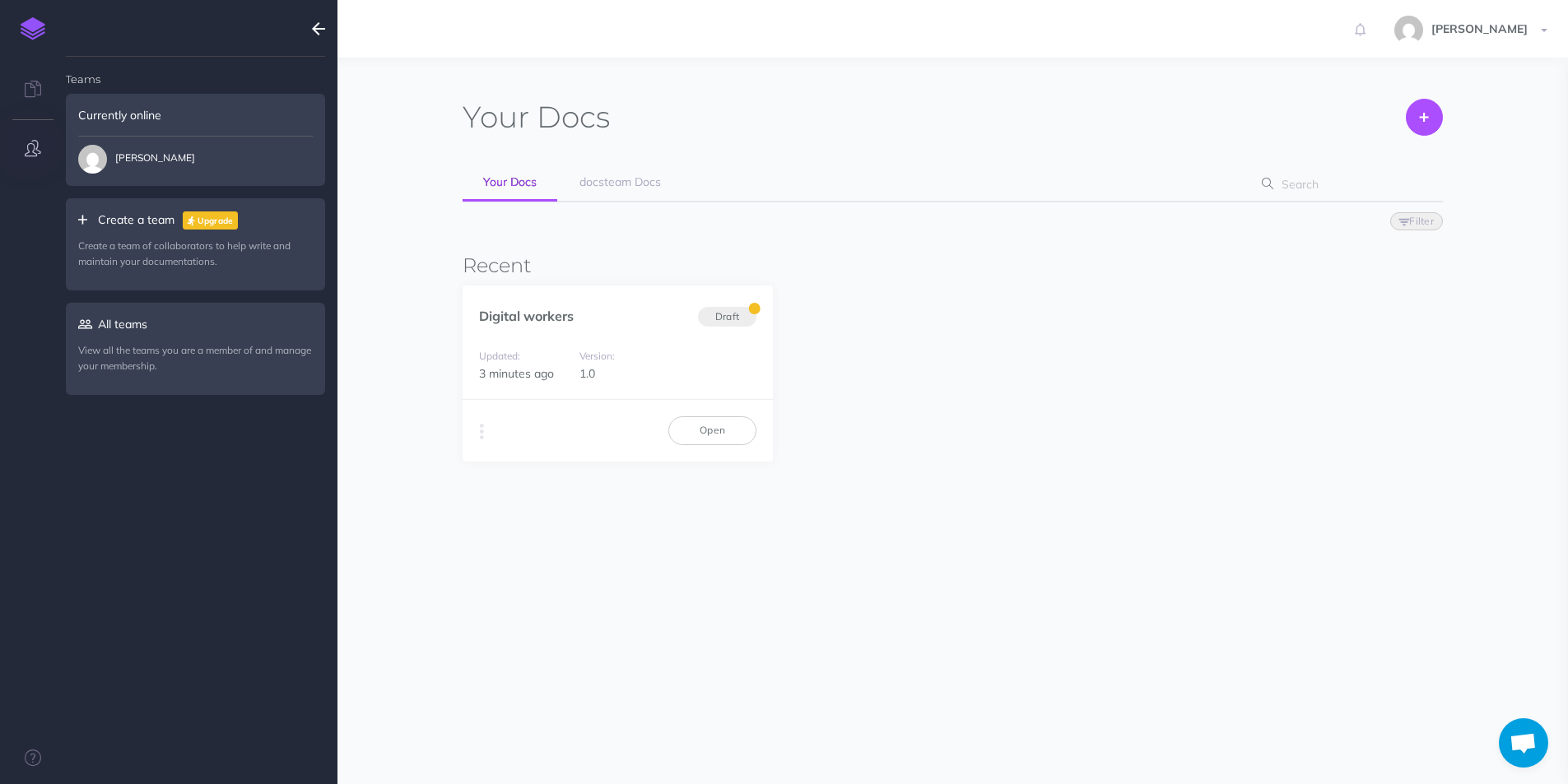
click at [200, 256] on p "Create a team of collaborators to help write and maintain your documentations." at bounding box center [195, 253] width 235 height 31
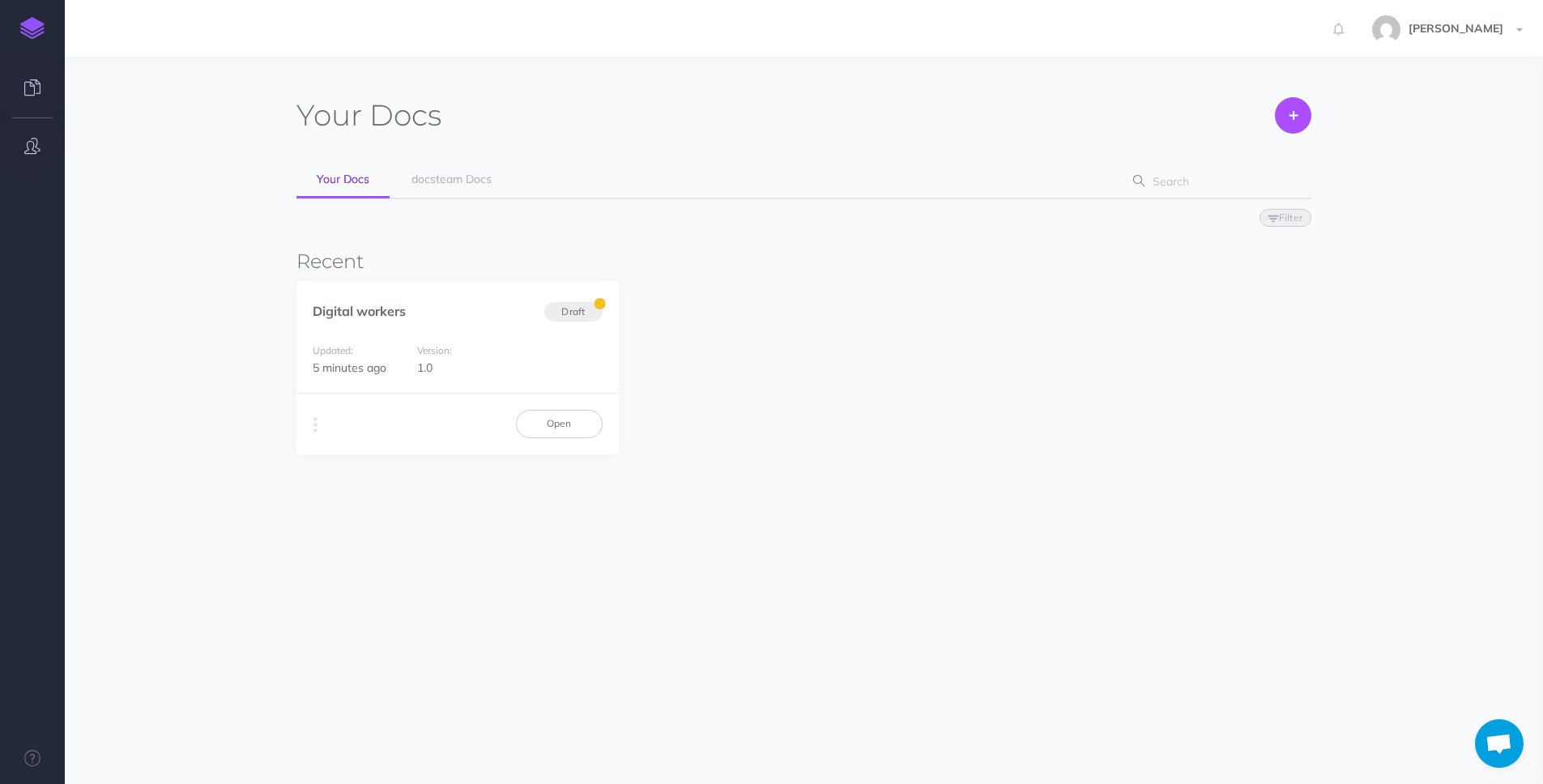
click at [24, 135] on button "button" at bounding box center [32, 147] width 65 height 48
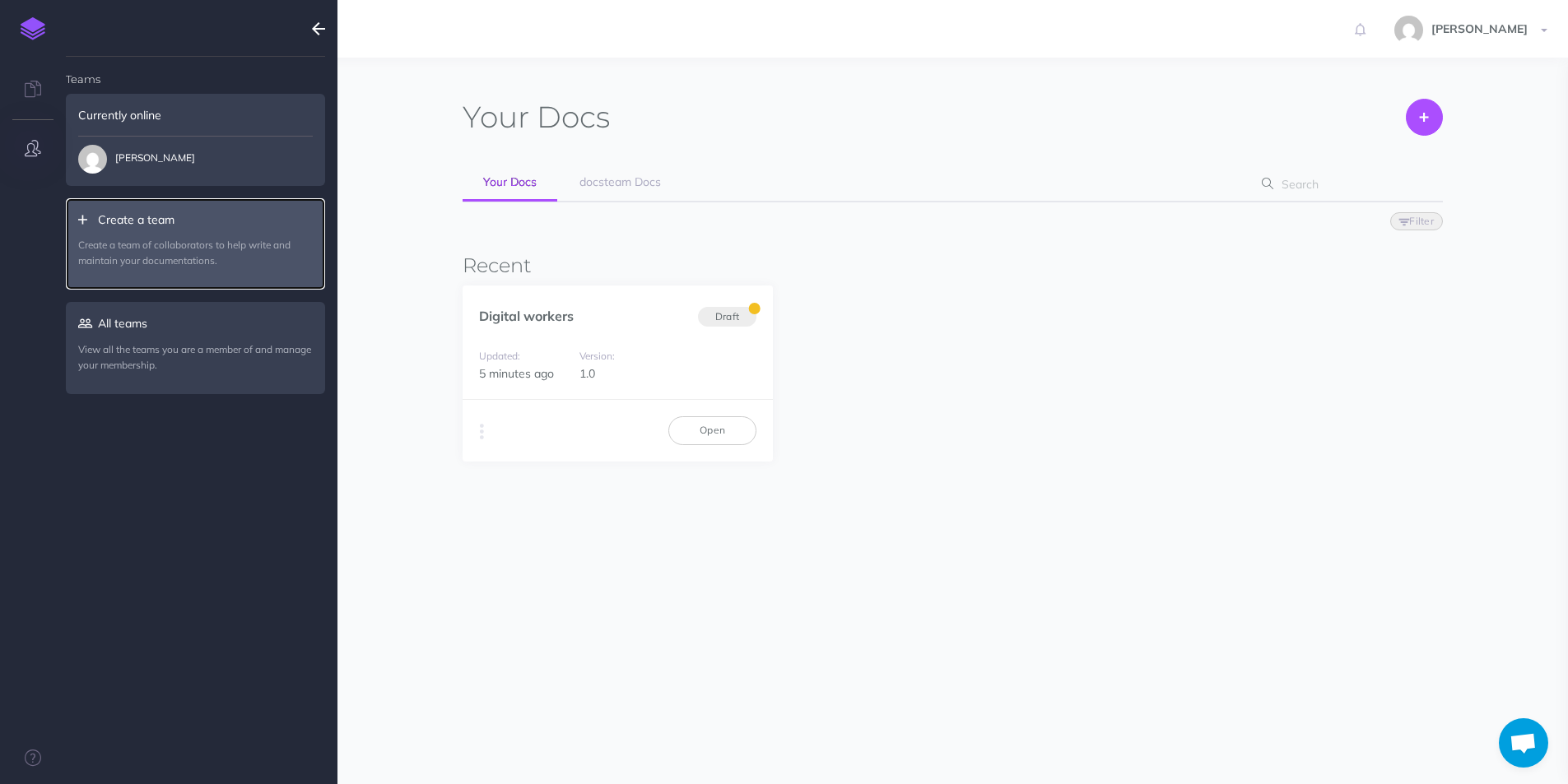
click at [81, 220] on icon at bounding box center [88, 220] width 20 height 11
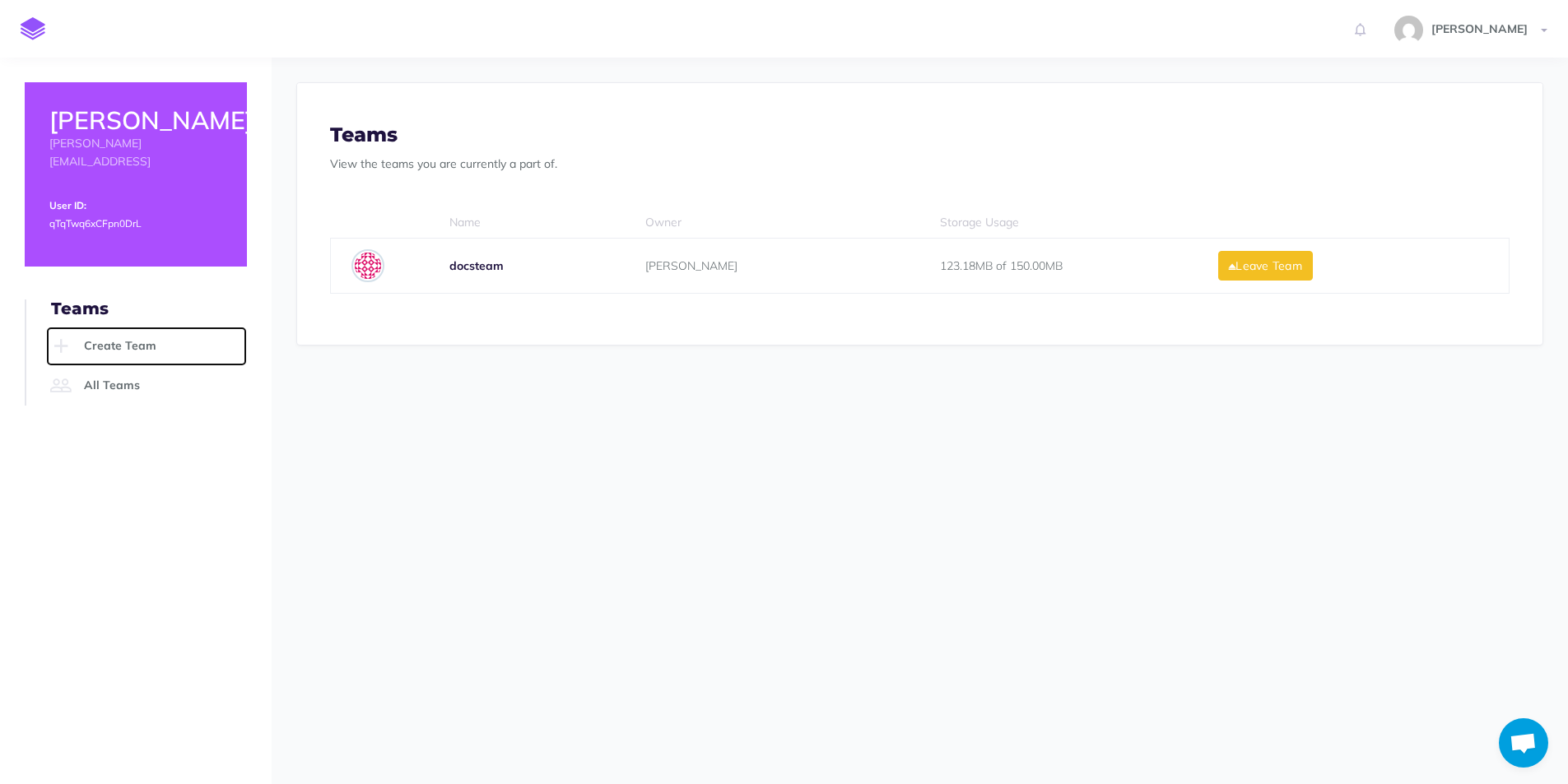
click at [107, 327] on link "Create Team" at bounding box center [146, 347] width 201 height 40
click at [60, 335] on icon at bounding box center [60, 346] width 29 height 23
click at [134, 327] on link "Create Team" at bounding box center [146, 347] width 201 height 40
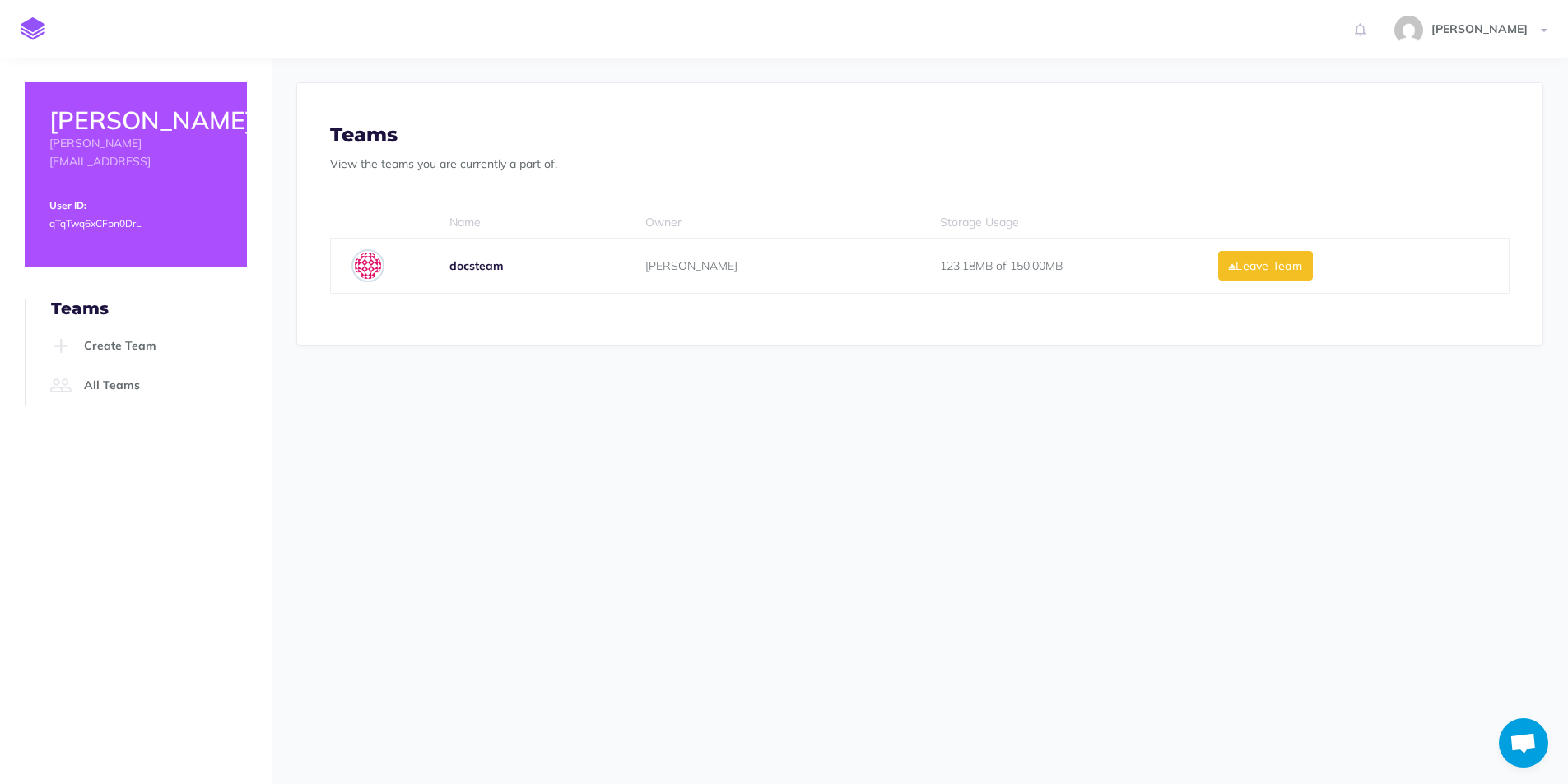
click at [322, 426] on section "Profile Settings Here you can change your profile photo, account name and email…" at bounding box center [919, 295] width 1296 height 475
click at [99, 327] on link "Create Team" at bounding box center [146, 347] width 201 height 40
click at [541, 374] on section "Profile Settings Here you can change your profile photo, account name and email…" at bounding box center [919, 295] width 1296 height 475
click at [131, 327] on link "Create Team" at bounding box center [146, 347] width 201 height 40
click at [110, 366] on link "All Teams" at bounding box center [146, 385] width 201 height 40
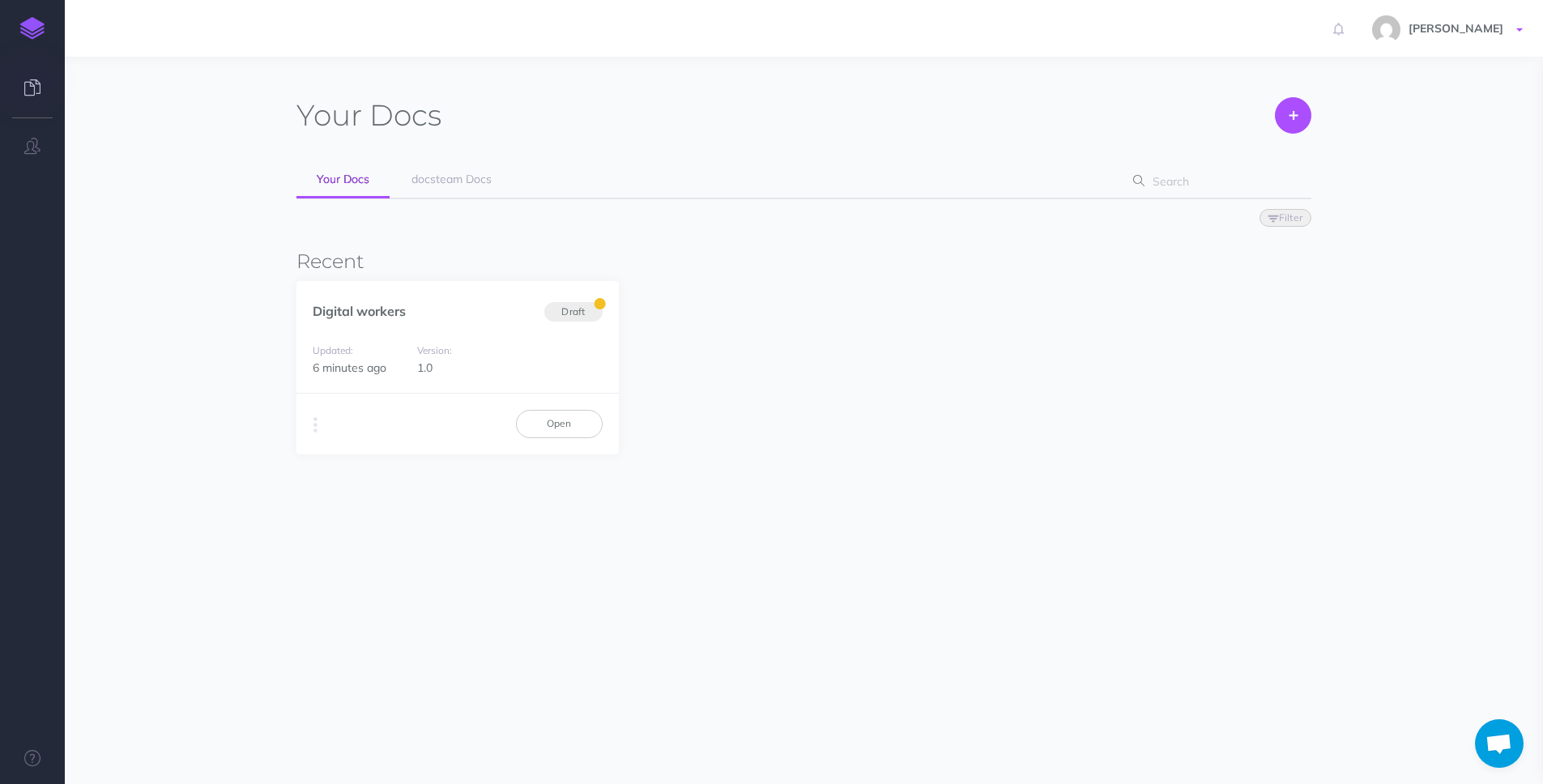
click at [1463, 29] on span "[PERSON_NAME]" at bounding box center [1456, 29] width 111 height 15
click at [1387, 289] on link "Logout" at bounding box center [1425, 284] width 202 height 29
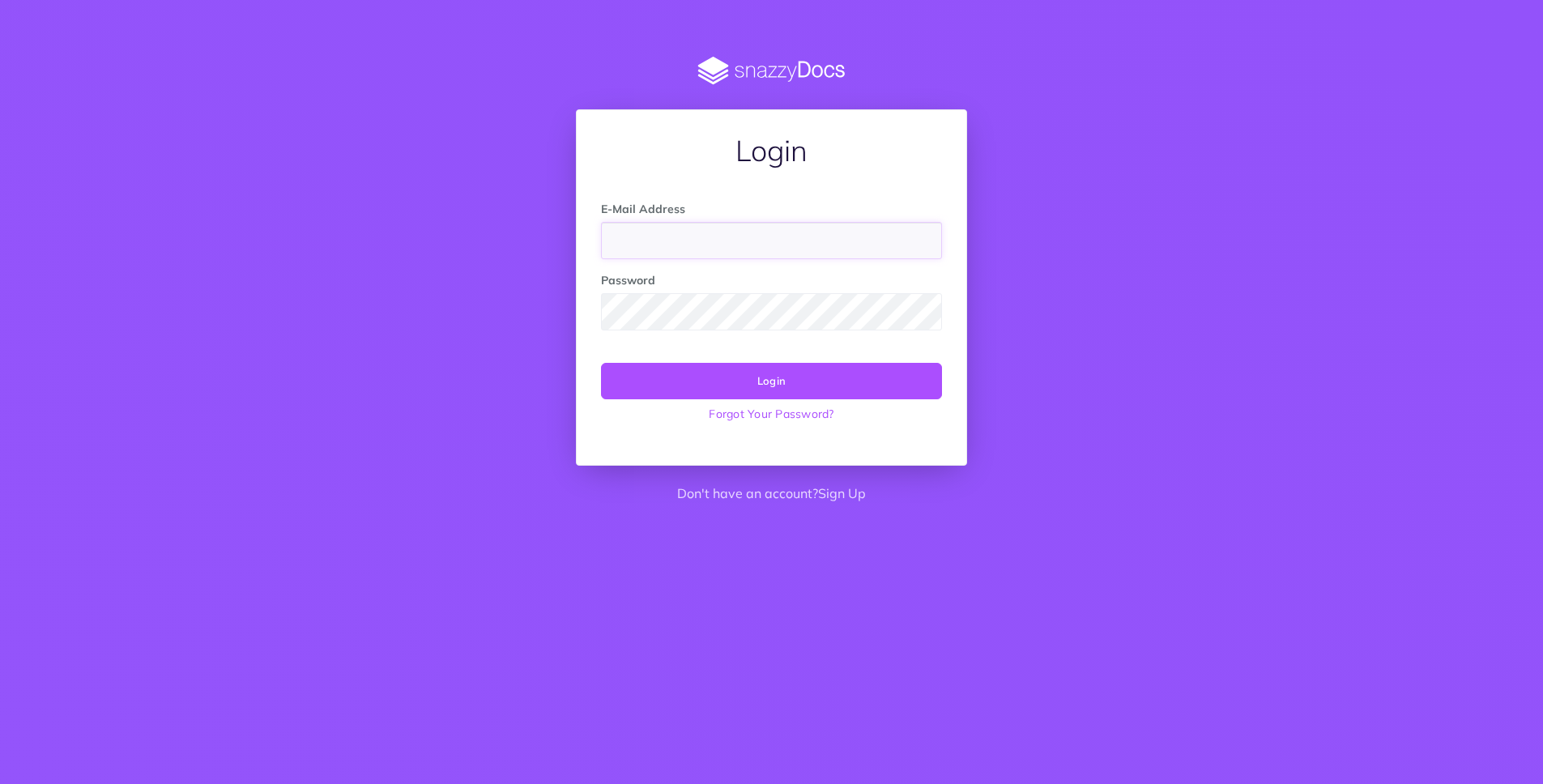
type input "[PERSON_NAME][EMAIL_ADDRESS]"
click at [791, 385] on button "Login" at bounding box center [772, 380] width 341 height 35
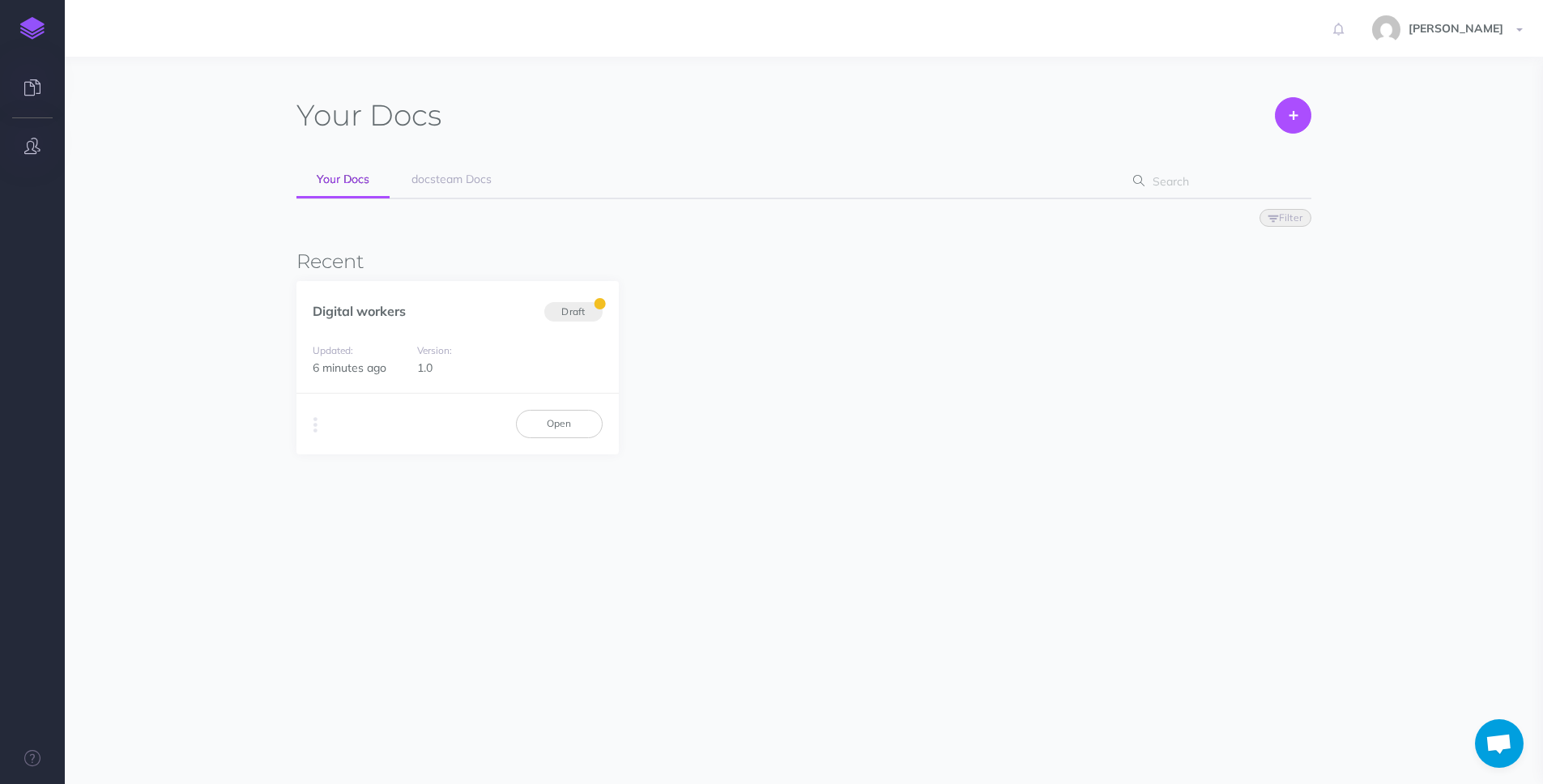
click at [30, 132] on button "button" at bounding box center [32, 147] width 65 height 48
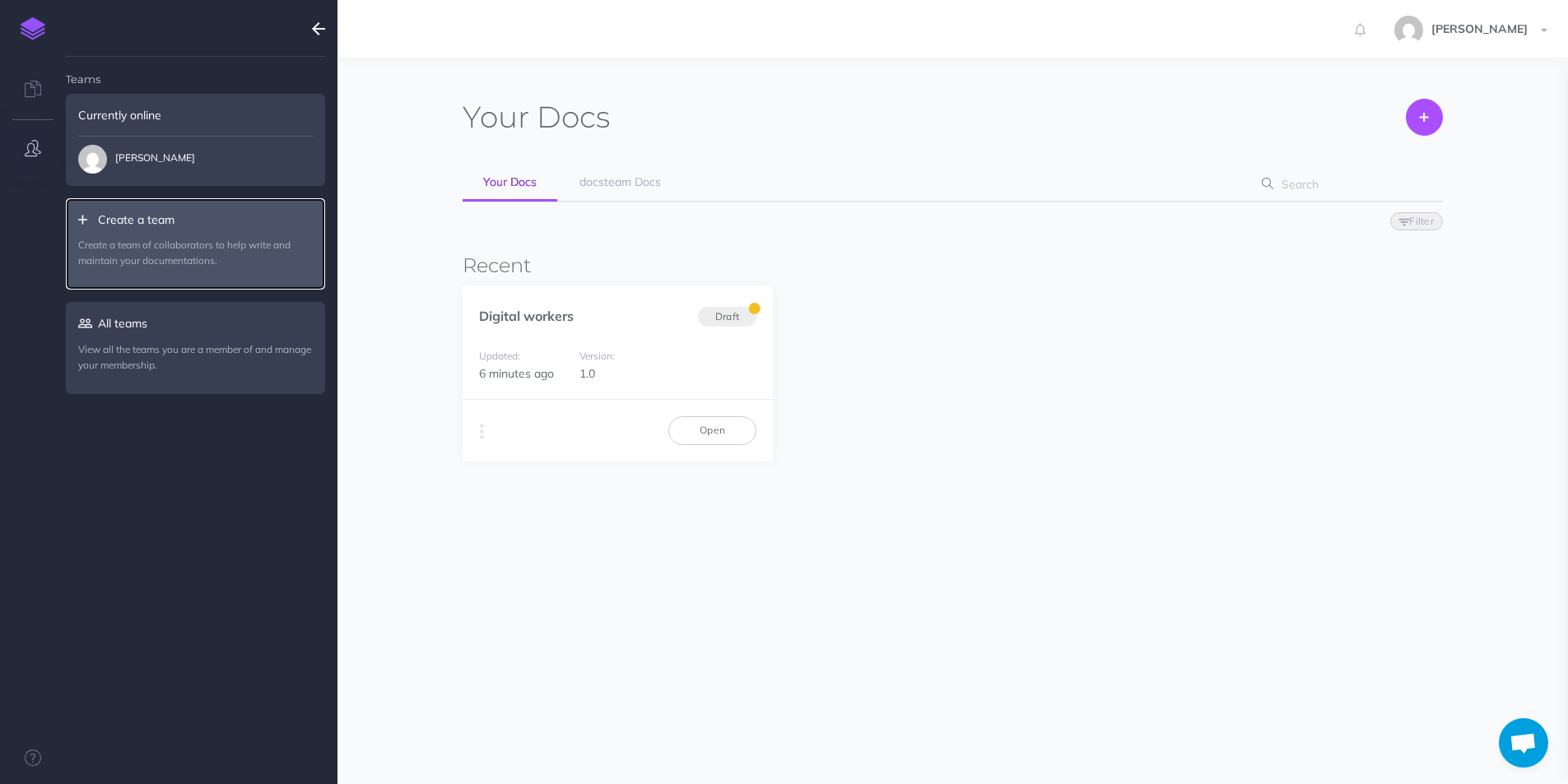
click at [81, 219] on icon at bounding box center [88, 220] width 20 height 11
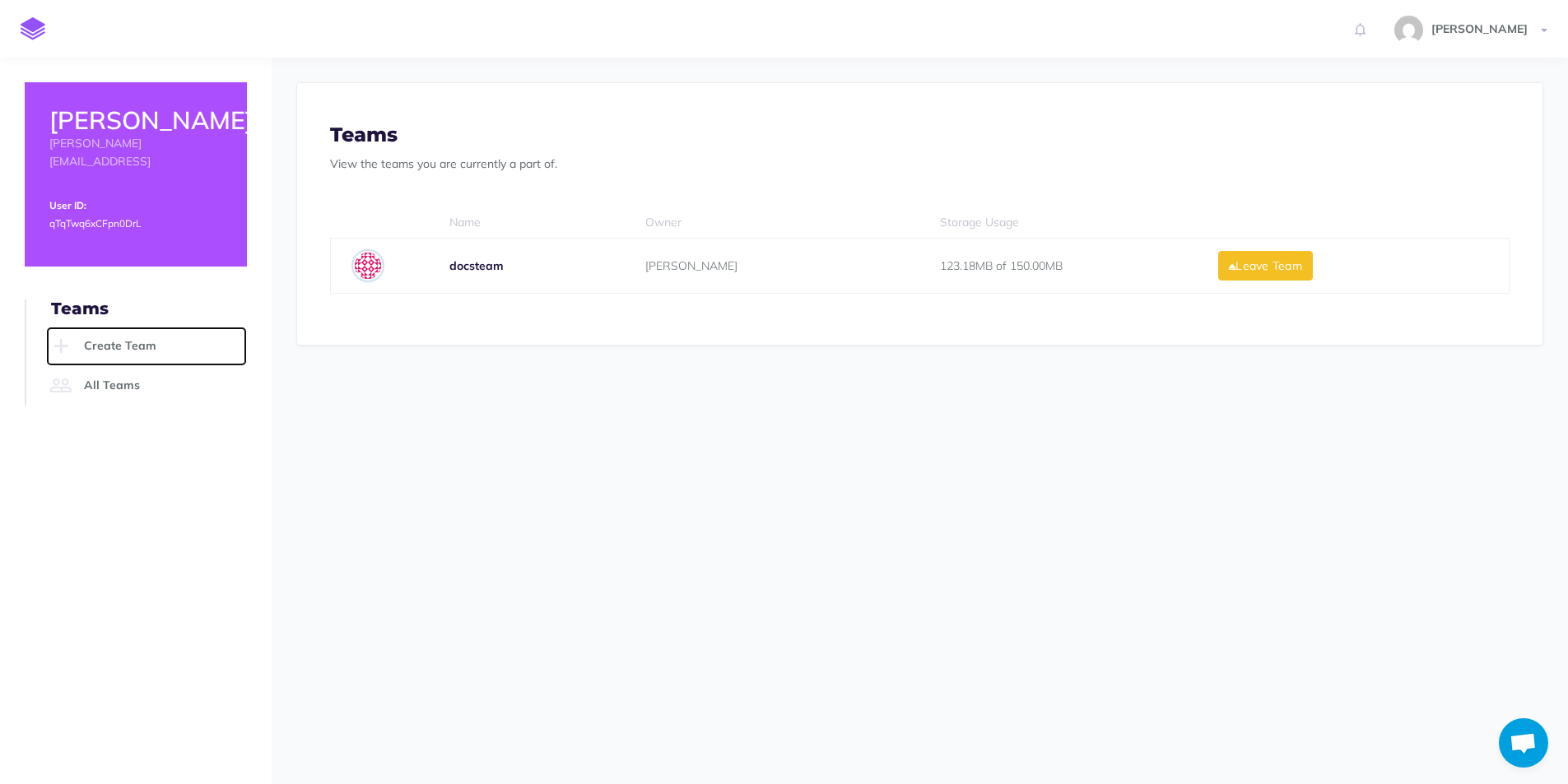
click at [64, 335] on icon at bounding box center [60, 346] width 29 height 23
click at [127, 327] on link "Create Team" at bounding box center [146, 347] width 201 height 40
click at [180, 327] on link "Create Team" at bounding box center [146, 347] width 201 height 40
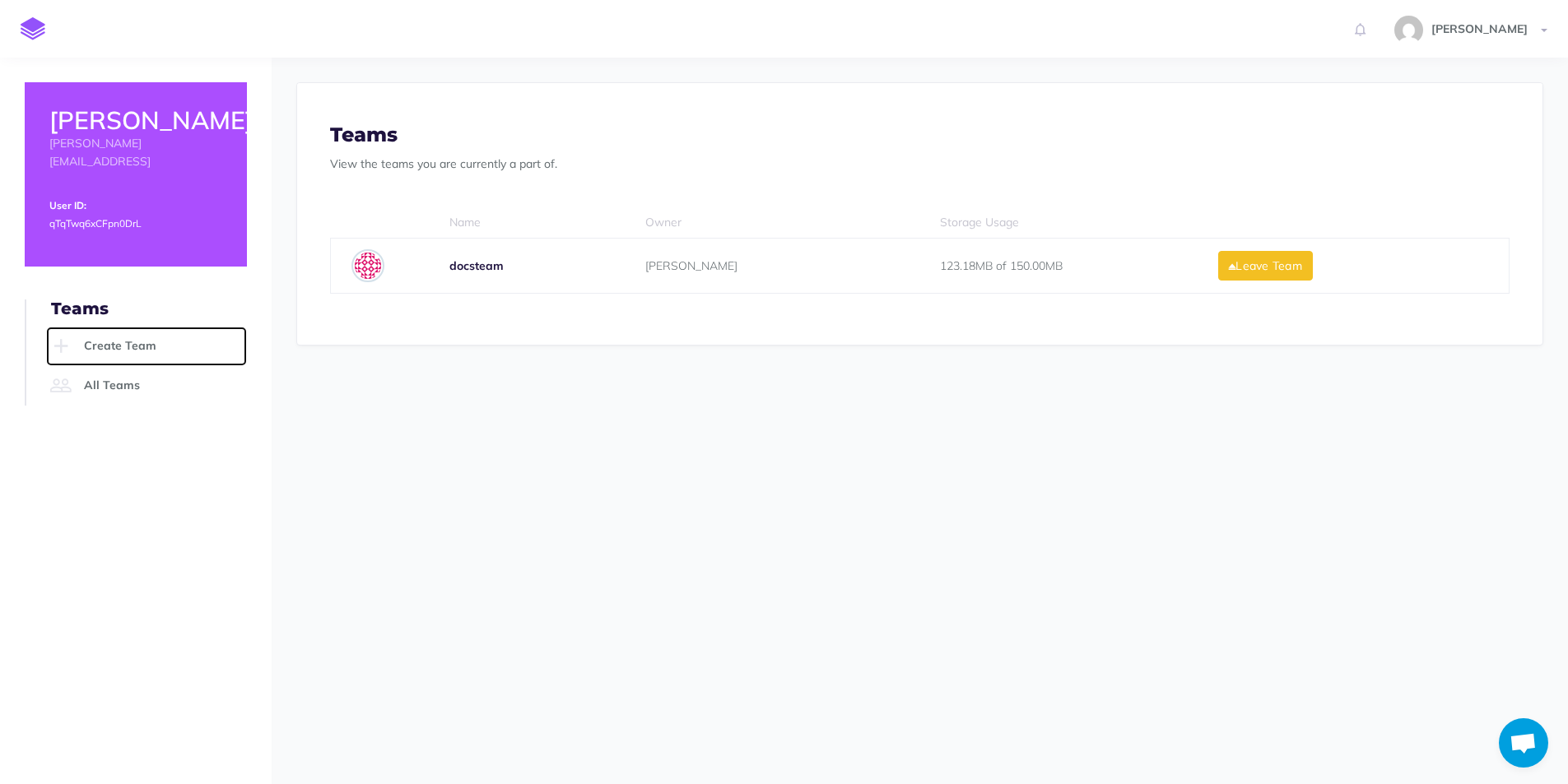
click at [180, 327] on link "Create Team" at bounding box center [146, 347] width 201 height 40
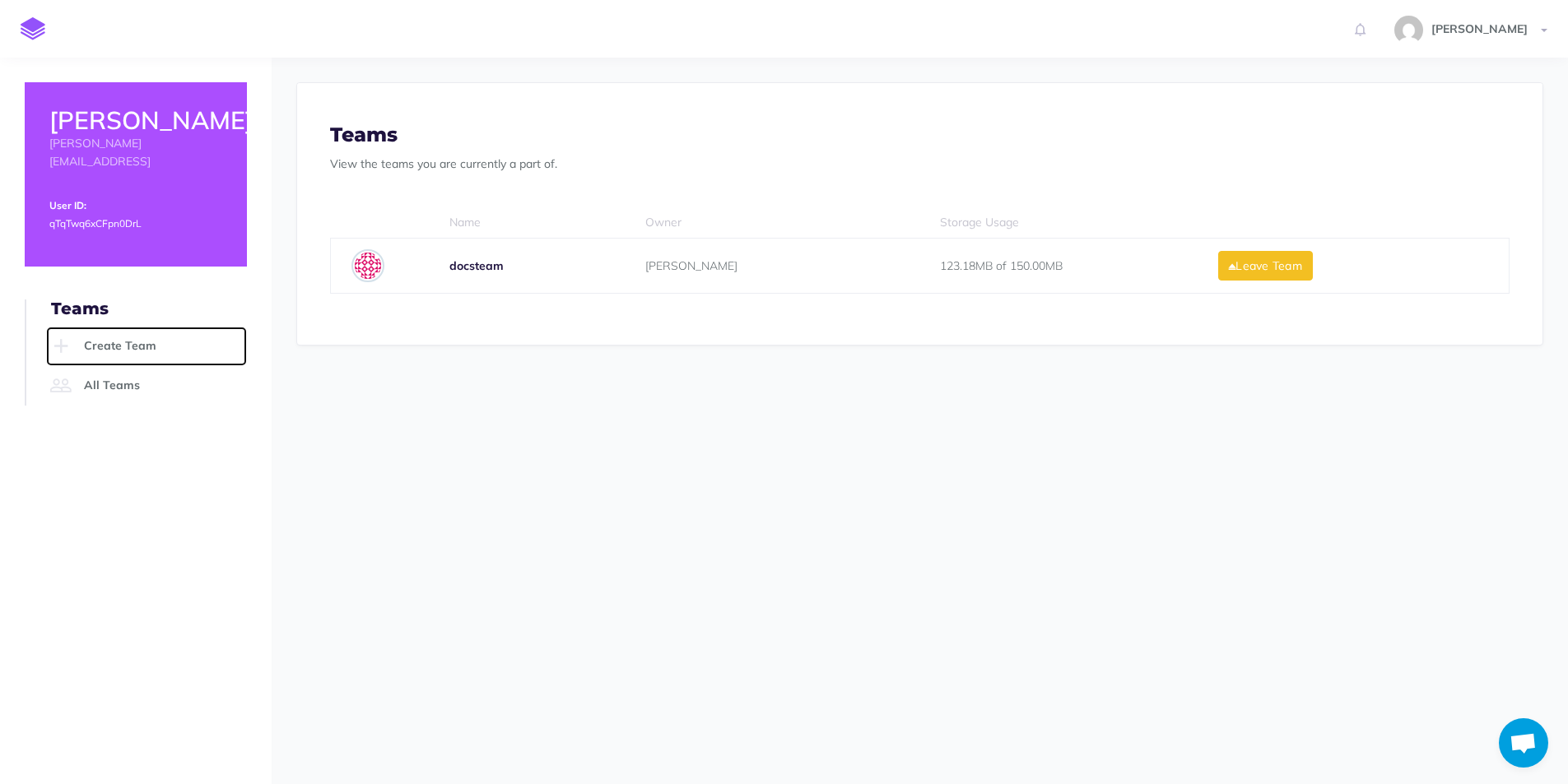
click at [180, 327] on link "Create Team" at bounding box center [146, 347] width 201 height 40
click at [129, 327] on link "Create Team" at bounding box center [146, 347] width 201 height 40
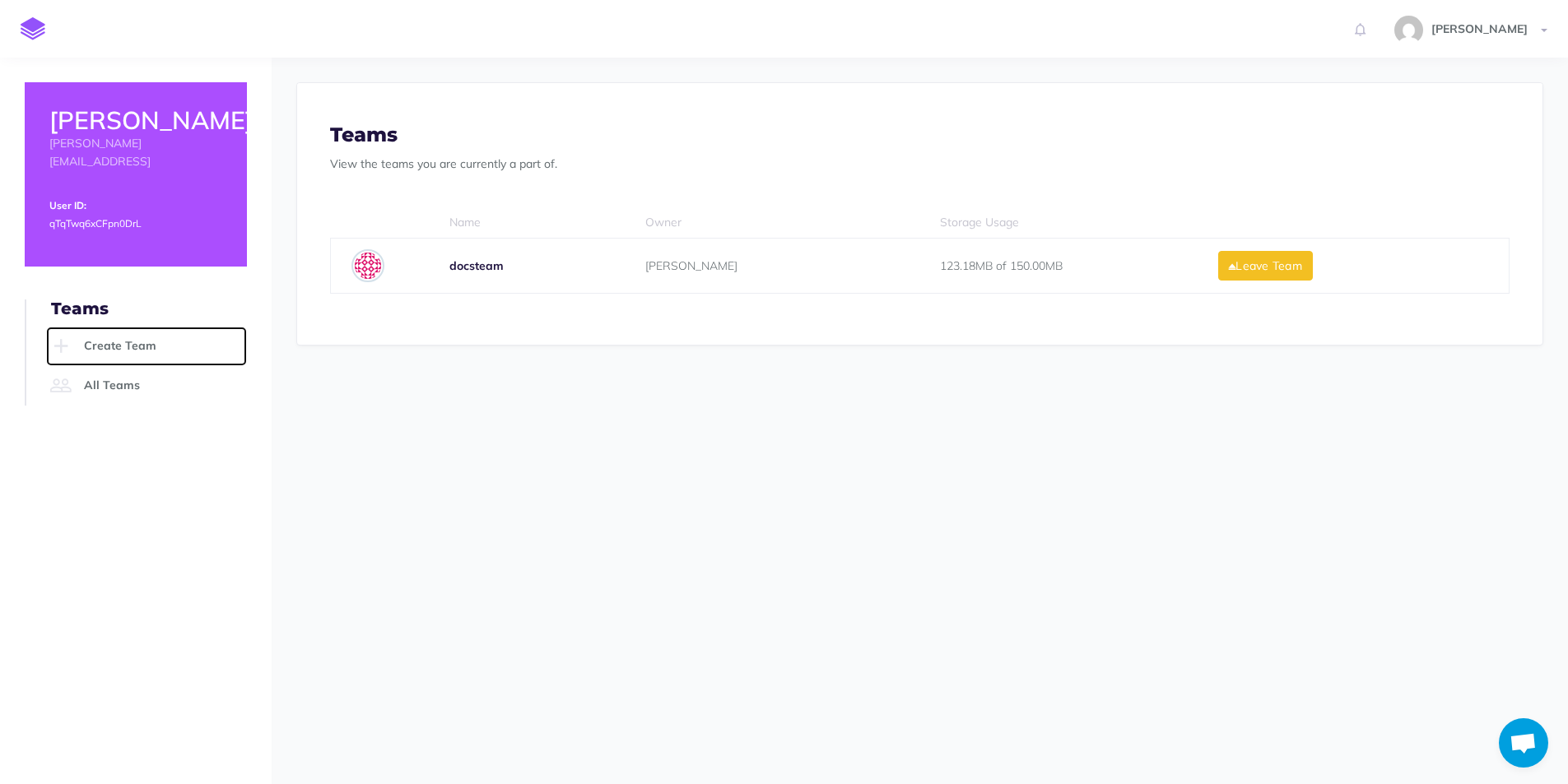
click at [129, 327] on link "Create Team" at bounding box center [146, 347] width 201 height 40
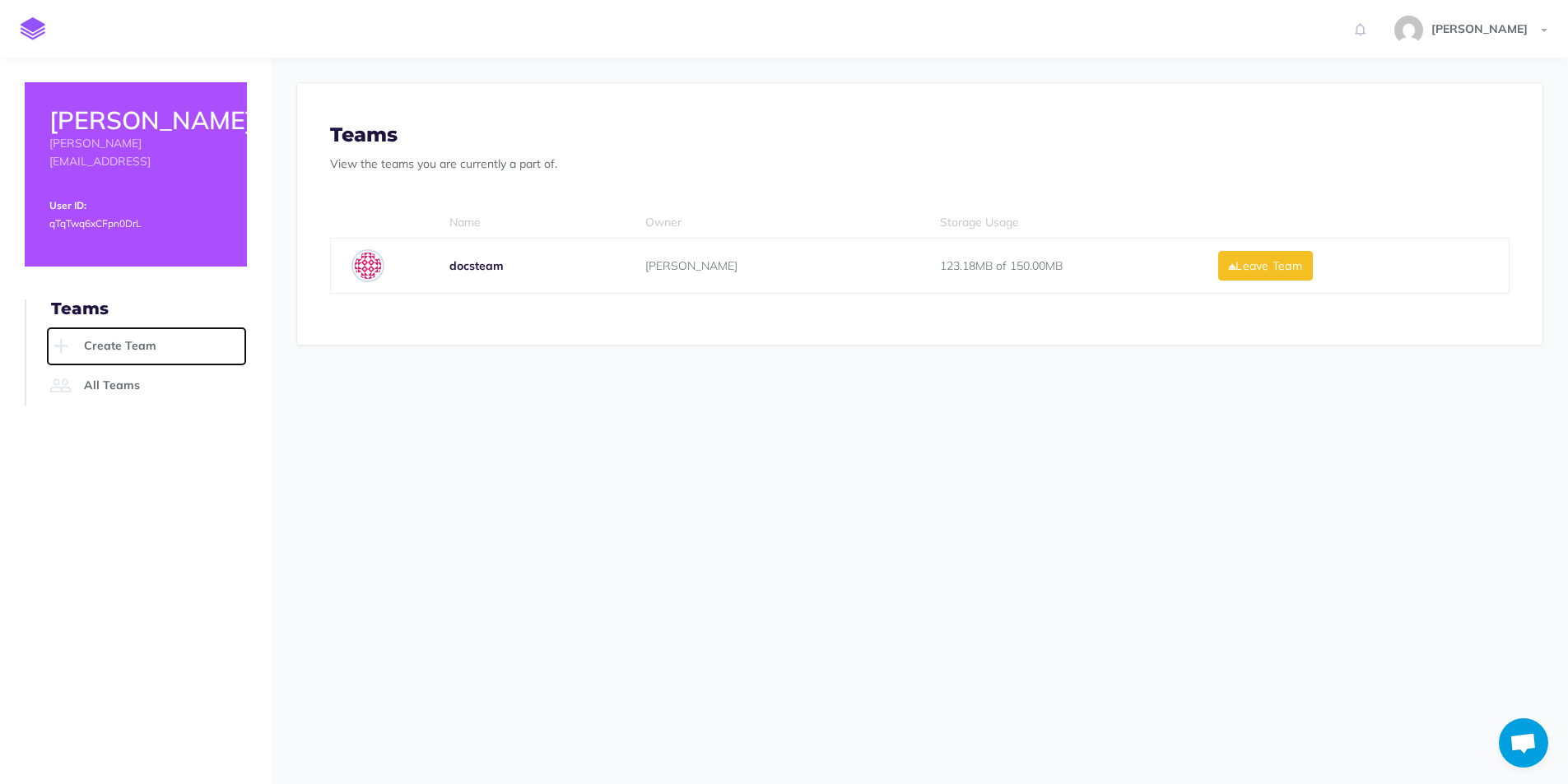
click at [129, 327] on link "Create Team" at bounding box center [146, 347] width 201 height 40
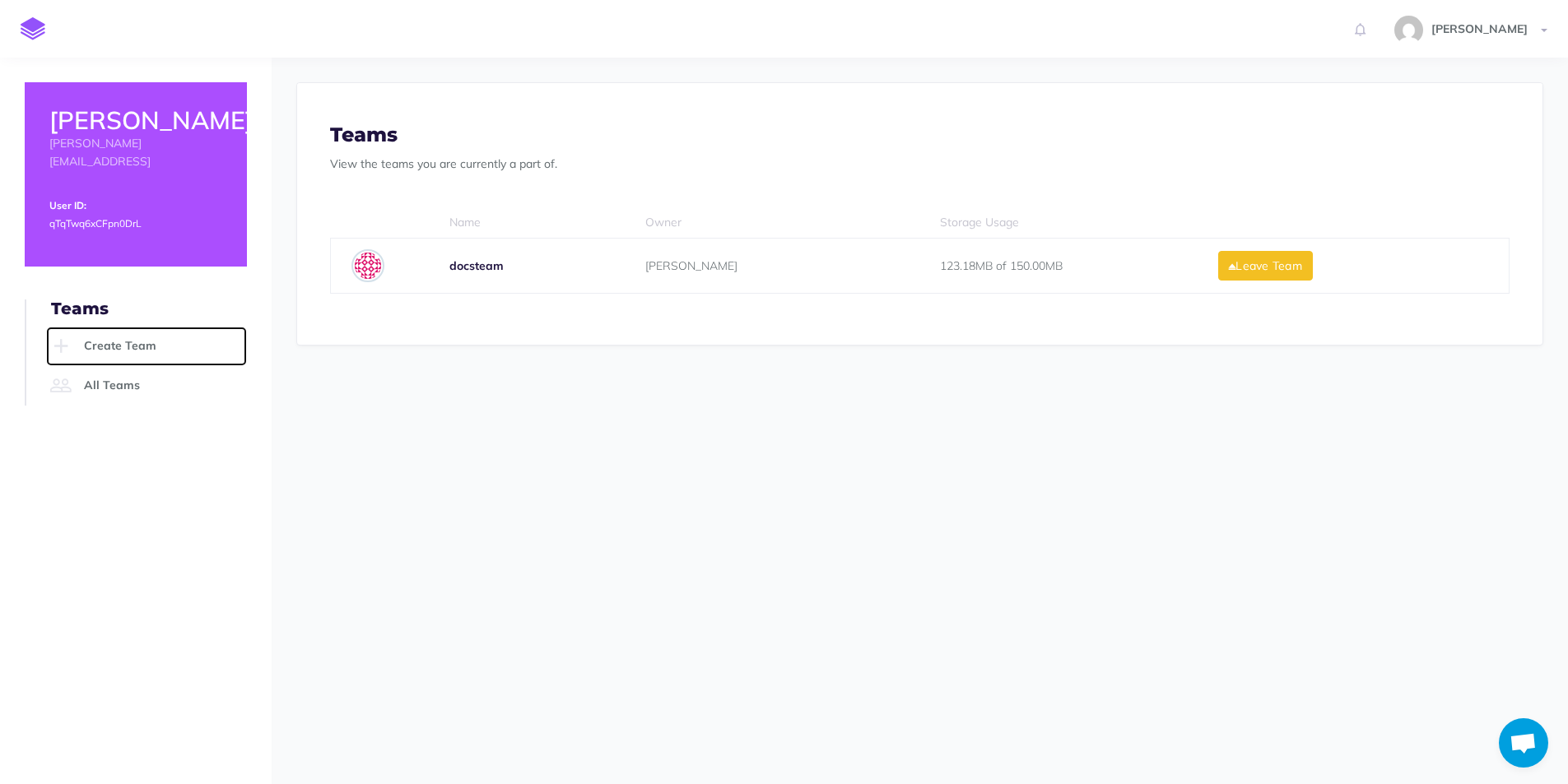
click at [129, 327] on link "Create Team" at bounding box center [146, 347] width 201 height 40
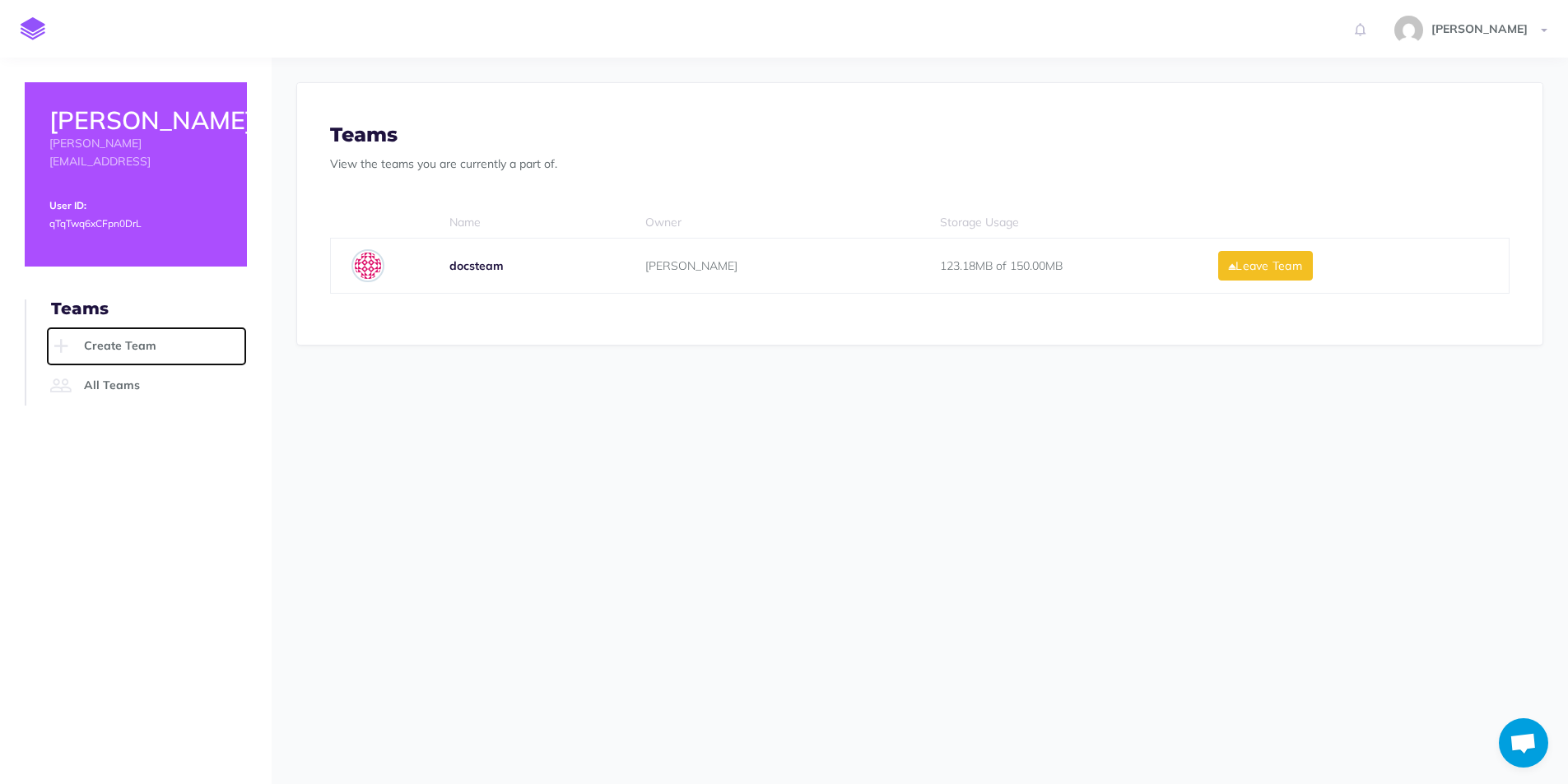
click at [129, 327] on link "Create Team" at bounding box center [146, 347] width 201 height 40
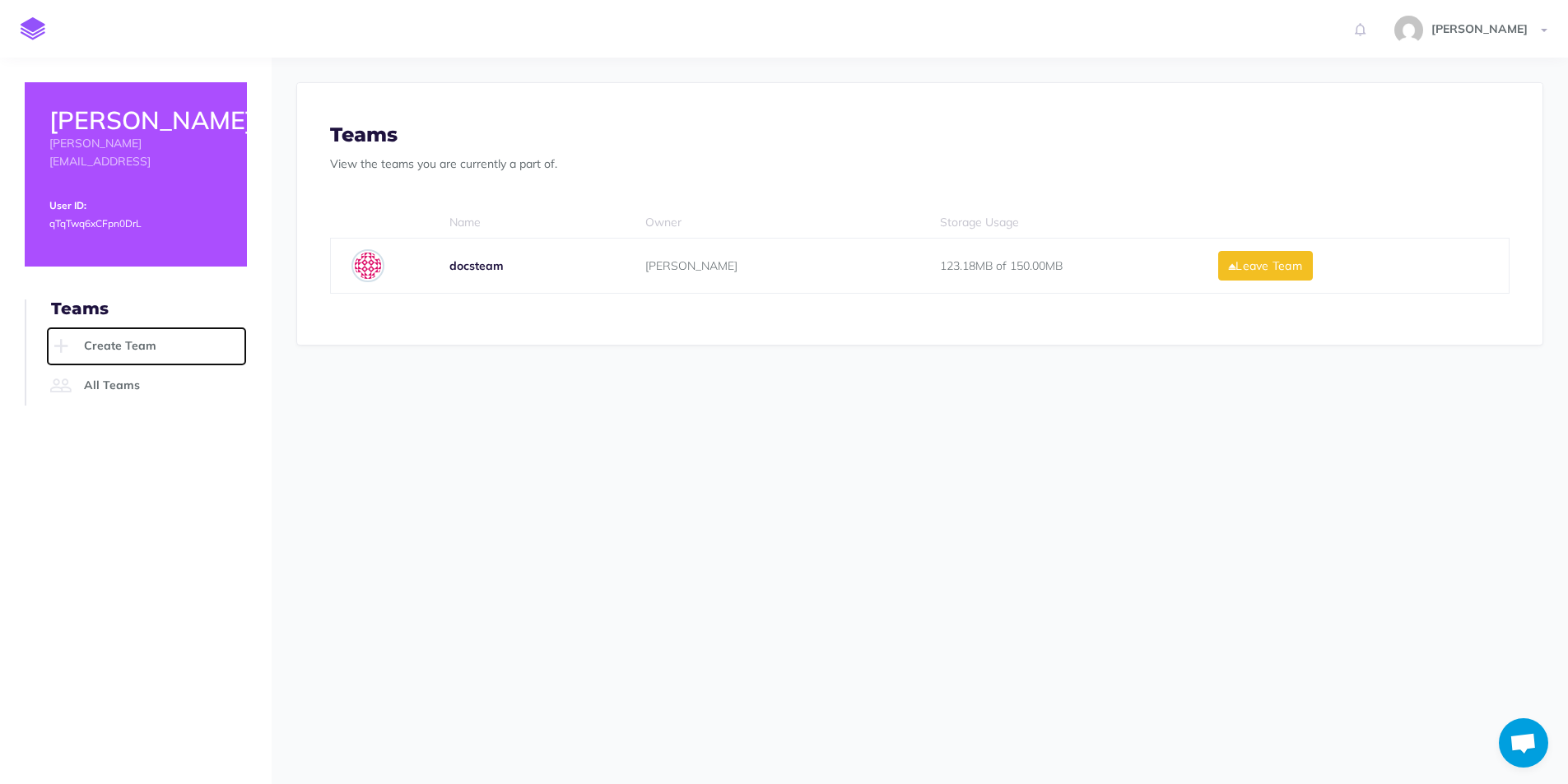
click at [129, 327] on link "Create Team" at bounding box center [146, 347] width 201 height 40
click at [100, 217] on small "qTqTwq6xCFpn0DrL" at bounding box center [94, 222] width 91 height 12
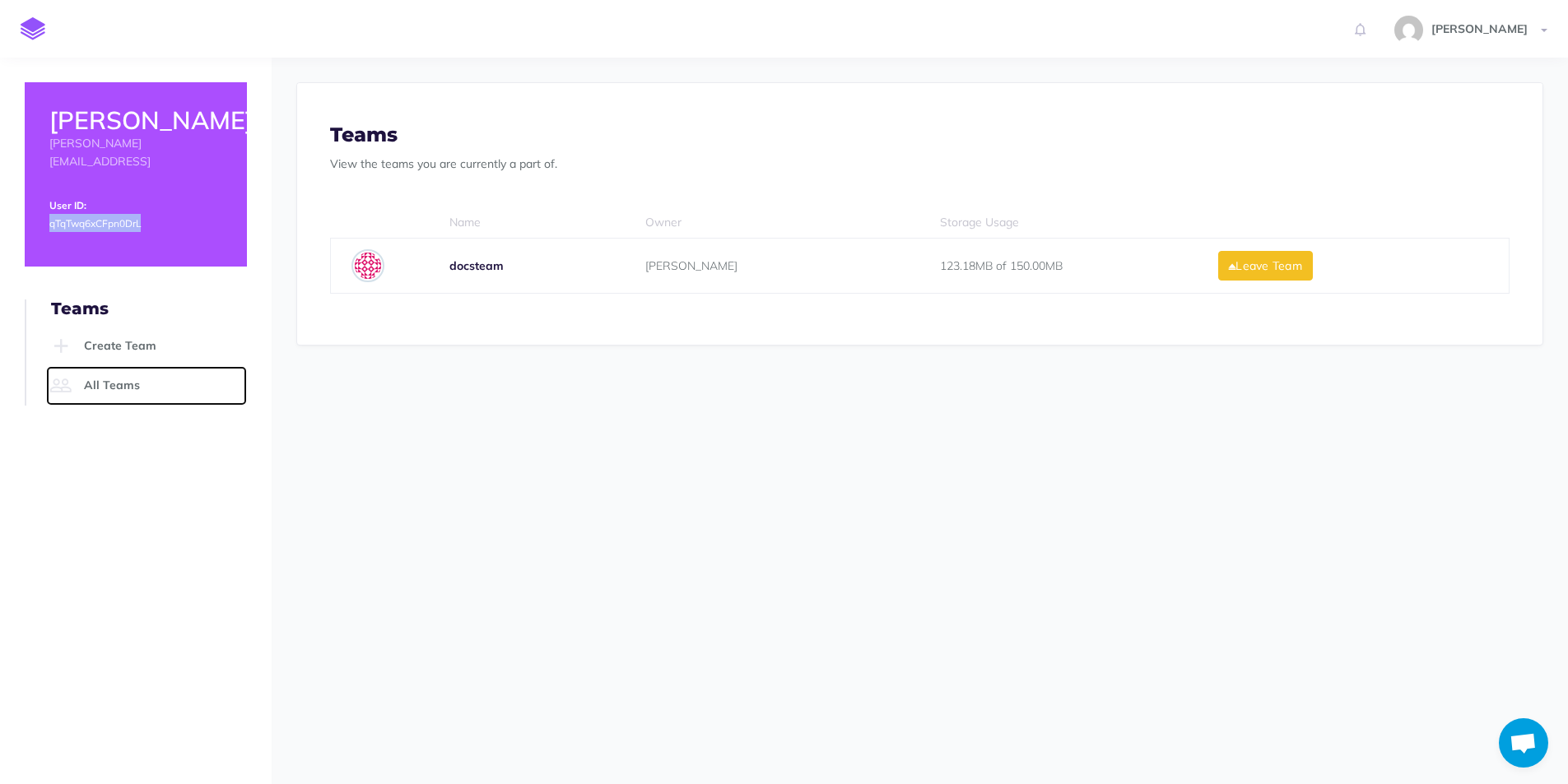
click at [99, 366] on link "All Teams" at bounding box center [146, 385] width 201 height 40
click at [129, 327] on link "Create Team" at bounding box center [146, 347] width 201 height 40
click at [133, 327] on link "Create Team" at bounding box center [146, 347] width 201 height 40
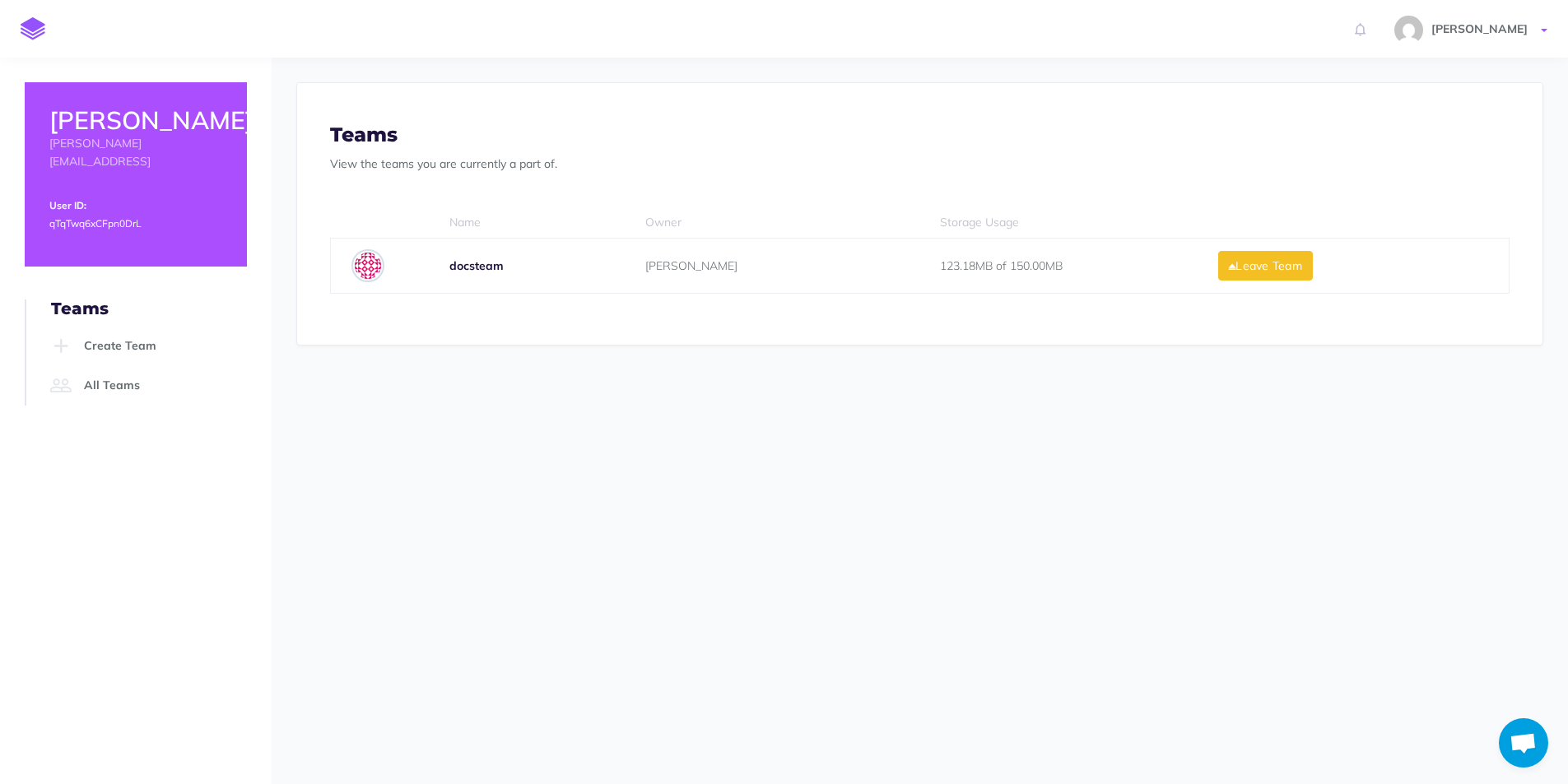
click at [1468, 29] on span "[PERSON_NAME]" at bounding box center [1479, 29] width 113 height 15
click at [1441, 562] on div "Profile Settings Here you can change your profile photo, account name and email…" at bounding box center [919, 420] width 1296 height 727
click at [1524, 745] on span "Open chat" at bounding box center [1523, 744] width 27 height 23
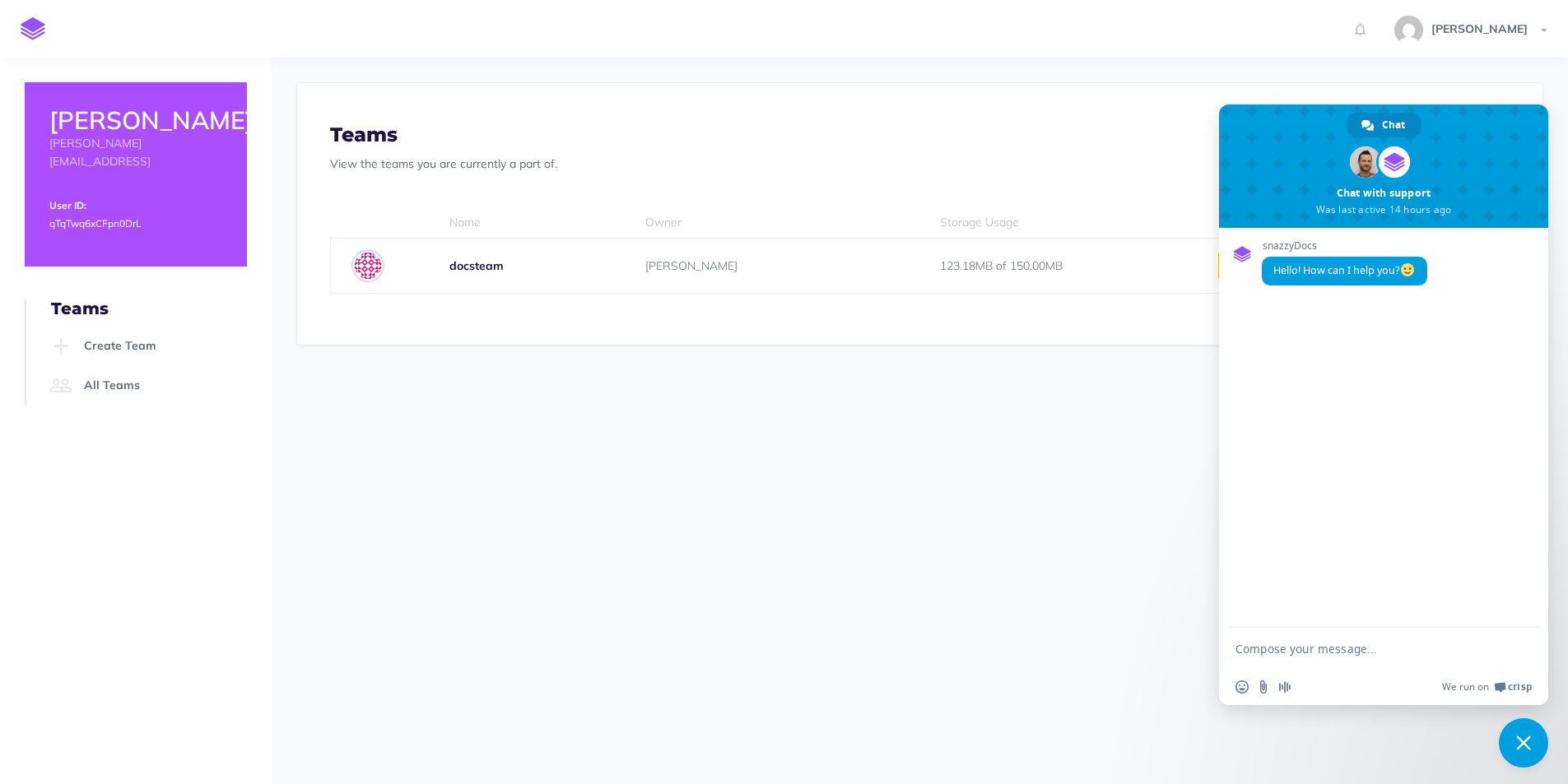
click at [1313, 651] on textarea "Compose your message..." at bounding box center [1365, 649] width 260 height 15
type textarea "When I click on Create Team.. nothing happens"
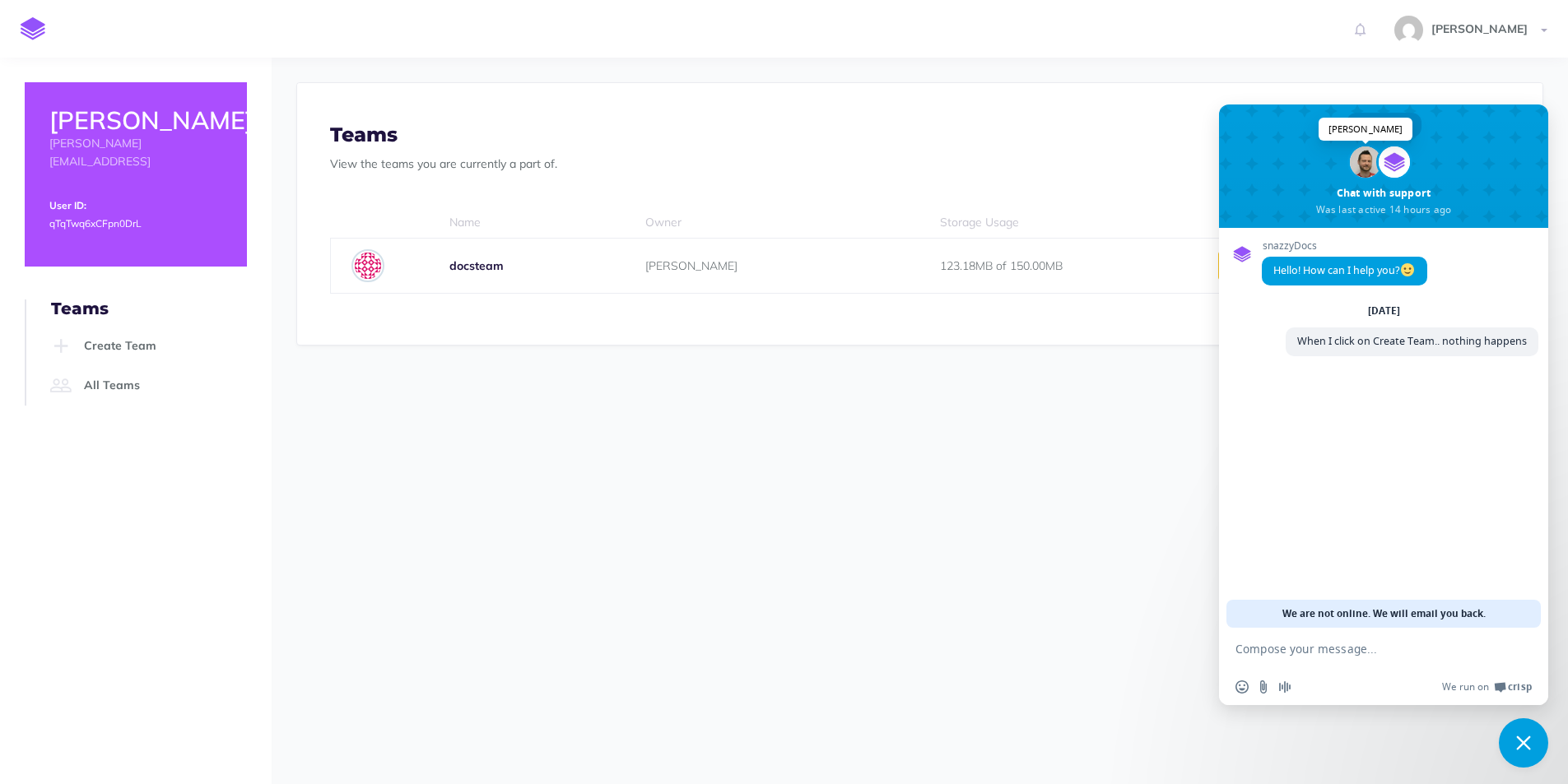
click at [1366, 174] on span at bounding box center [1365, 161] width 31 height 31
click at [1395, 160] on span at bounding box center [1394, 161] width 31 height 31
click at [902, 534] on div "Profile Settings Here you can change your profile photo, account name and email…" at bounding box center [919, 420] width 1296 height 727
click at [117, 327] on link "Create Team" at bounding box center [146, 347] width 201 height 40
click at [1366, 162] on span at bounding box center [1365, 161] width 31 height 31
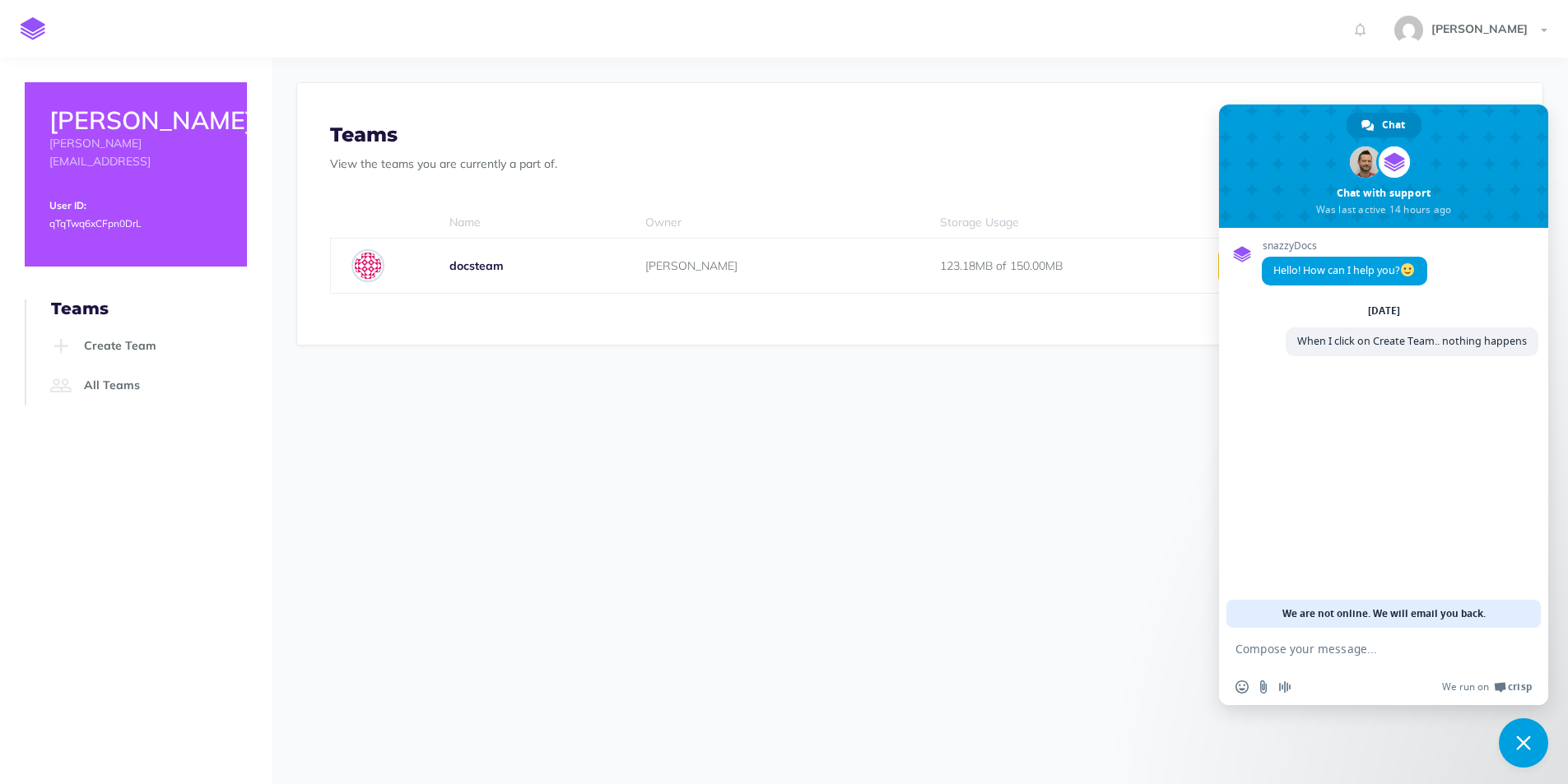
click at [1408, 162] on span at bounding box center [1394, 161] width 31 height 31
click at [1396, 164] on span at bounding box center [1394, 161] width 31 height 31
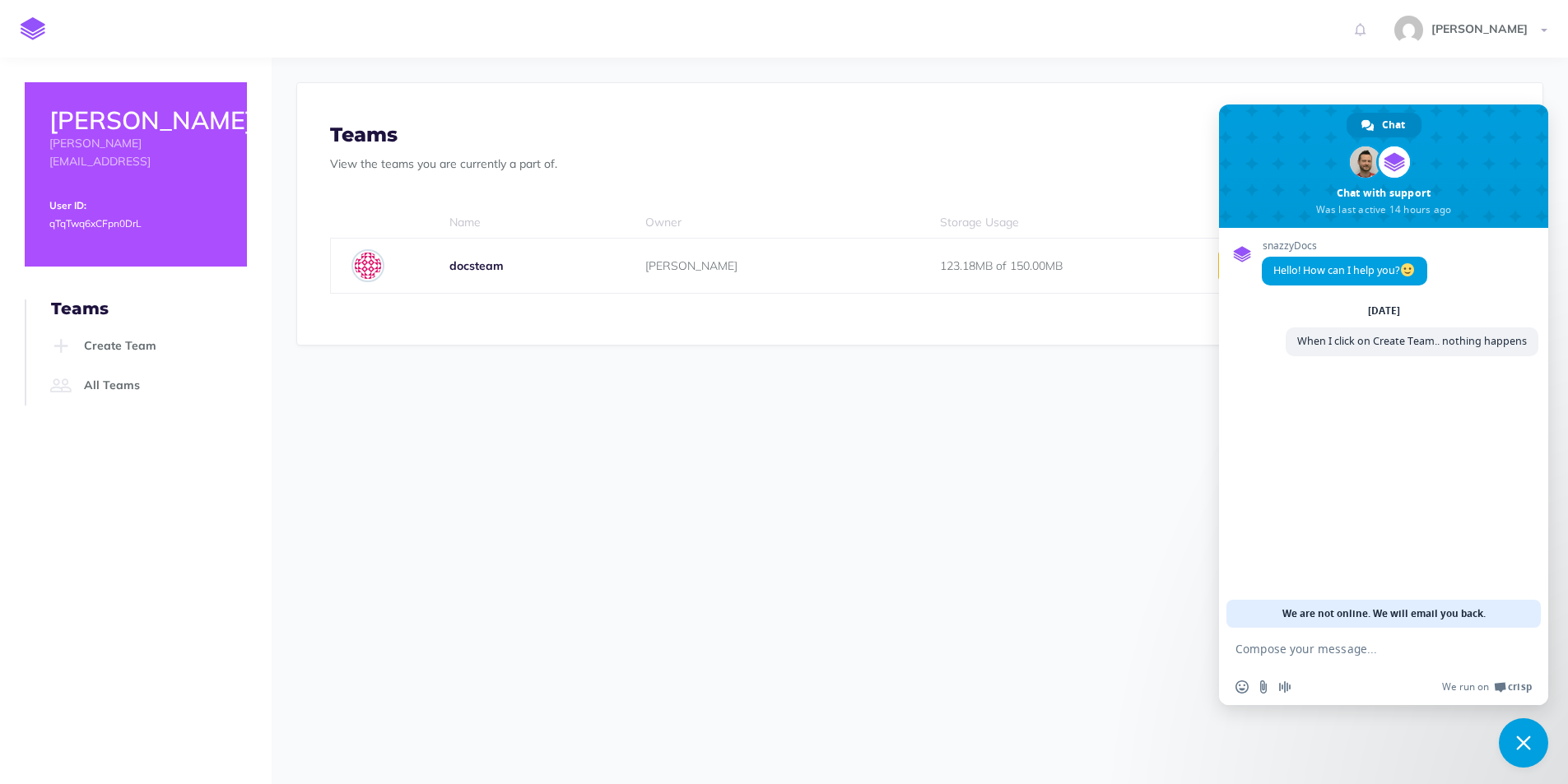
click at [1024, 484] on section "Profile Settings Here you can change your profile photo, account name and email…" at bounding box center [919, 295] width 1296 height 475
click at [93, 102] on div "Rachel rachel@theloops.ai User ID: qTqTwq6xCFpn0DrL" at bounding box center [136, 174] width 223 height 185
click at [25, 25] on img at bounding box center [33, 28] width 25 height 23
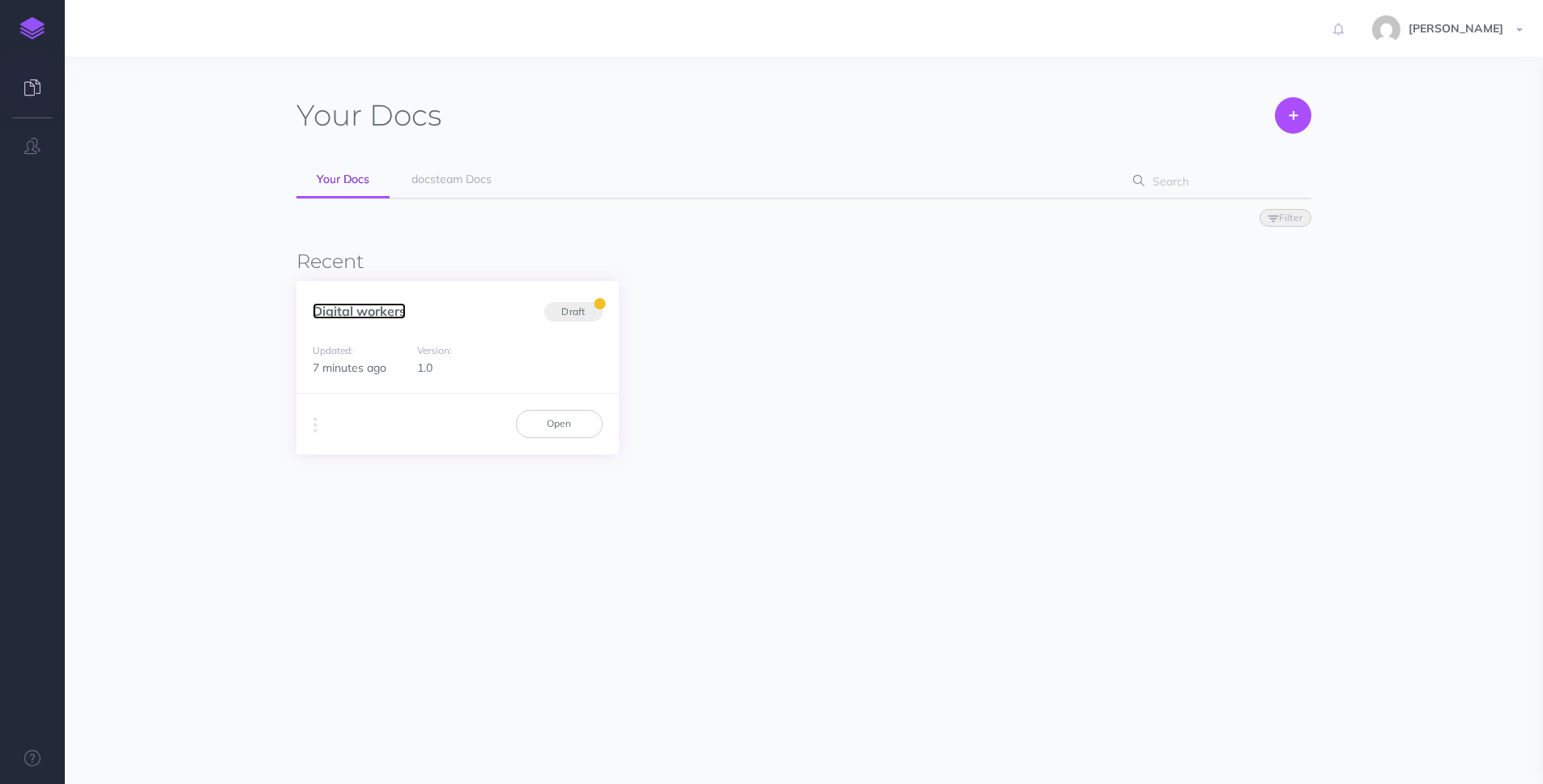
click at [383, 317] on link "Digital workers" at bounding box center [359, 310] width 93 height 16
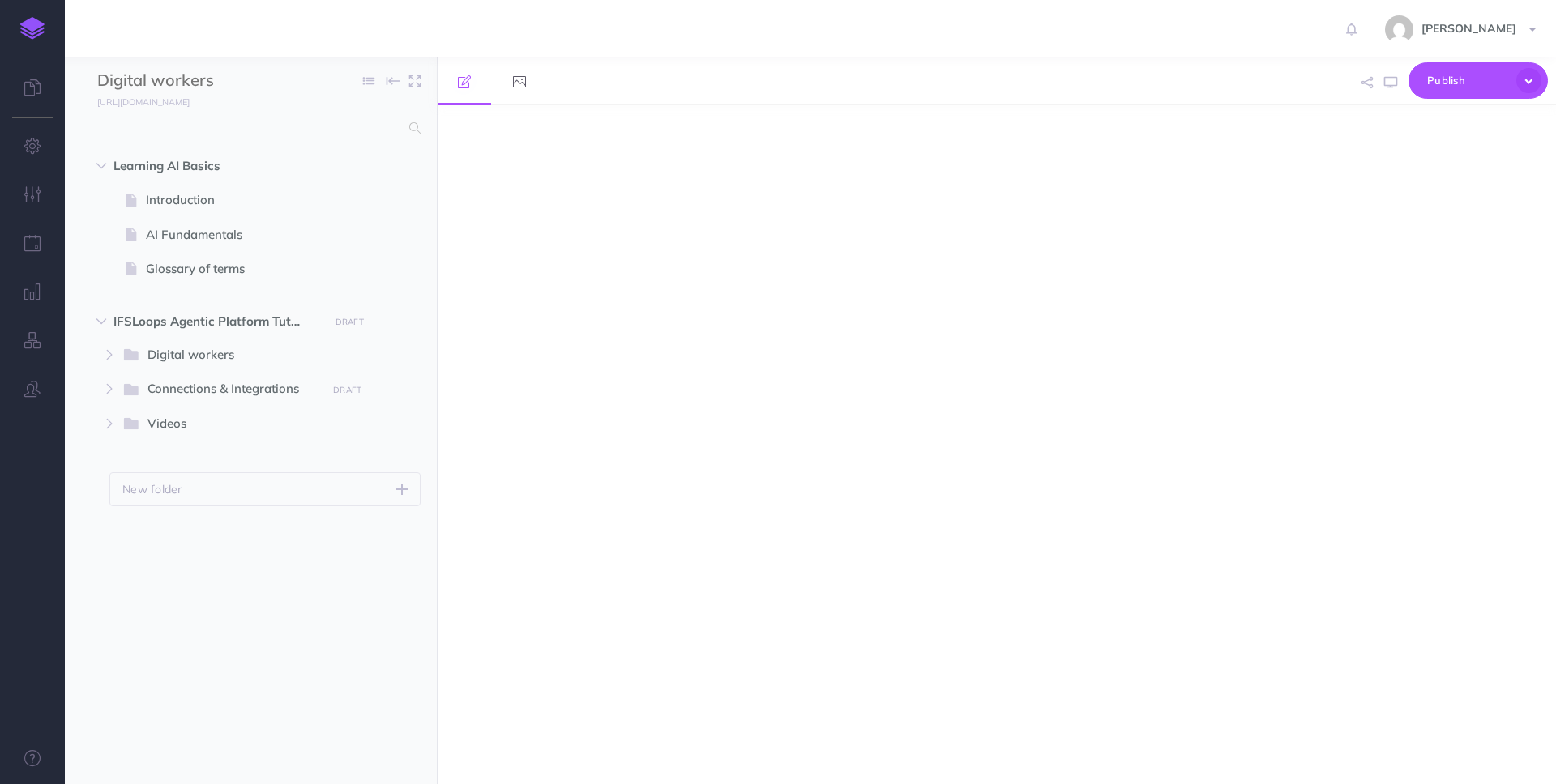
select select "null"
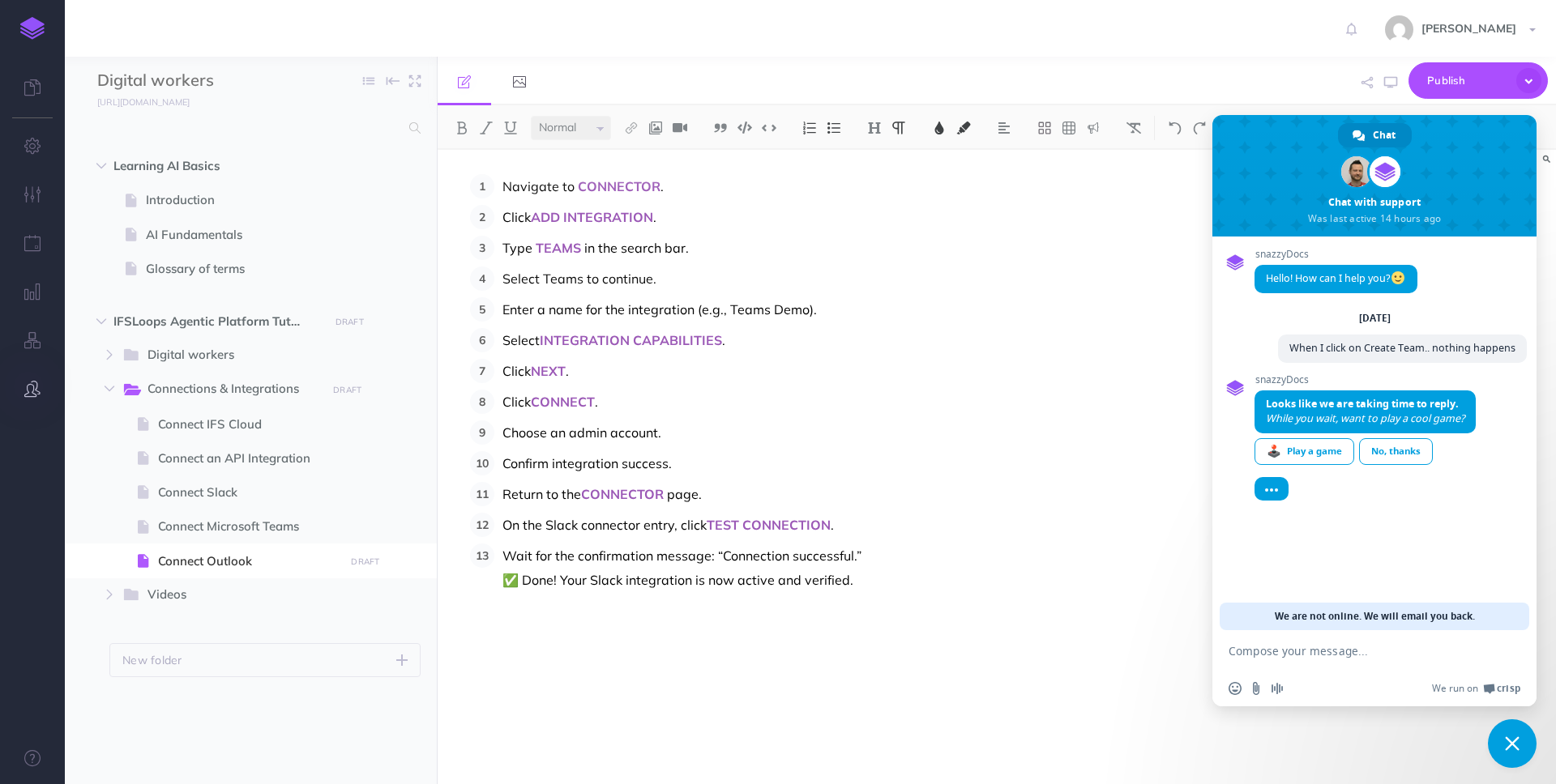
click at [32, 381] on icon "button" at bounding box center [32, 388] width 16 height 16
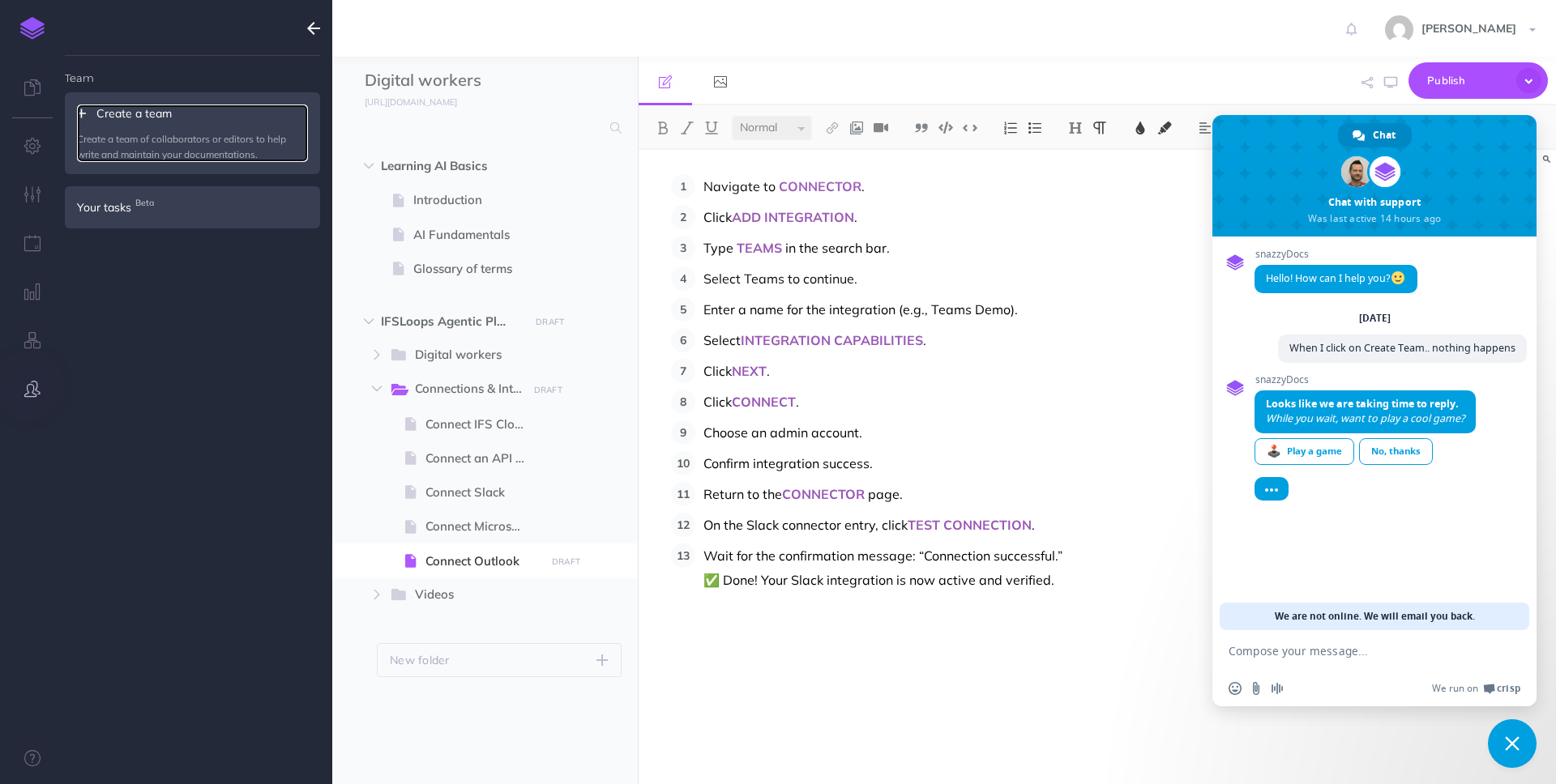
click at [140, 146] on p "Create a team of collaborators or editors to help write and maintain your docum…" at bounding box center [192, 146] width 231 height 31
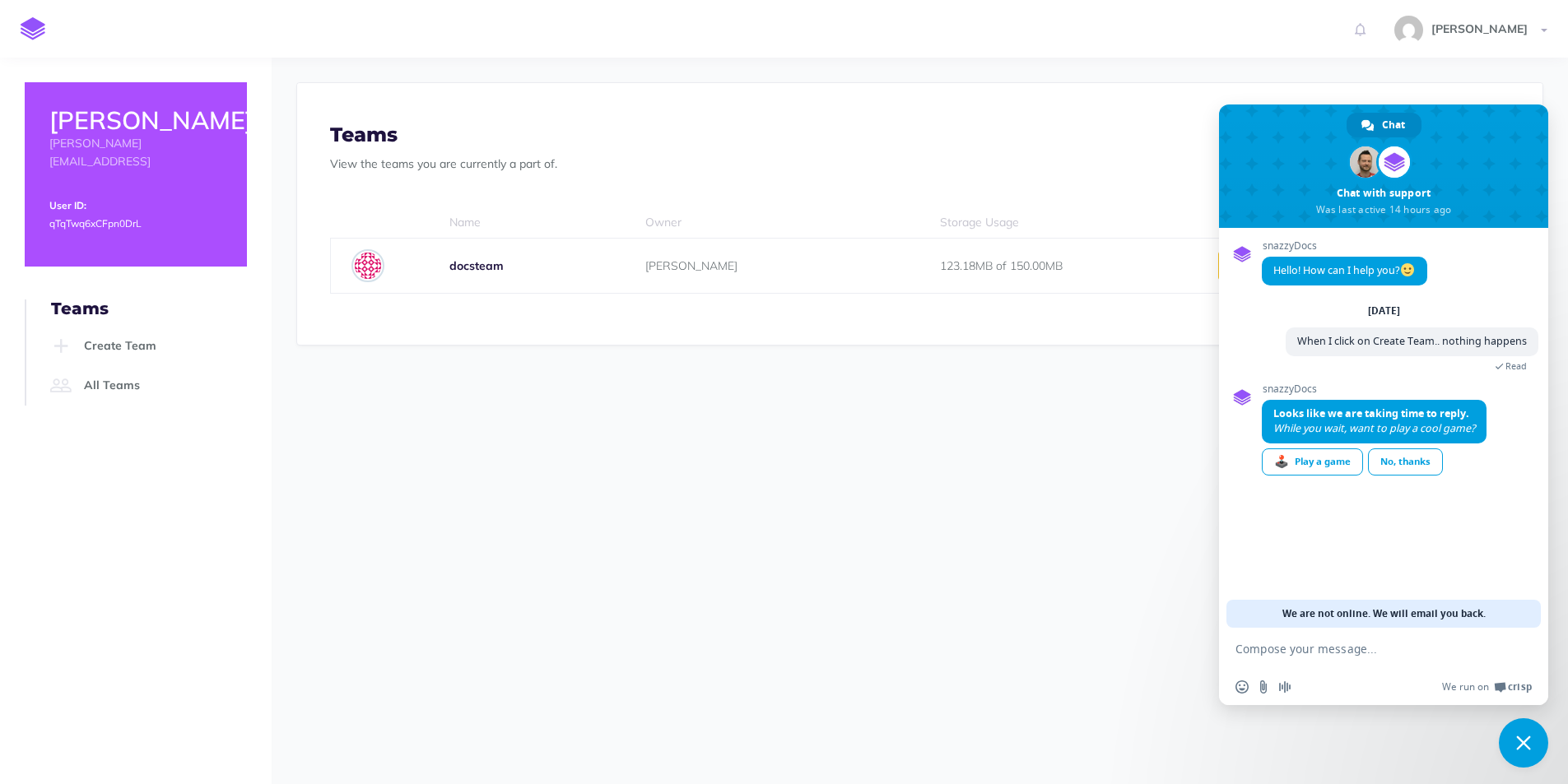
click at [558, 489] on section "Profile Settings Here you can change your profile photo, account name and email…" at bounding box center [919, 295] width 1296 height 475
click at [153, 327] on link "Create Team" at bounding box center [146, 347] width 201 height 40
click at [64, 335] on icon at bounding box center [60, 346] width 29 height 23
click at [88, 234] on div "[PERSON_NAME] [PERSON_NAME][EMAIL_ADDRESS] User ID: qTqTwq6xCFpn0DrL" at bounding box center [136, 174] width 223 height 185
click at [91, 196] on p "User ID:" at bounding box center [135, 204] width 173 height 18
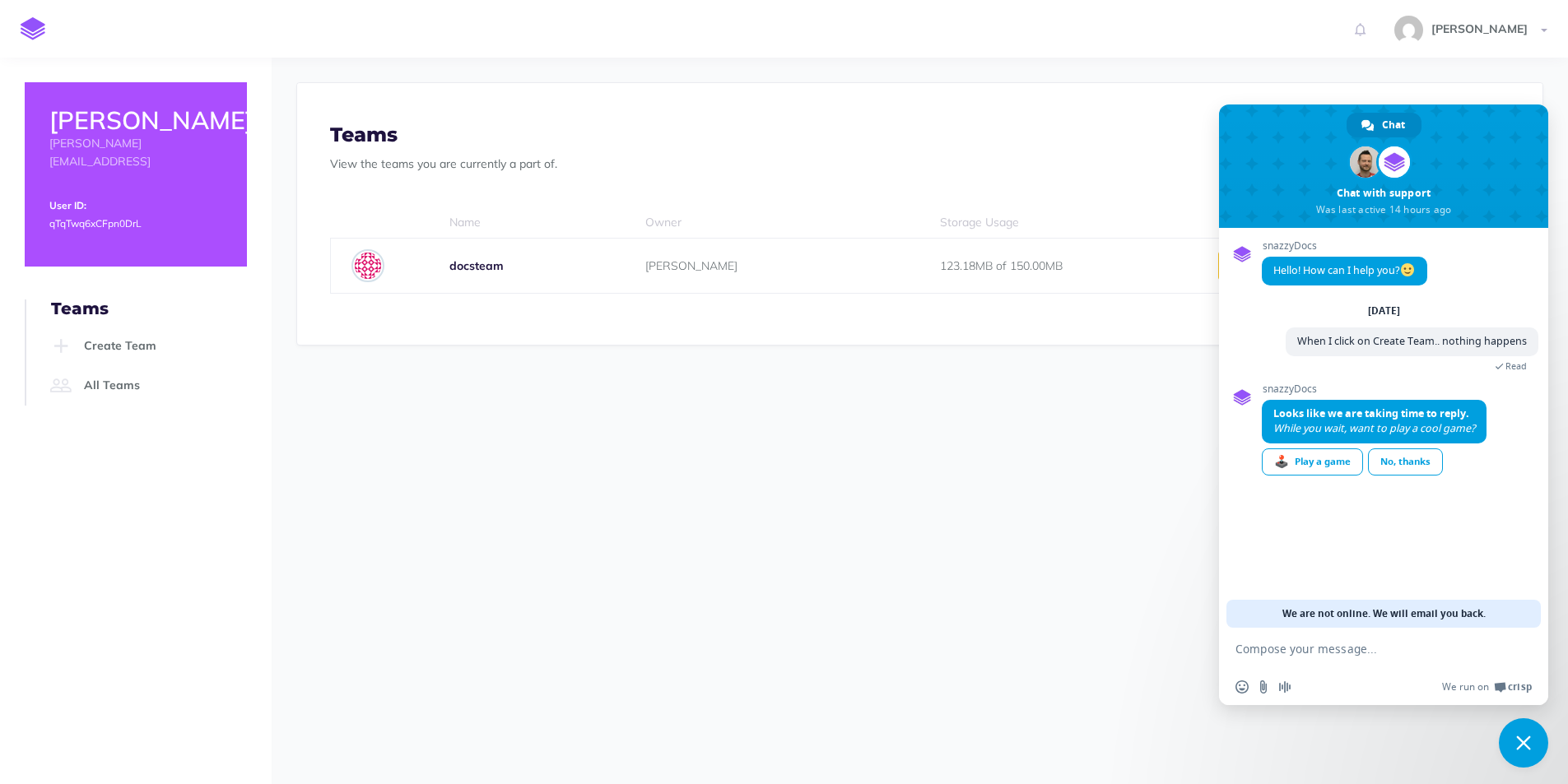
click at [101, 110] on h2 "[PERSON_NAME]" at bounding box center [135, 120] width 173 height 27
click at [491, 161] on p "View the teams you are currently a part of." at bounding box center [919, 163] width 1180 height 18
click at [1514, 36] on link "[PERSON_NAME]" at bounding box center [1473, 28] width 190 height 57
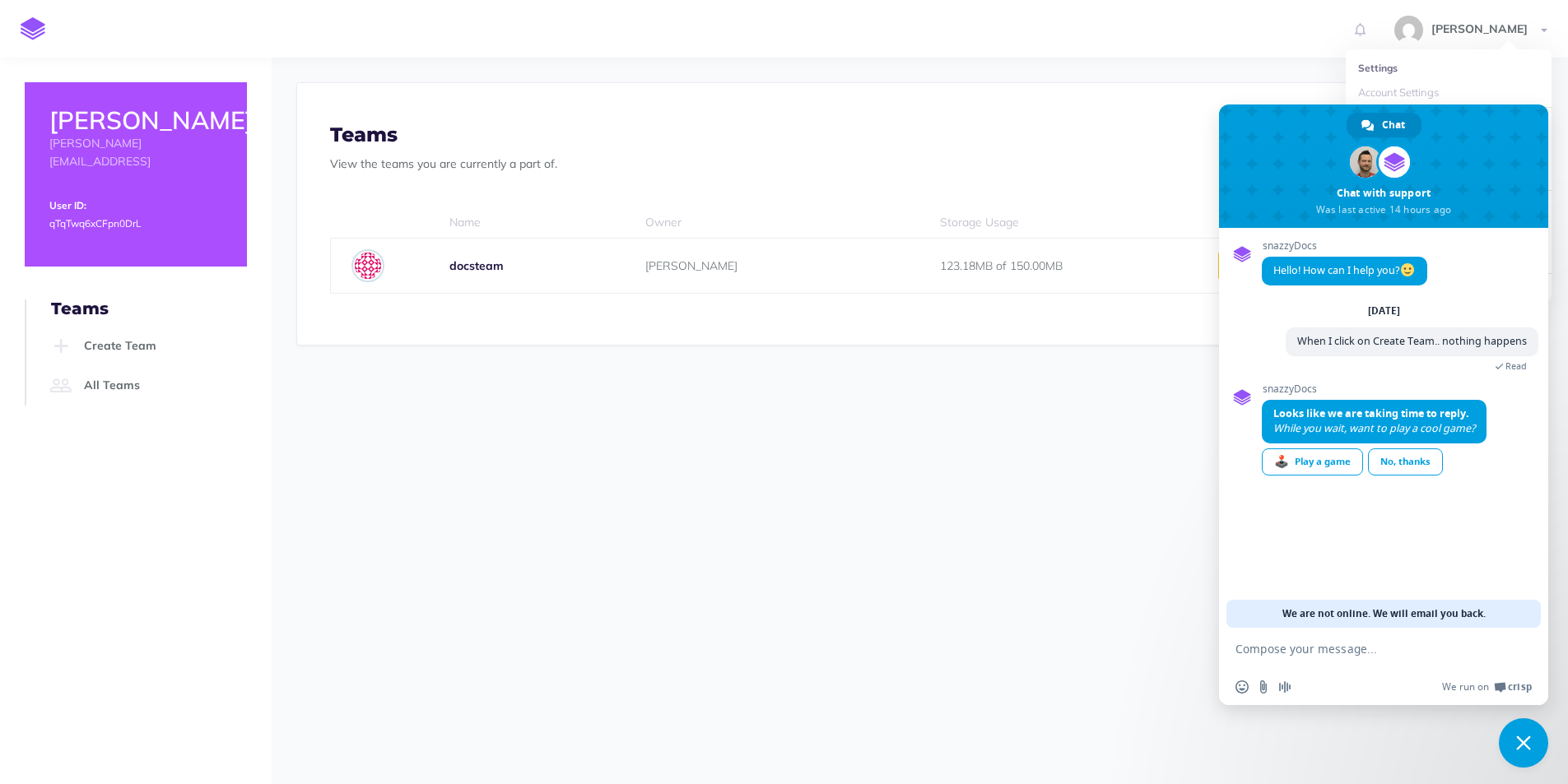
click at [1053, 552] on div "Profile Settings Here you can change your profile photo, account name and email…" at bounding box center [919, 420] width 1296 height 727
click at [1537, 748] on span "Close chat" at bounding box center [1524, 743] width 49 height 49
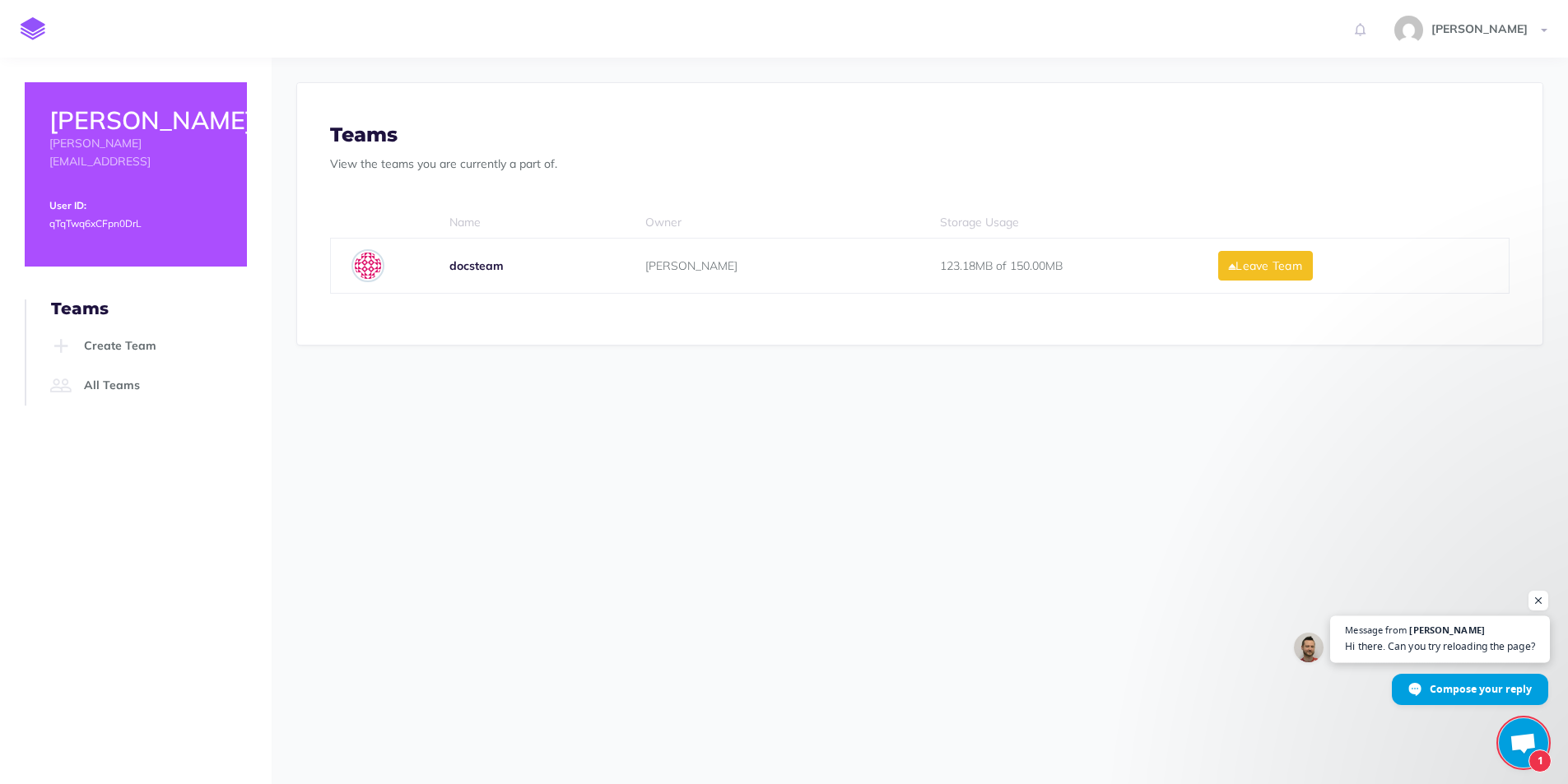
click at [1450, 645] on span "Hi there. Can you try reloading the page?" at bounding box center [1439, 645] width 190 height 16
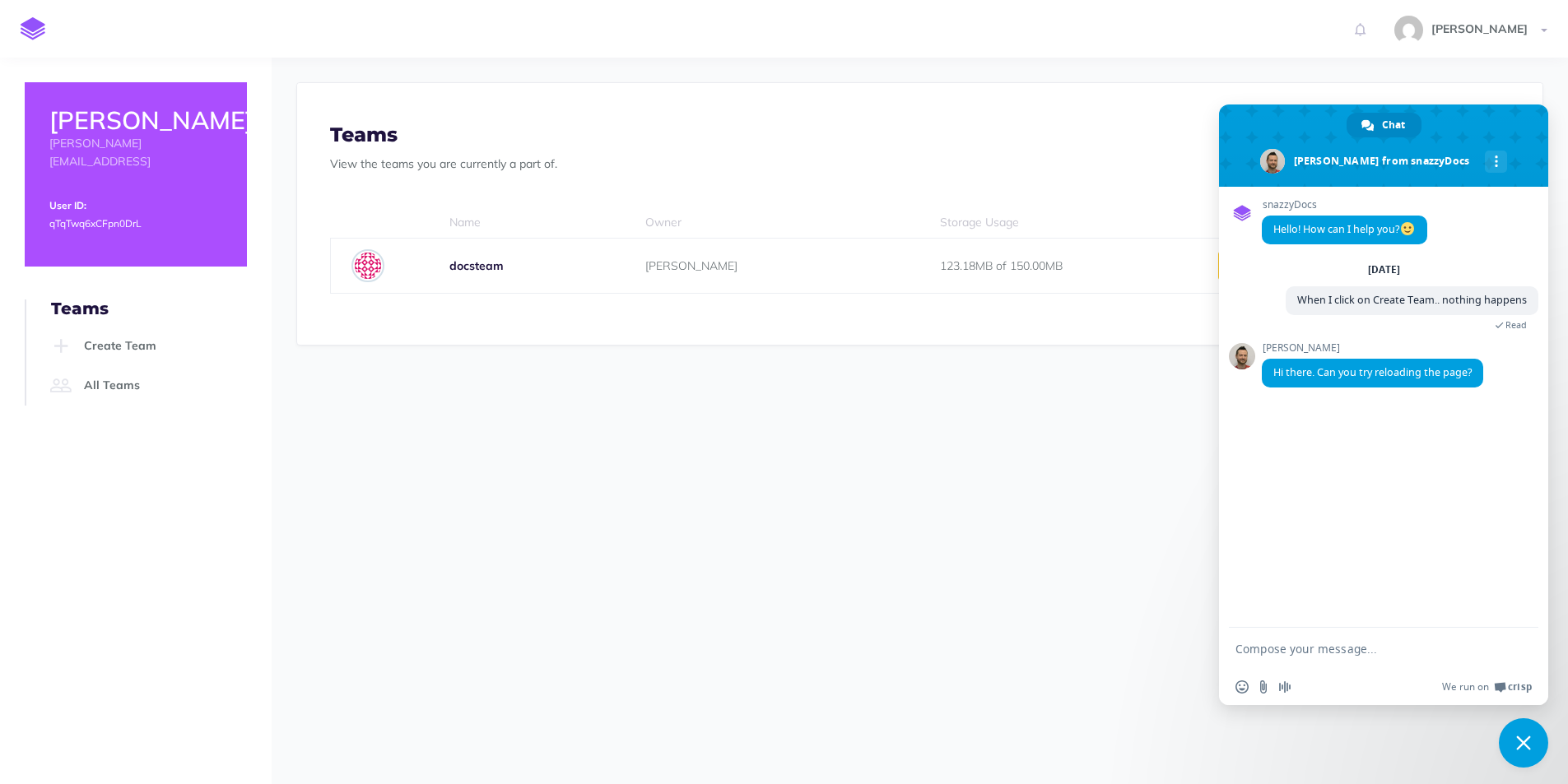
click at [762, 486] on section "Profile Settings Here you can change your profile photo, account name and email…" at bounding box center [919, 295] width 1296 height 475
click at [113, 327] on link "Create Team" at bounding box center [146, 347] width 201 height 40
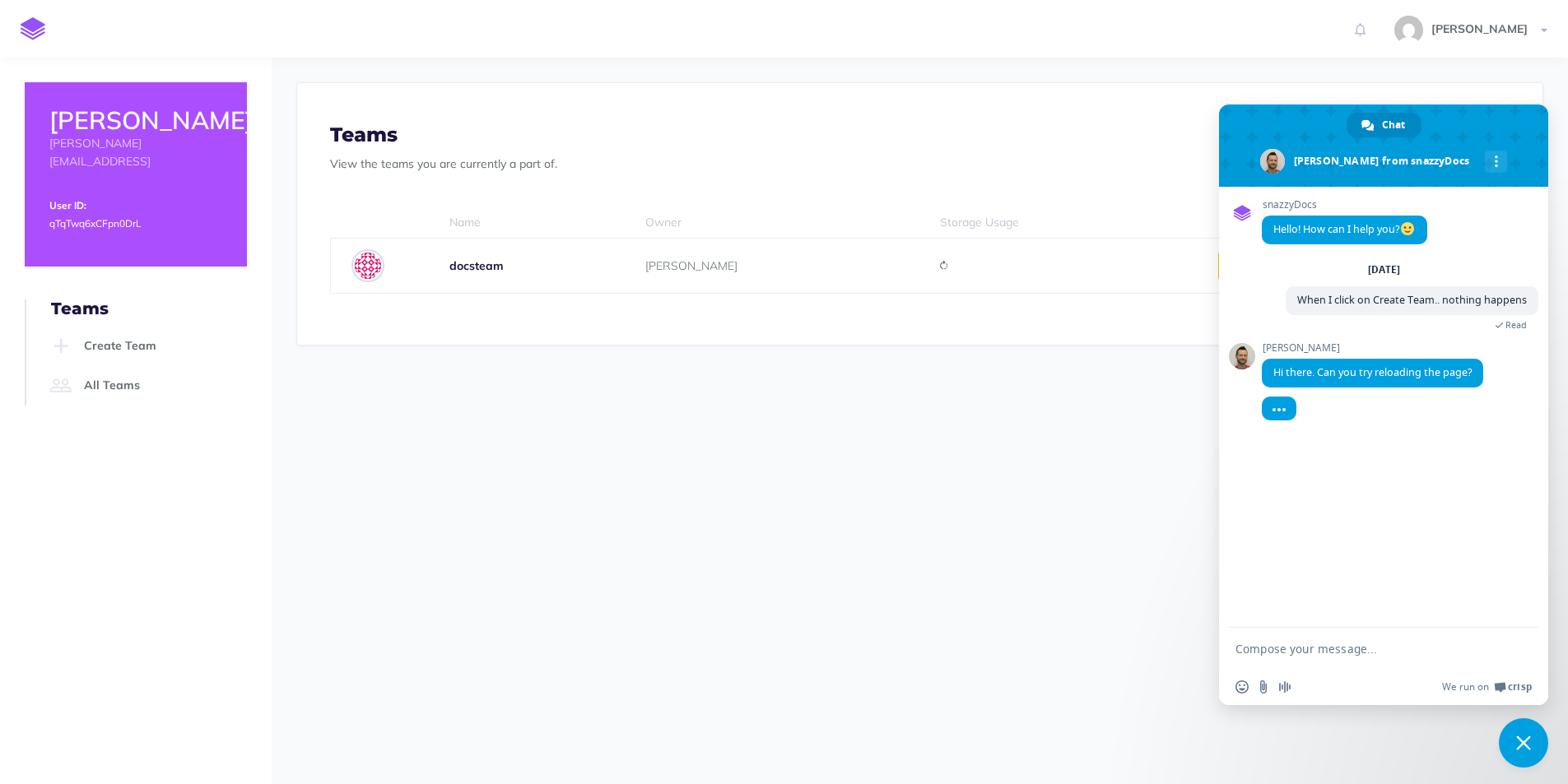
click at [1350, 651] on textarea "Compose your message..." at bounding box center [1365, 649] width 260 height 15
type textarea "I refreshed, logged out and logged back in still its does nothing"
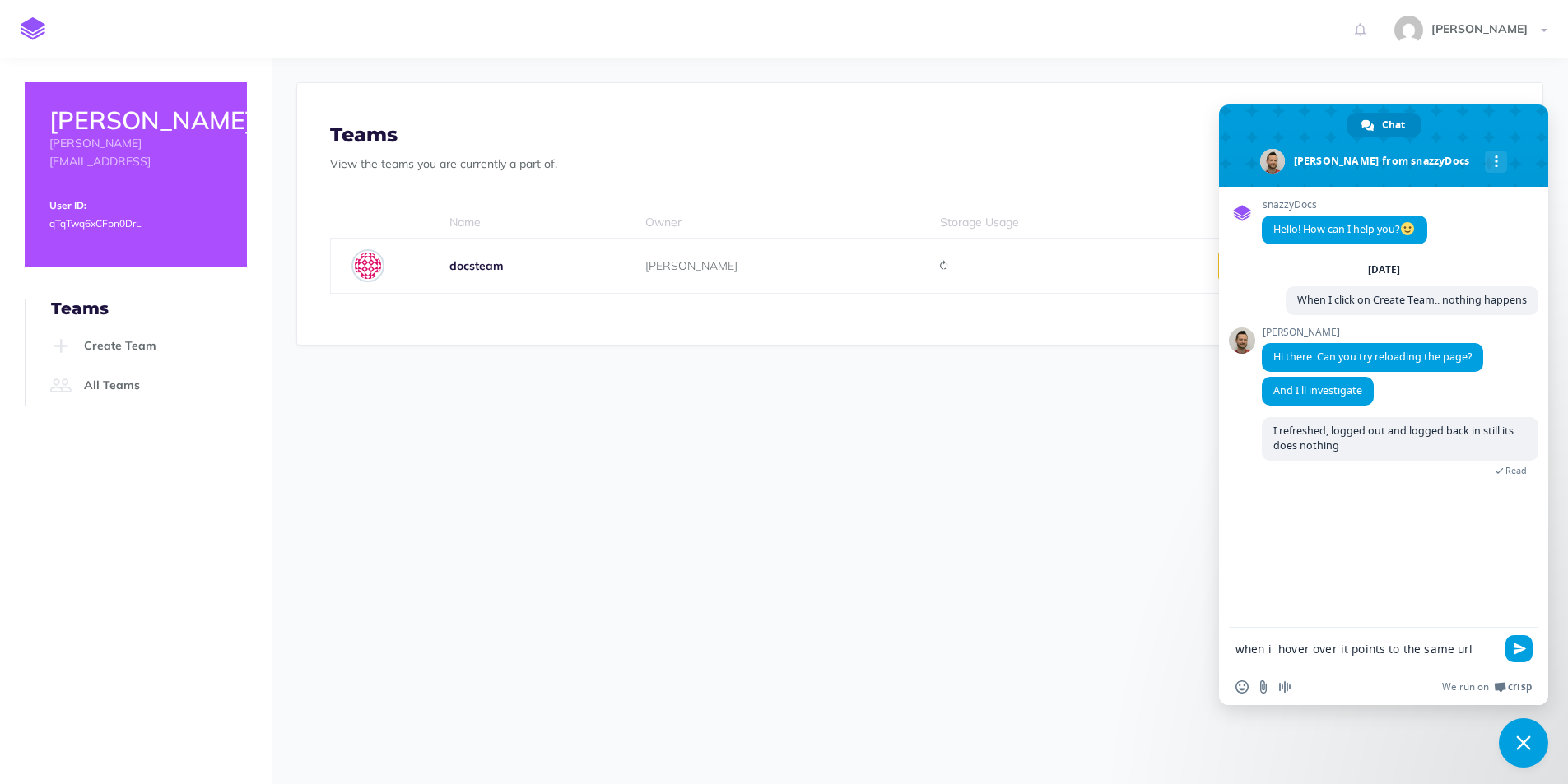
click at [1493, 649] on textarea "when i hover over it points to the same url" at bounding box center [1365, 649] width 260 height 15
paste textarea "https://app.snazzydocs.com/settings#/teams"
type textarea "when i hover over it points to the same url "[URL][DOMAIN_NAME]""
click at [1343, 631] on textarea "when i hover over it points to the same url "[URL][DOMAIN_NAME]"" at bounding box center [1365, 646] width 260 height 44
click at [1492, 643] on textarea "when i hover over it points to the same url "[URL][DOMAIN_NAME]"" at bounding box center [1365, 646] width 260 height 44
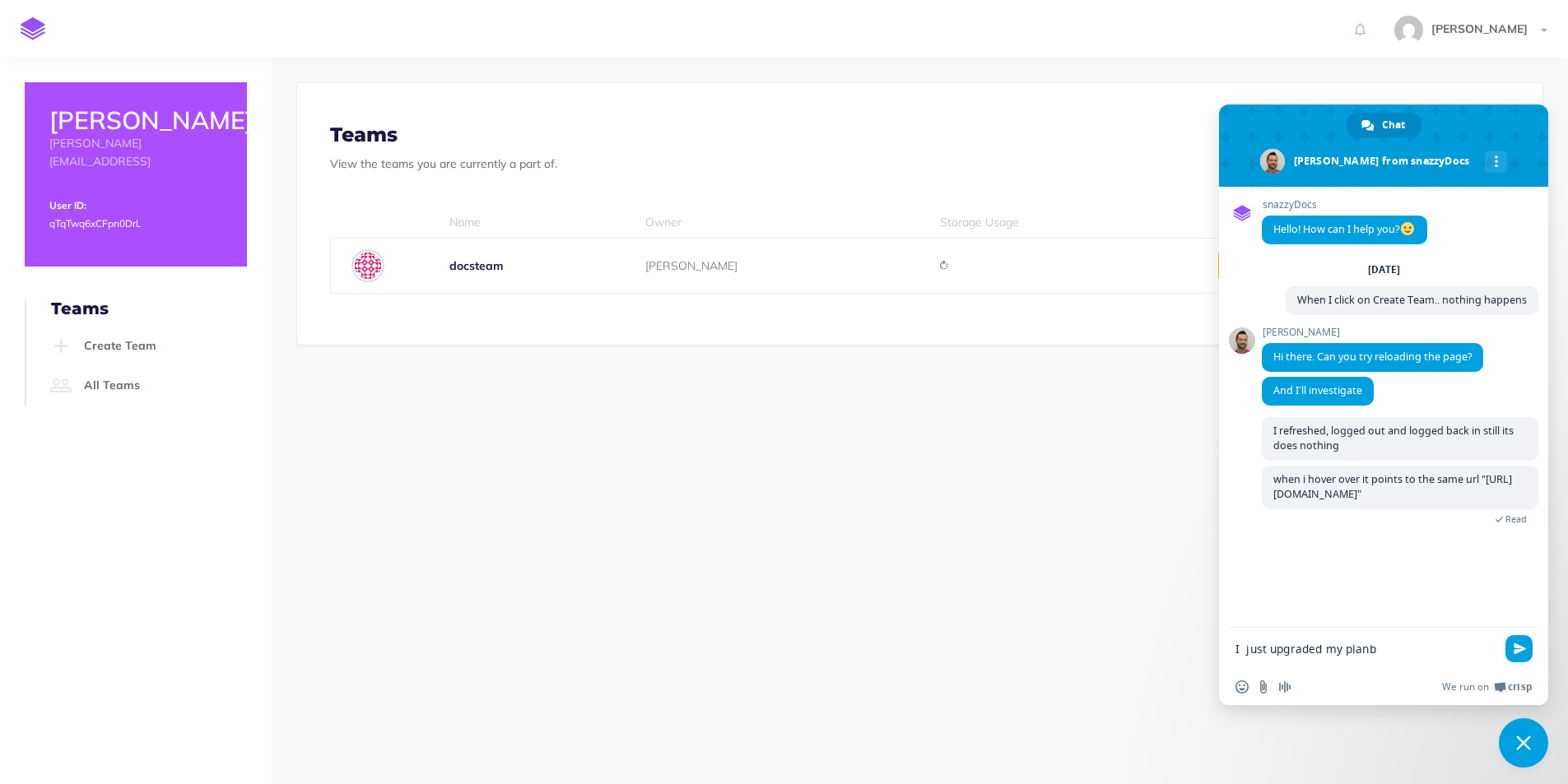
type textarea "I just upgraded my plan"
click at [1066, 574] on div "Profile Settings Here you can change your profile photo, account name and email…" at bounding box center [919, 420] width 1296 height 727
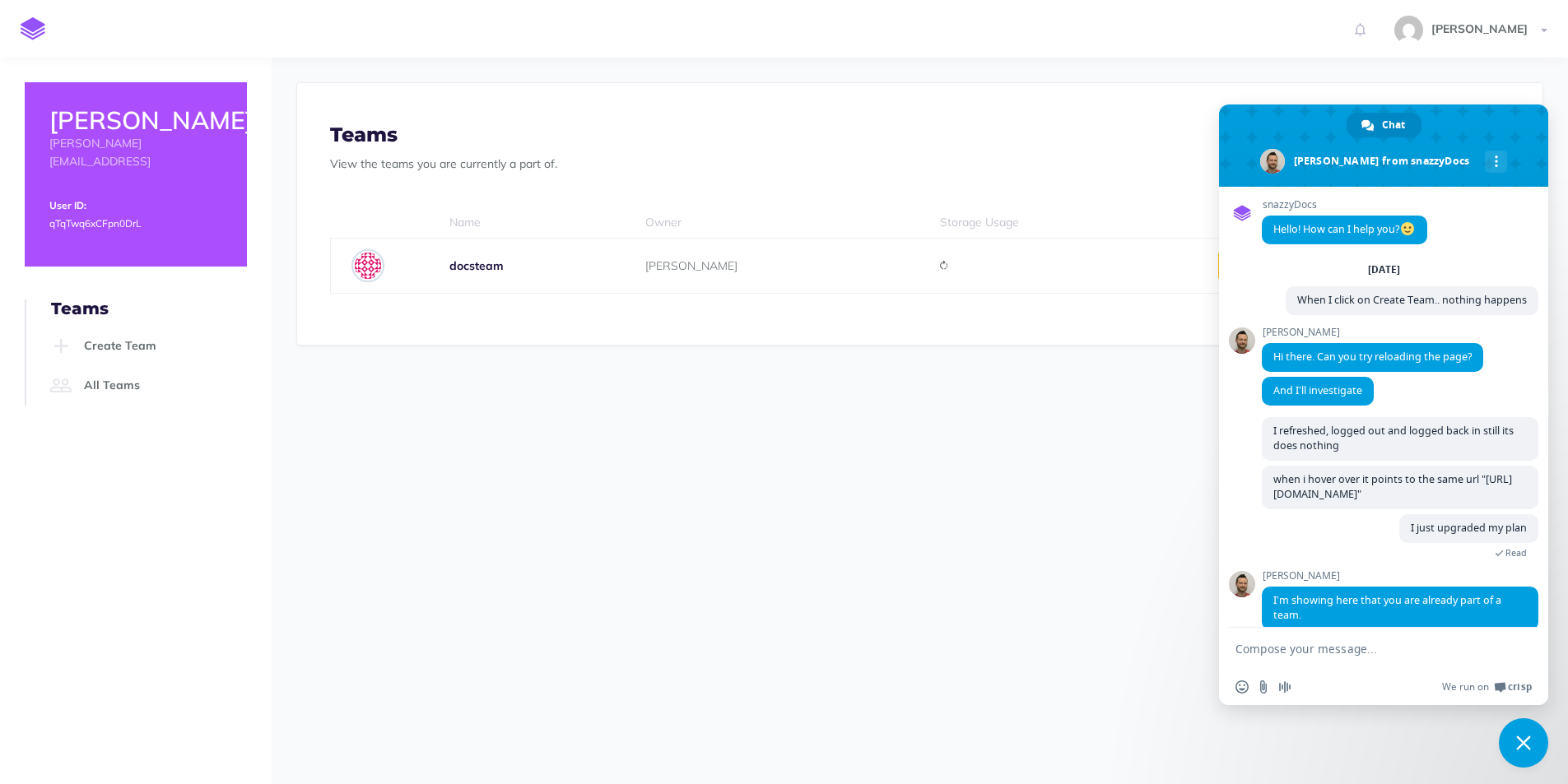
scroll to position [167, 0]
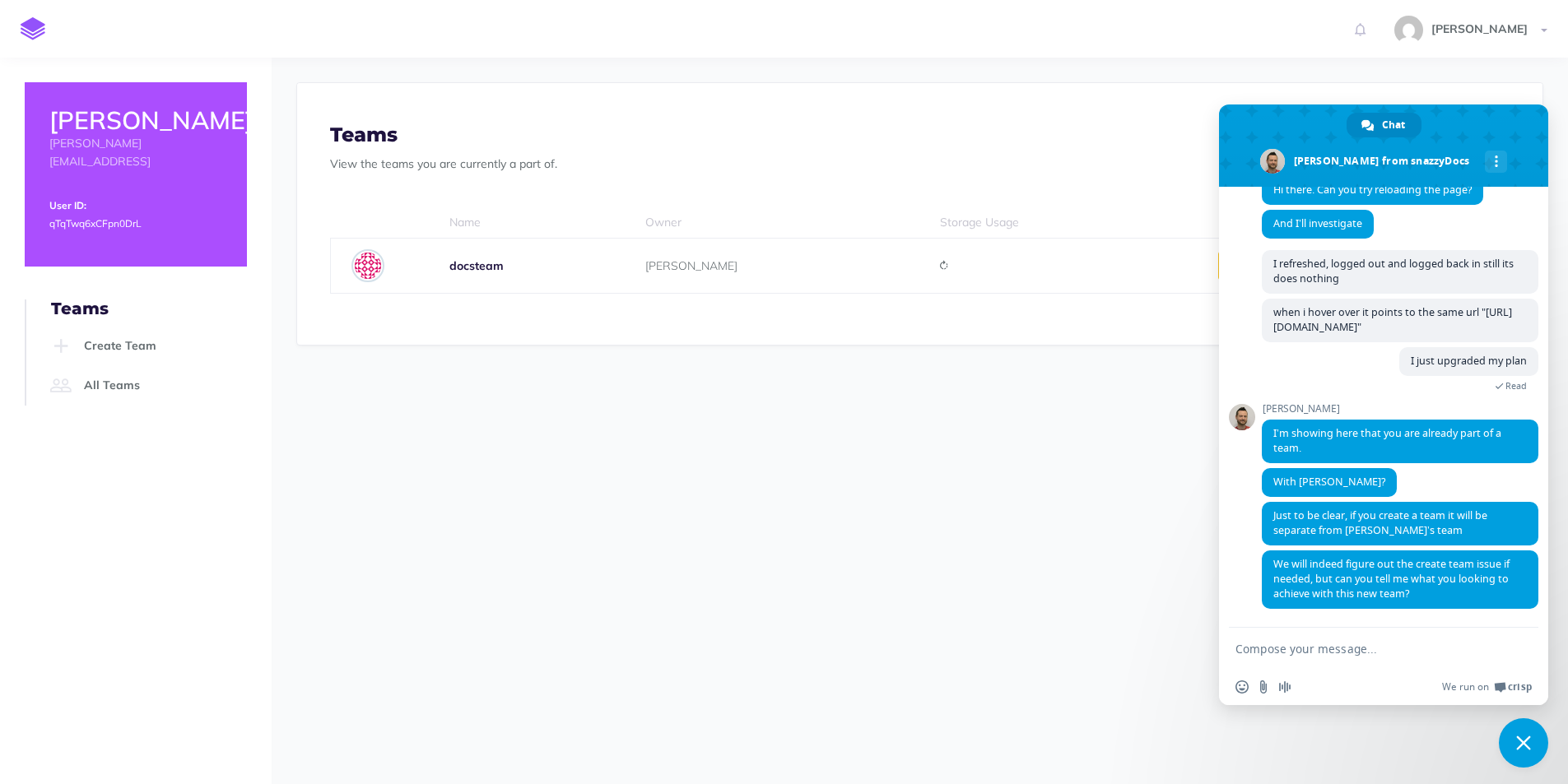
click at [1297, 645] on textarea "Compose your message..." at bounding box center [1365, 649] width 260 height 15
type textarea "I have a new set of docs I want to share with other team members to collaborate"
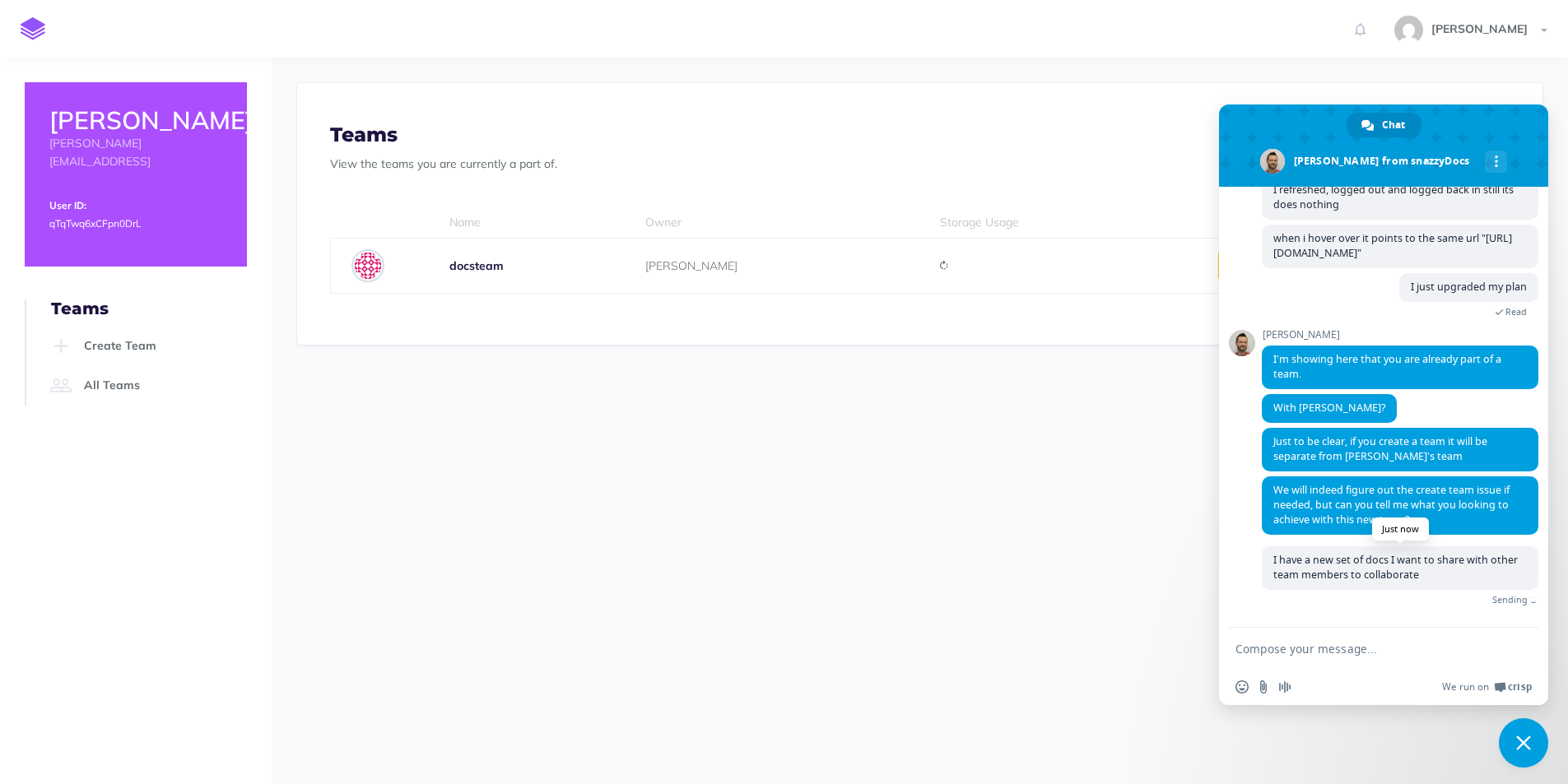
scroll to position [222, 0]
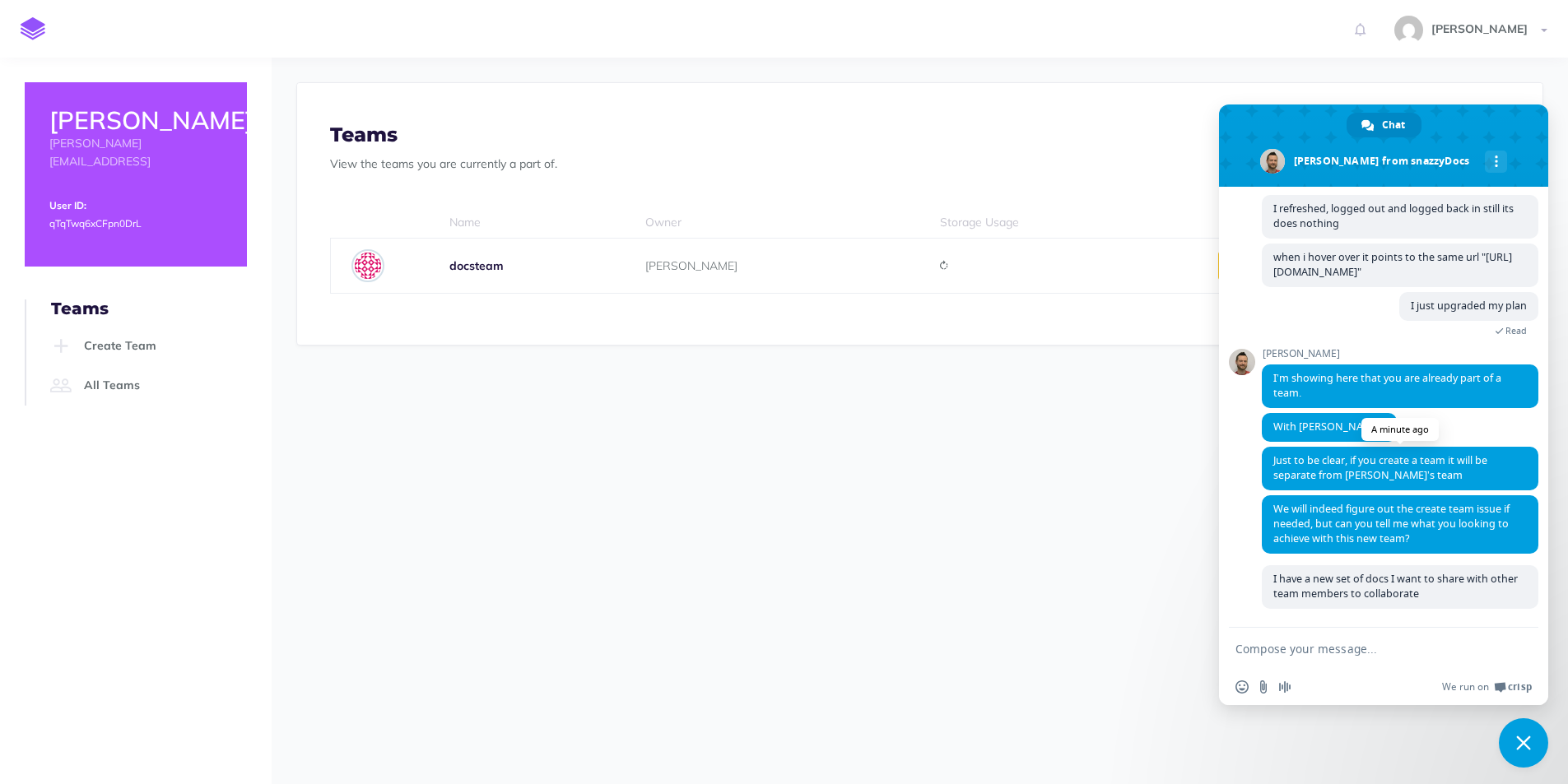
click at [1328, 466] on span "Just to be clear, if you create a team it will be separate from [PERSON_NAME]’s…" at bounding box center [1380, 467] width 214 height 29
click at [1326, 648] on textarea "Compose your message..." at bounding box center [1365, 649] width 260 height 15
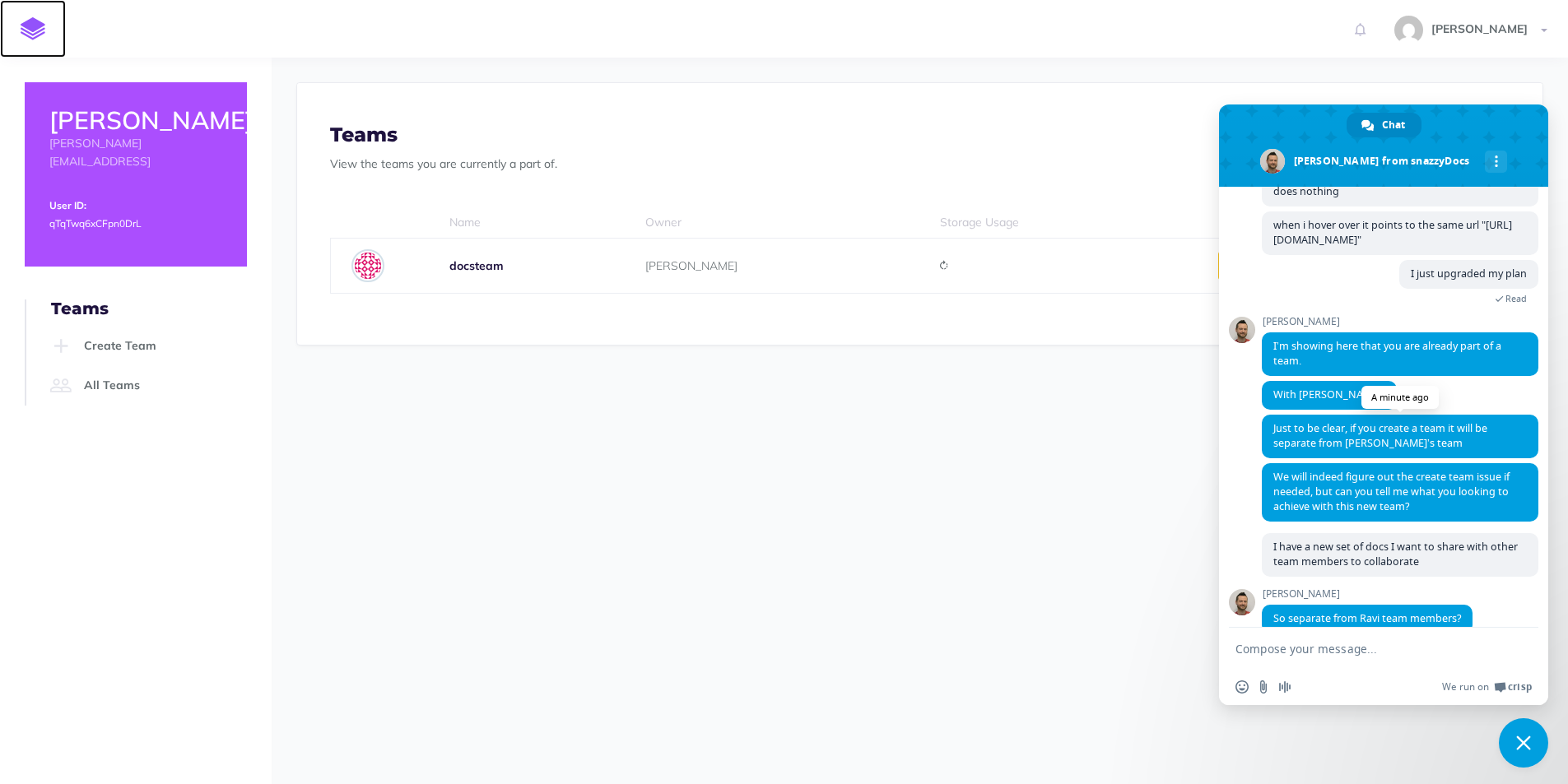
scroll to position [279, 0]
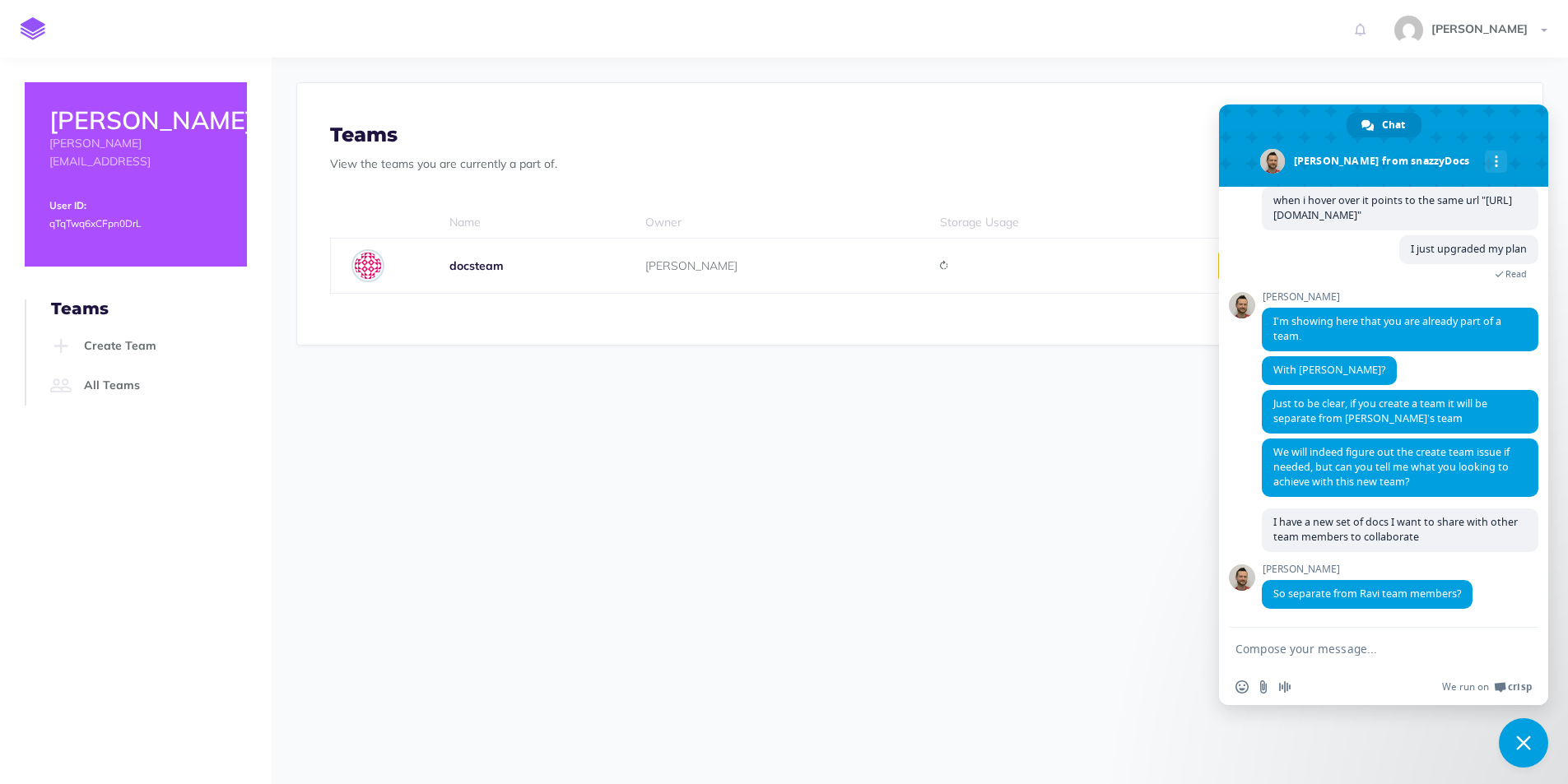
click at [1326, 646] on textarea "Compose your message..." at bounding box center [1365, 649] width 260 height 15
type textarea "yes"
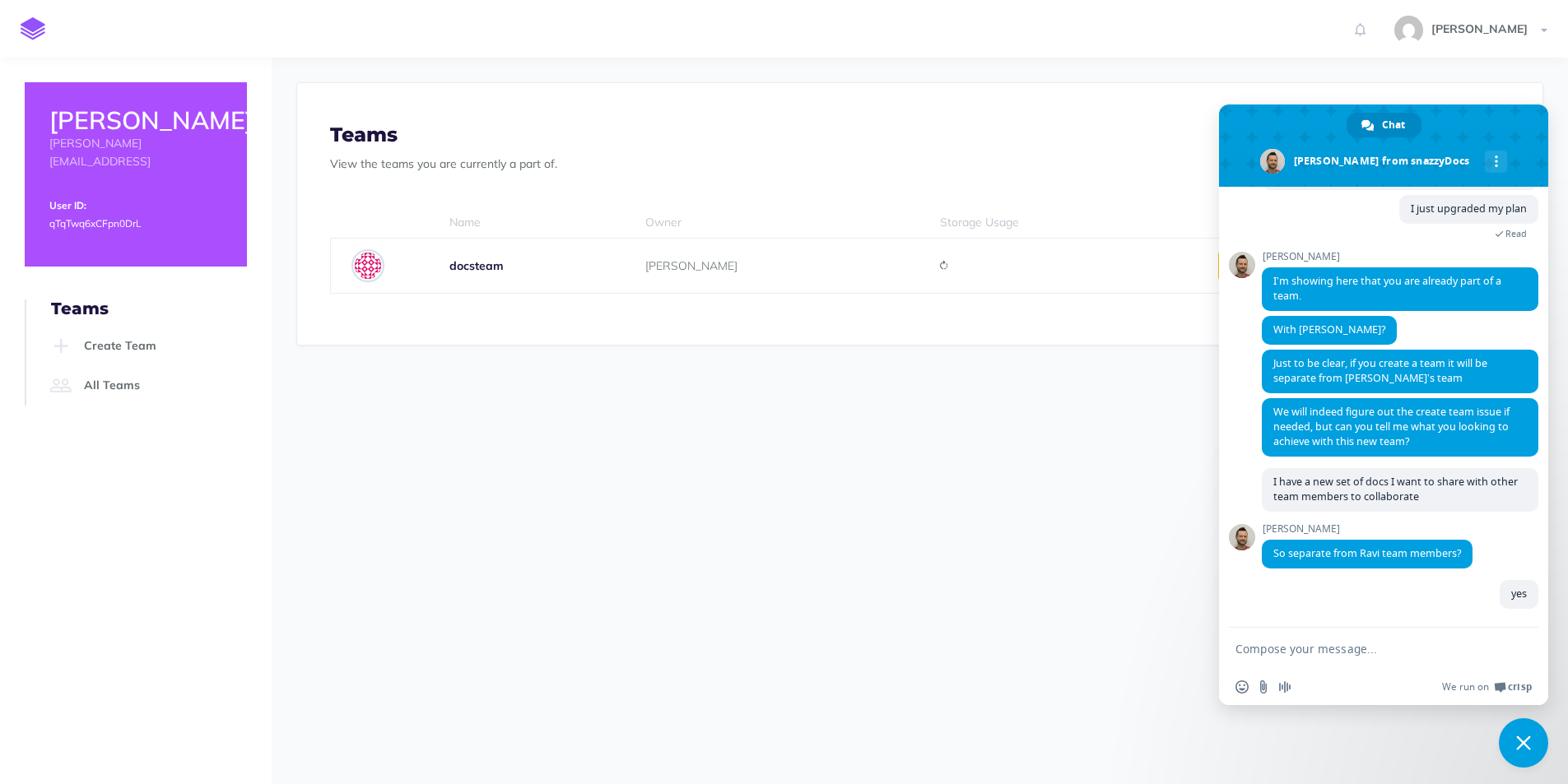
scroll to position [319, 0]
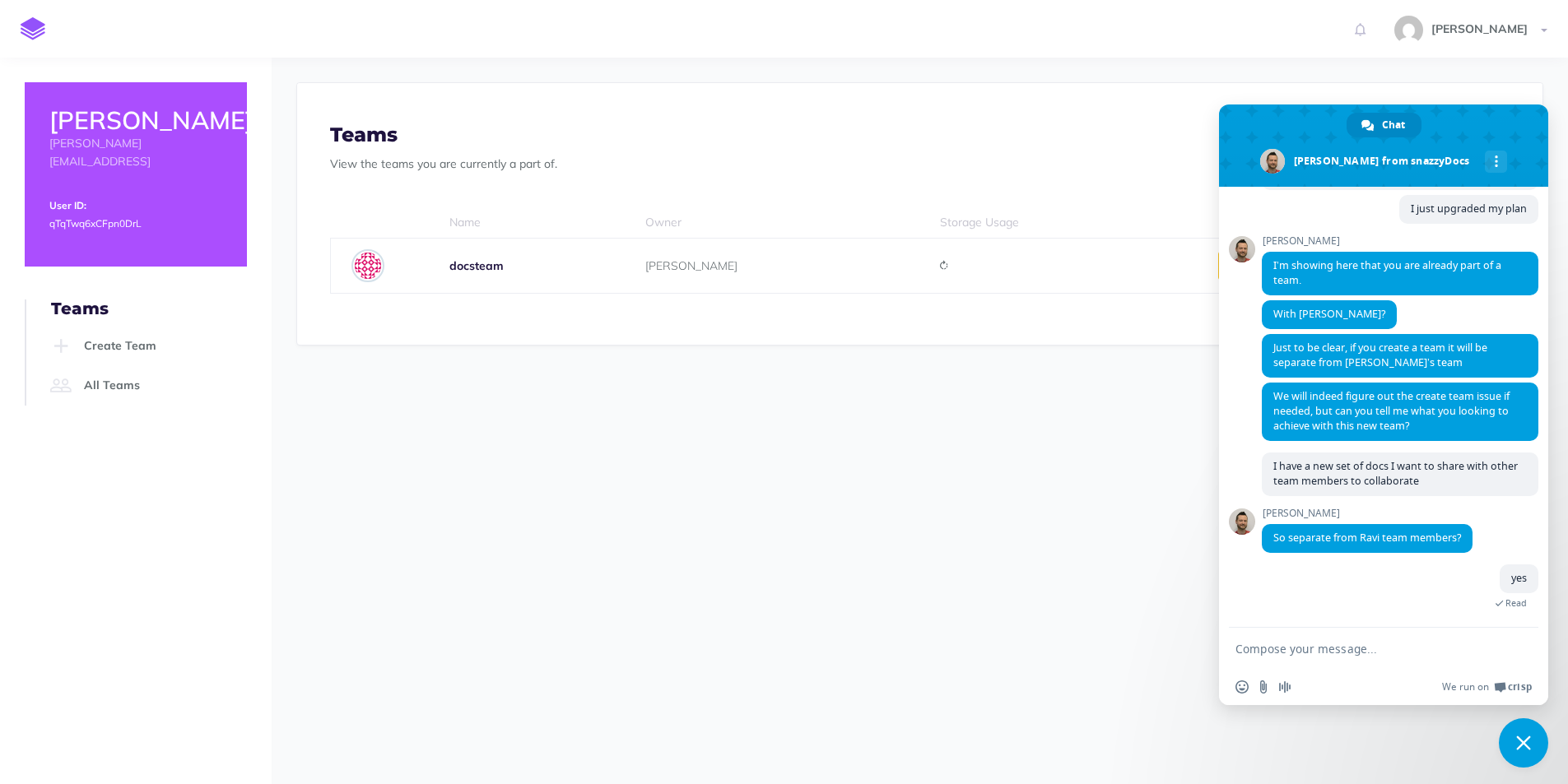
click at [492, 267] on b "docsteam" at bounding box center [477, 266] width 55 height 15
click at [379, 269] on img at bounding box center [368, 266] width 33 height 33
click at [364, 268] on img at bounding box center [368, 266] width 33 height 33
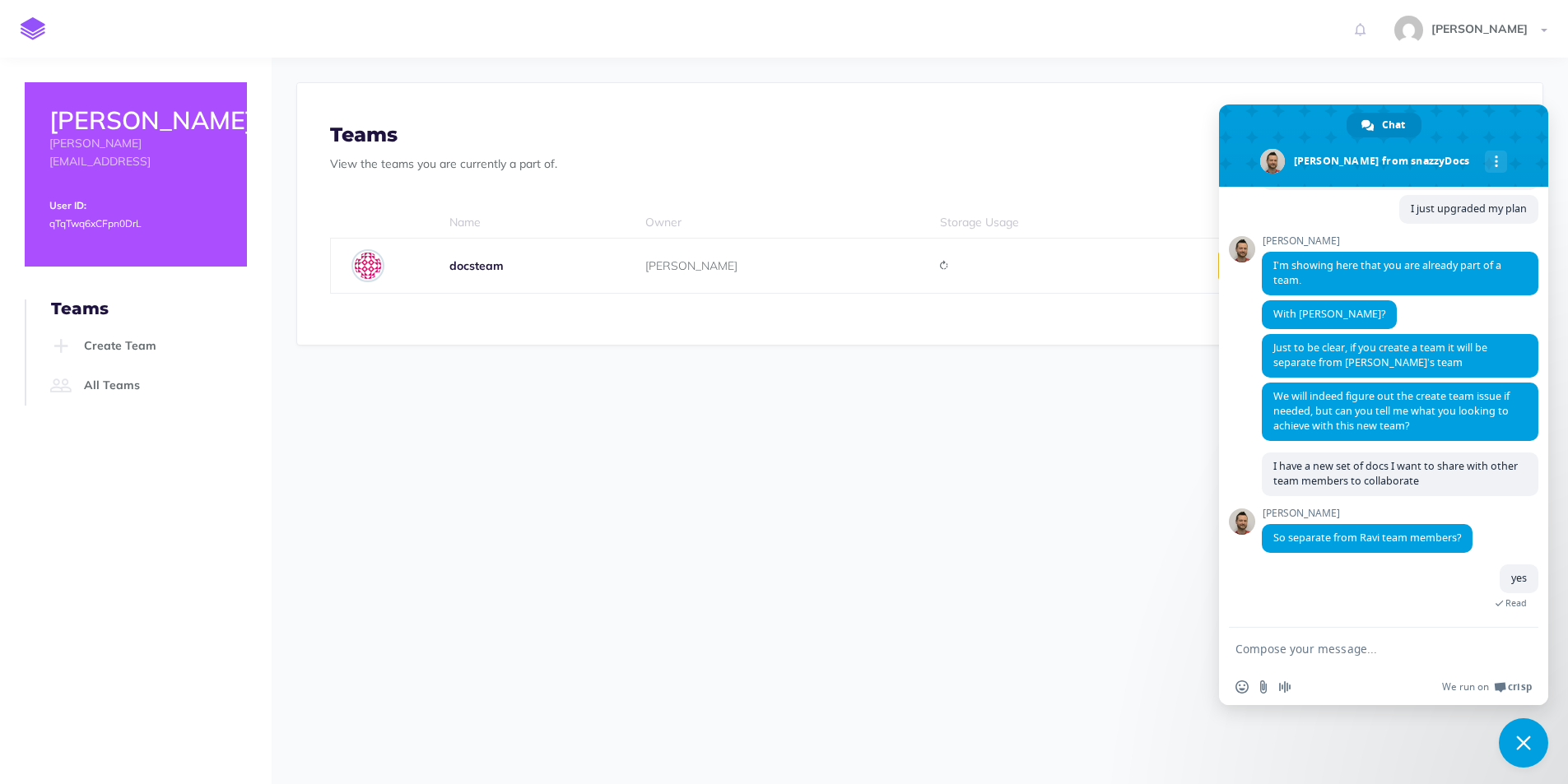
click at [364, 268] on img at bounding box center [368, 266] width 33 height 33
click at [146, 366] on link "All Teams" at bounding box center [146, 385] width 201 height 40
click at [134, 332] on link "Create Team" at bounding box center [146, 347] width 201 height 40
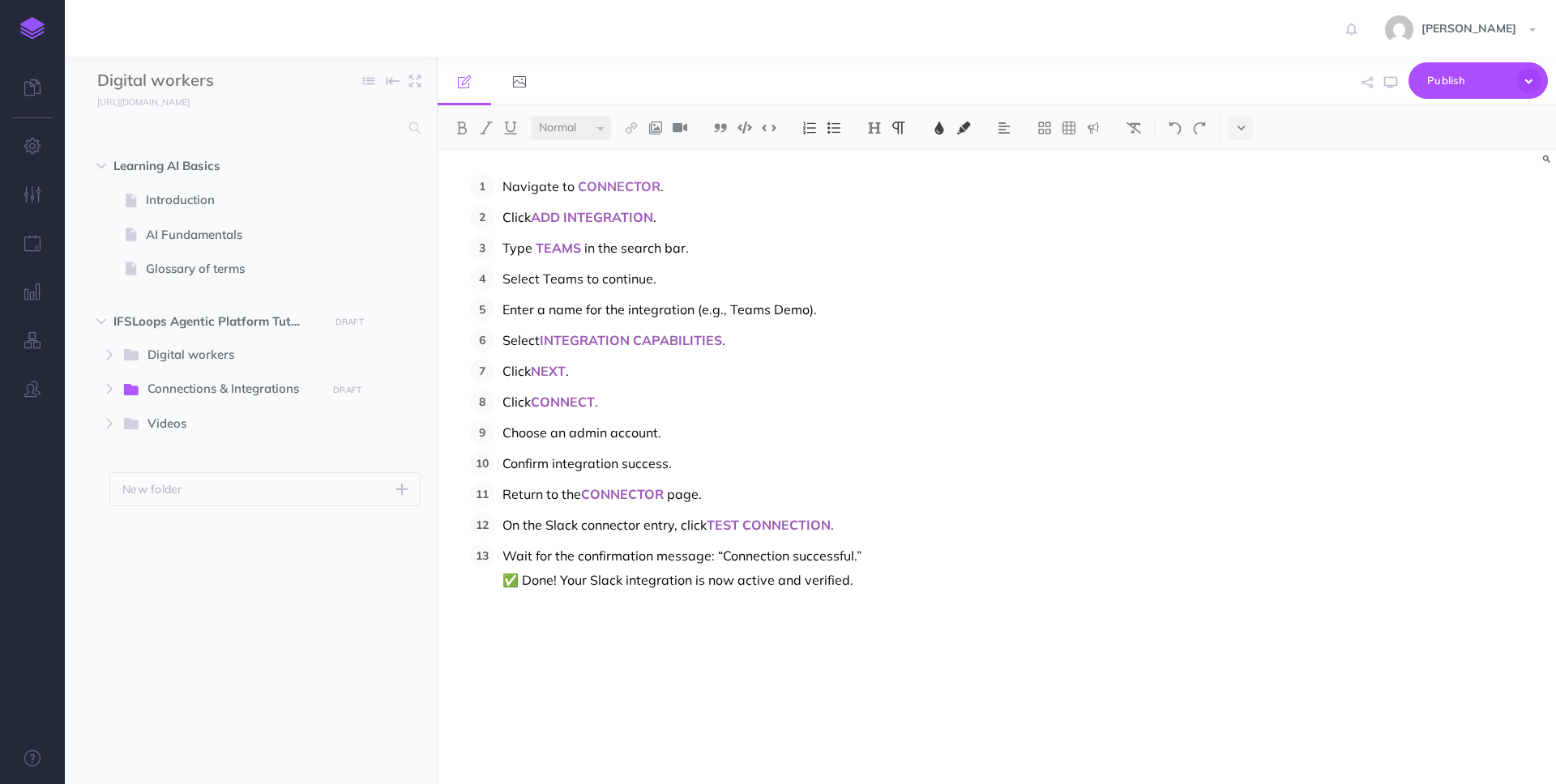
select select "null"
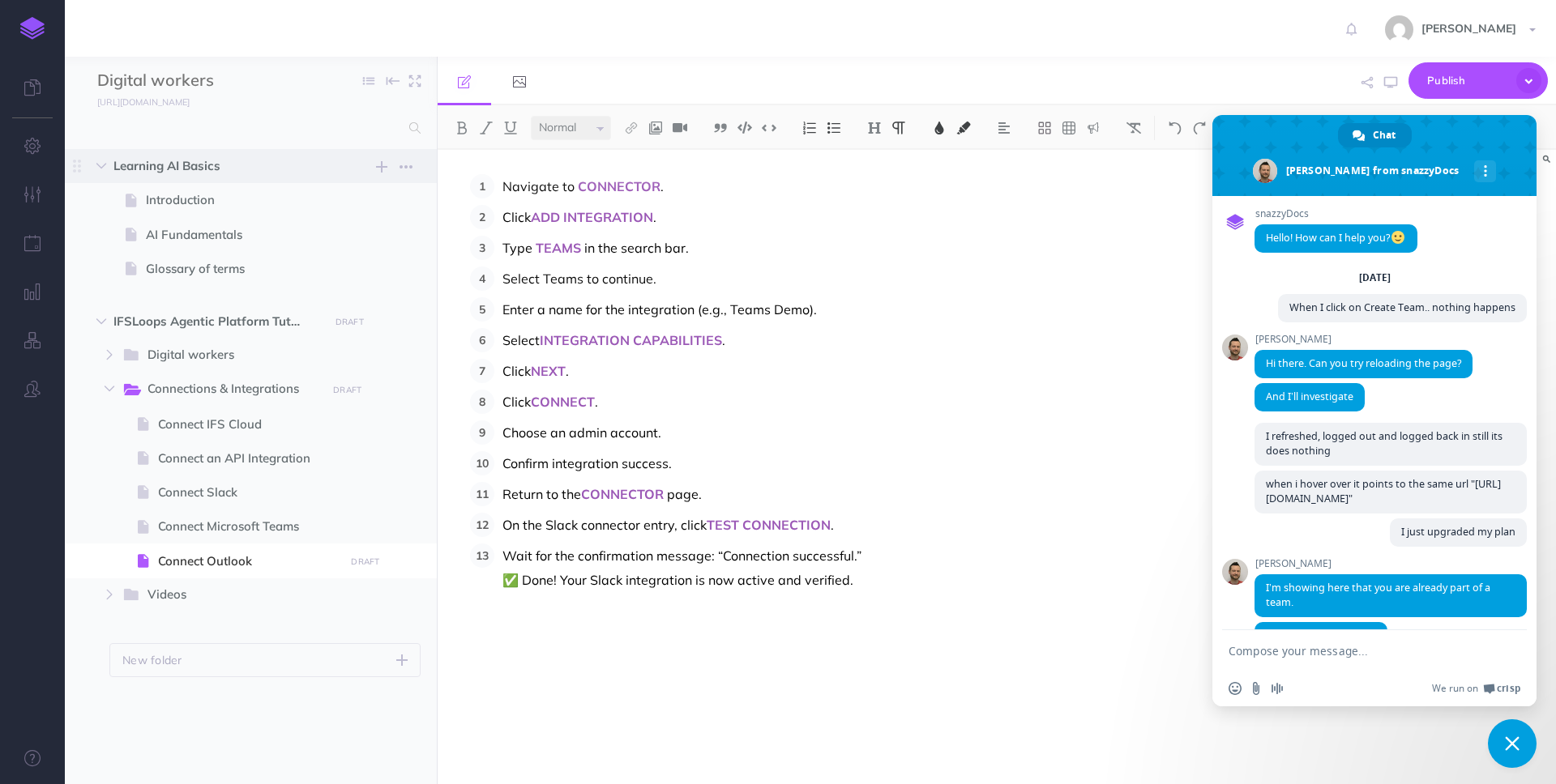
scroll to position [315, 0]
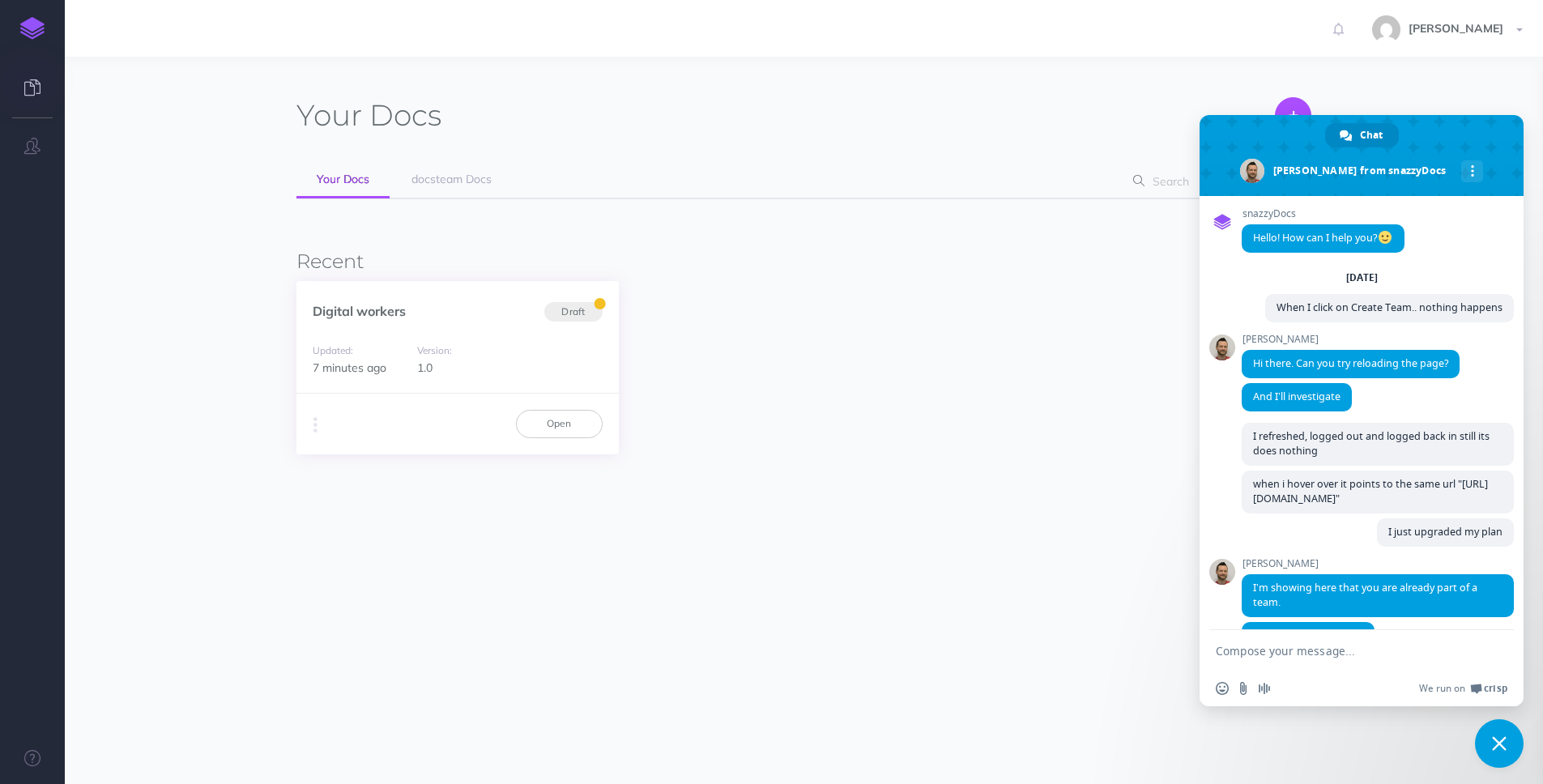
scroll to position [315, 0]
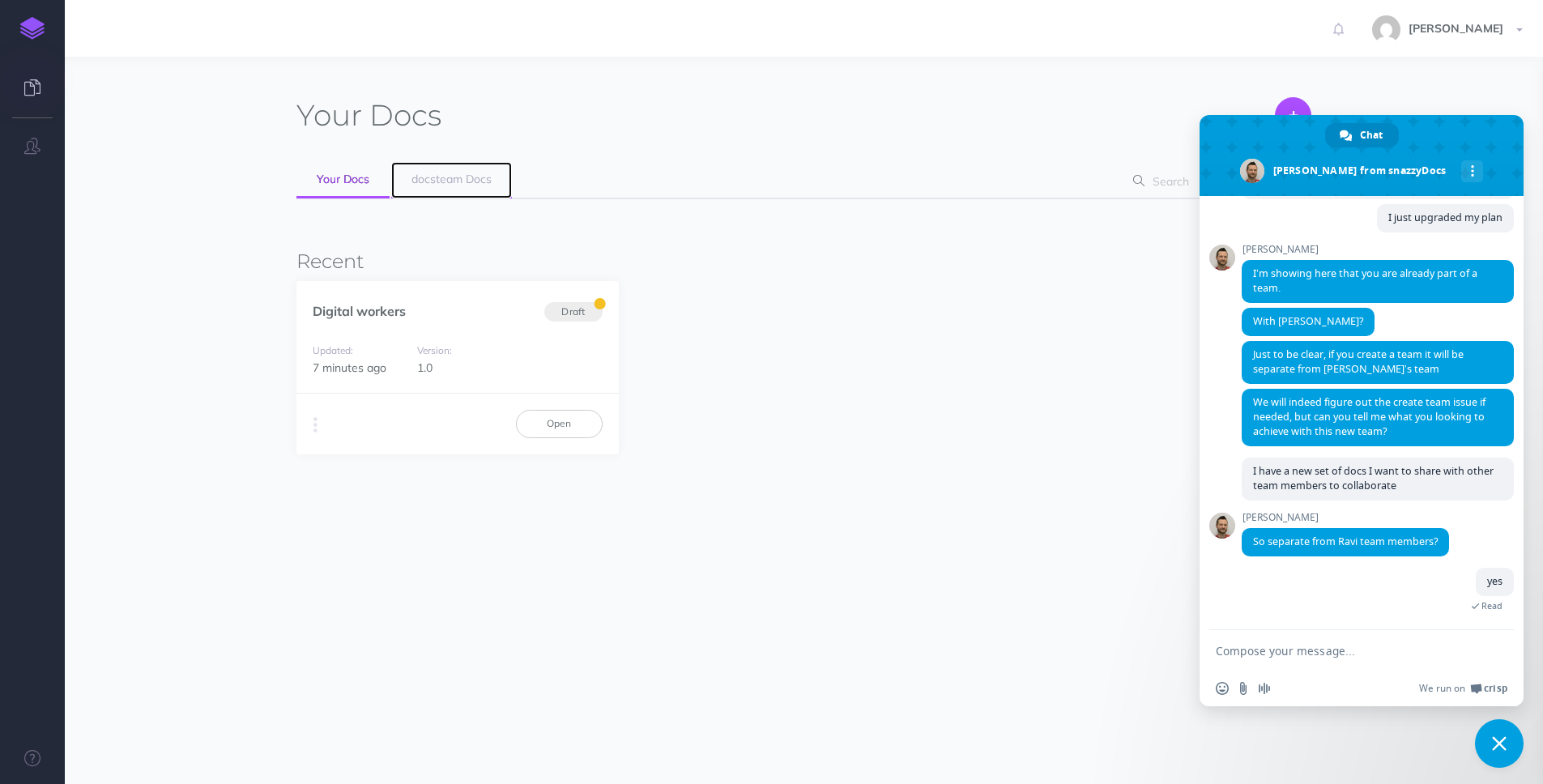
click at [434, 181] on span "docsteam Docs" at bounding box center [451, 179] width 80 height 15
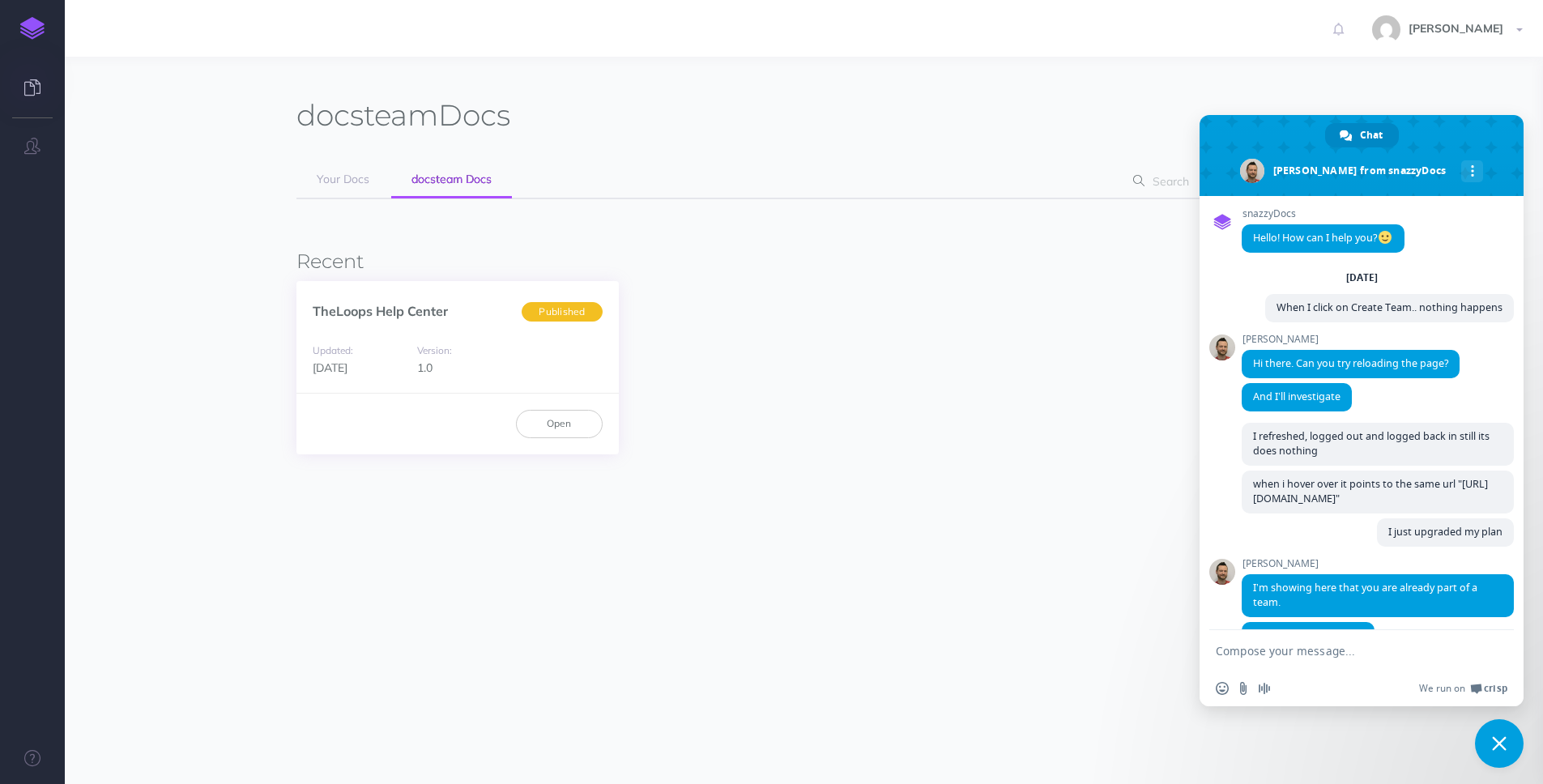
scroll to position [315, 0]
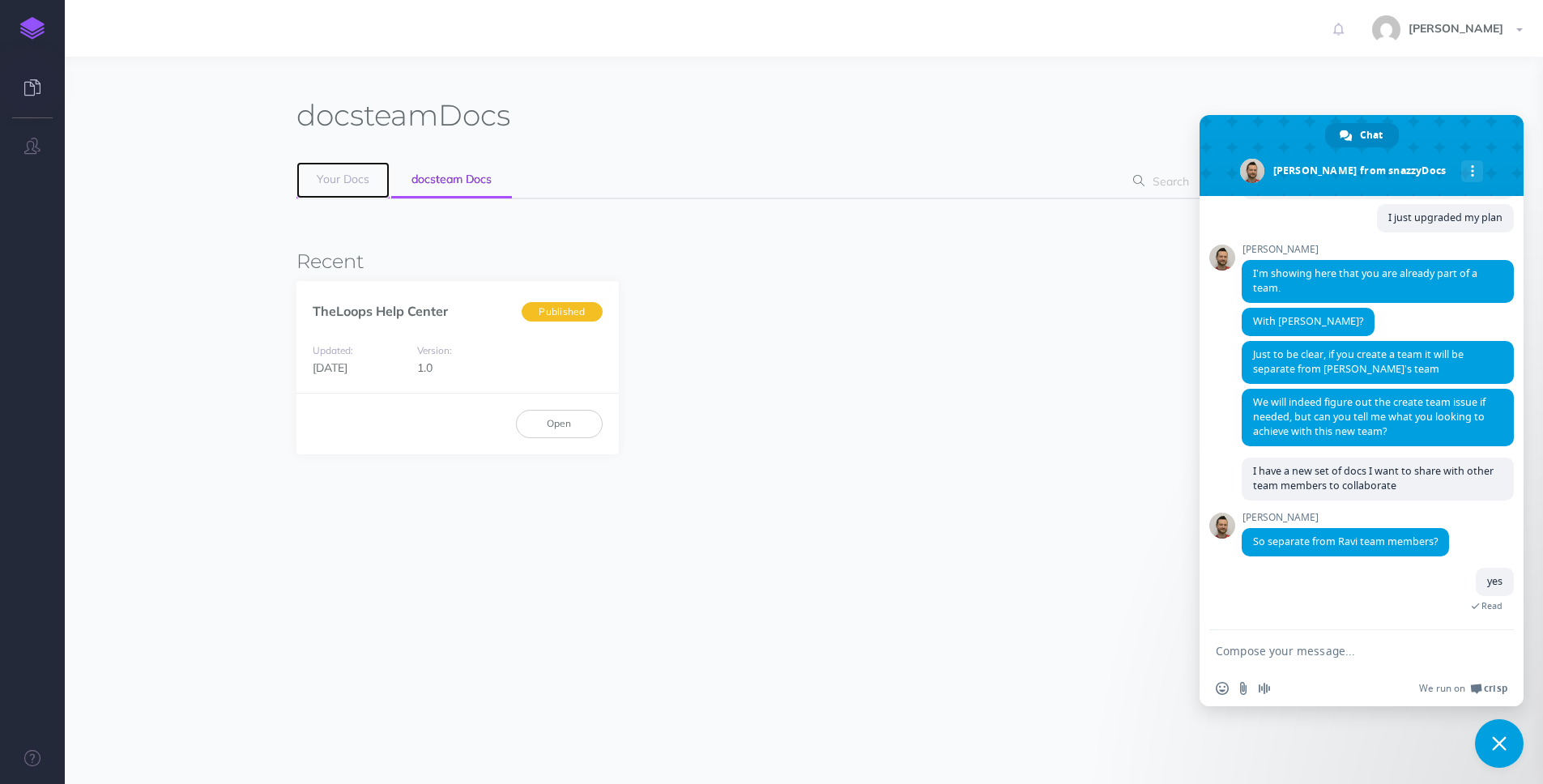
click at [344, 182] on span "Your Docs" at bounding box center [342, 179] width 53 height 15
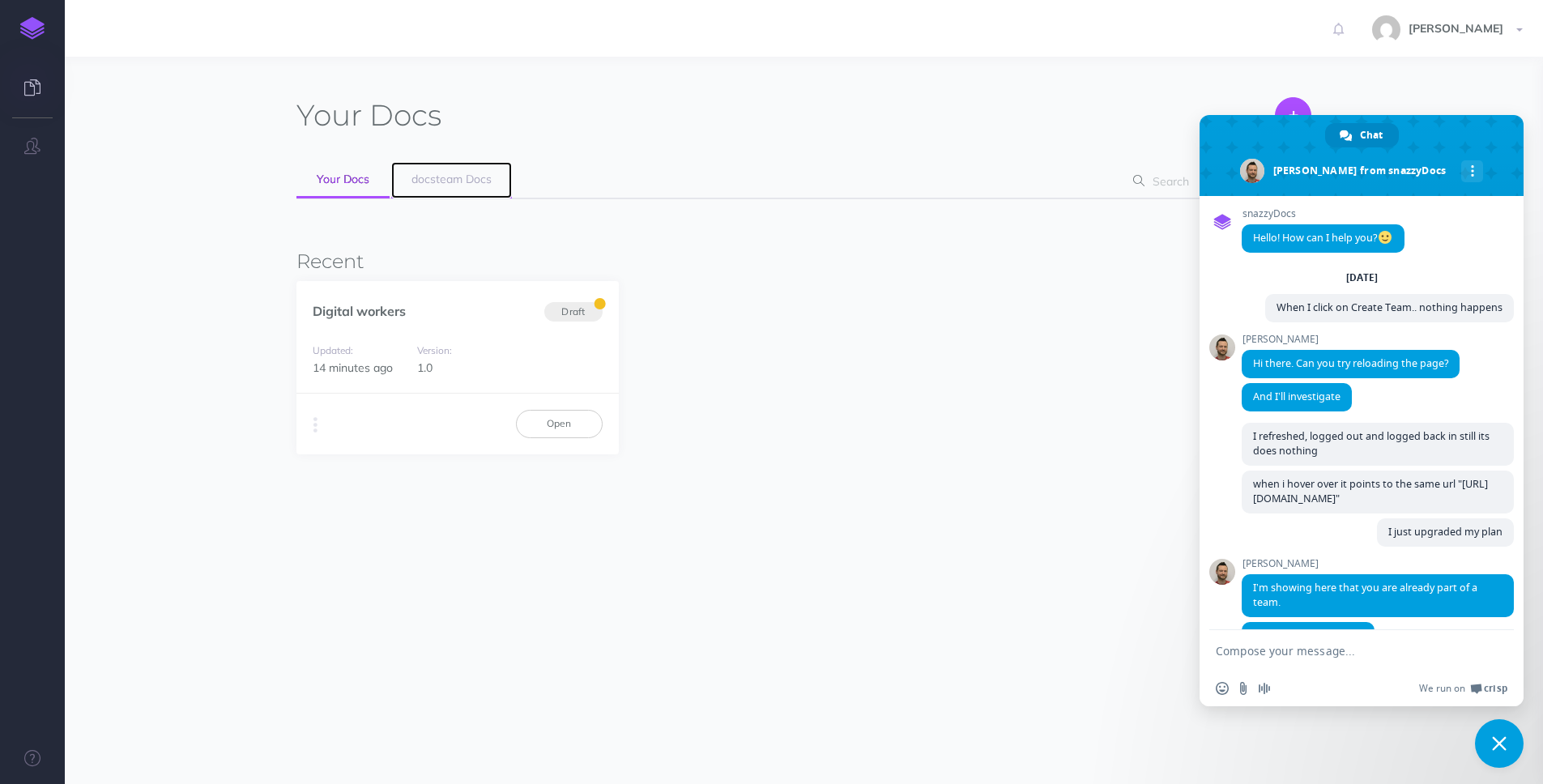
scroll to position [315, 0]
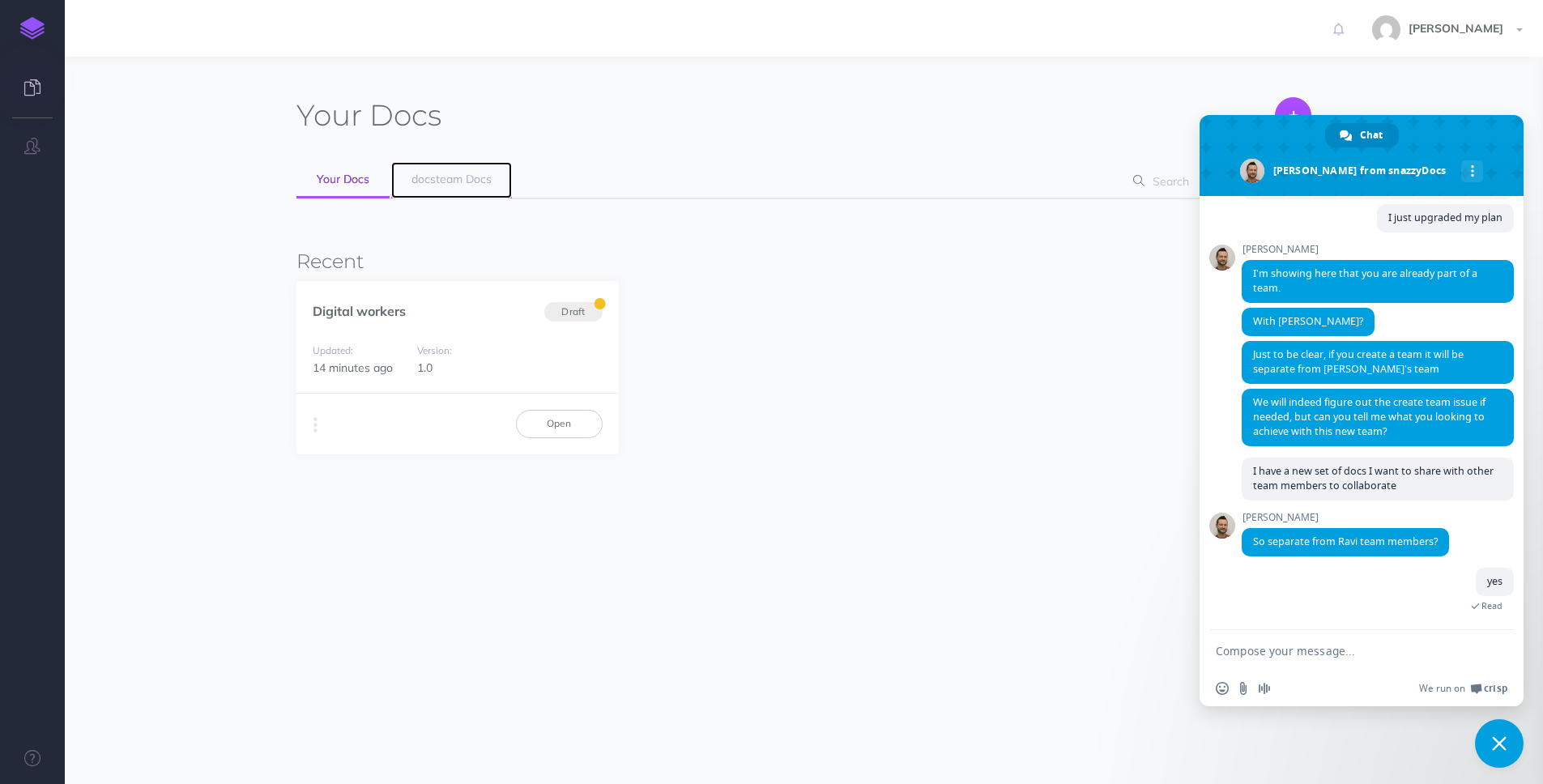
click at [466, 178] on span "docsteam Docs" at bounding box center [451, 179] width 80 height 15
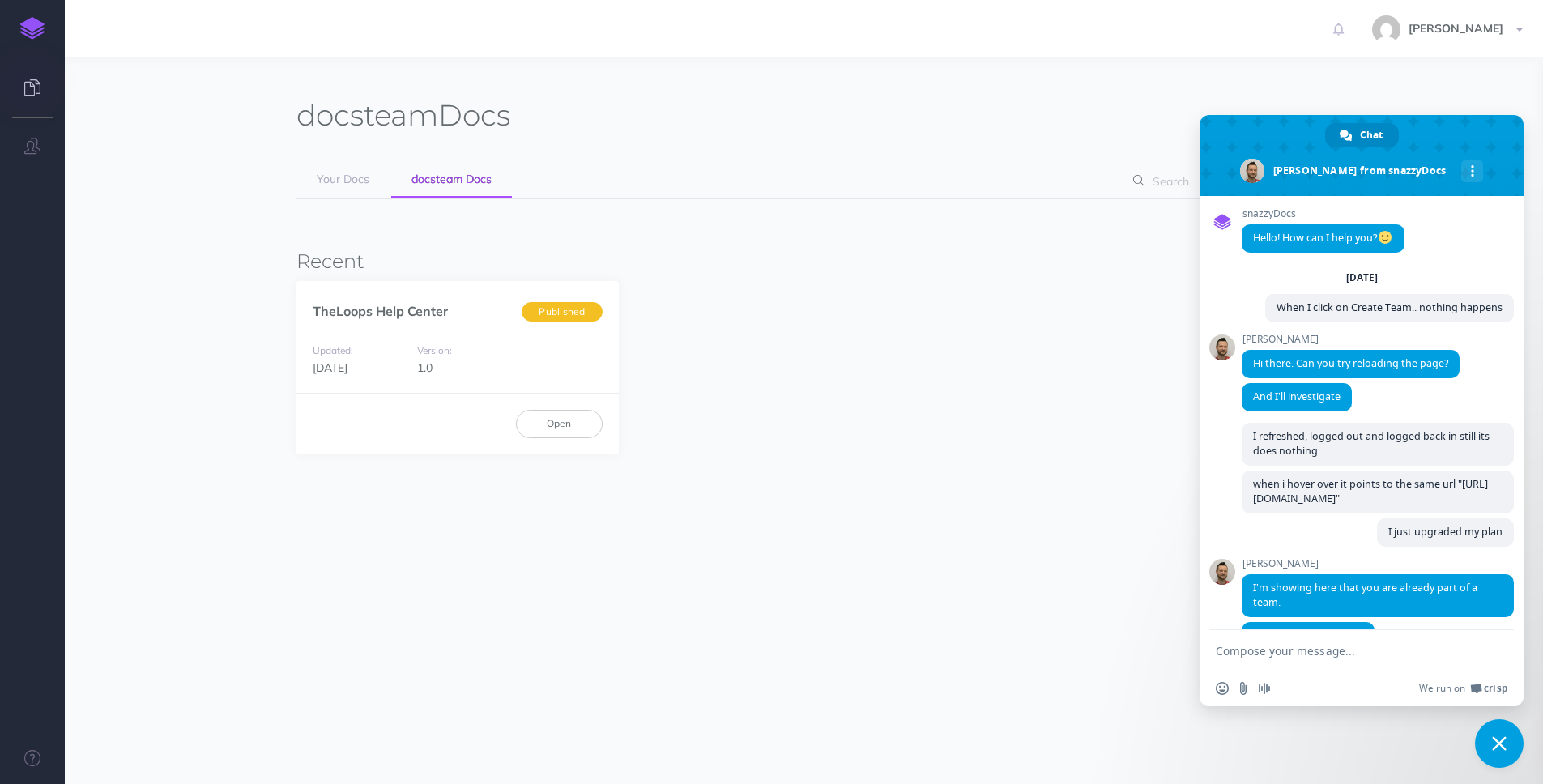
scroll to position [315, 0]
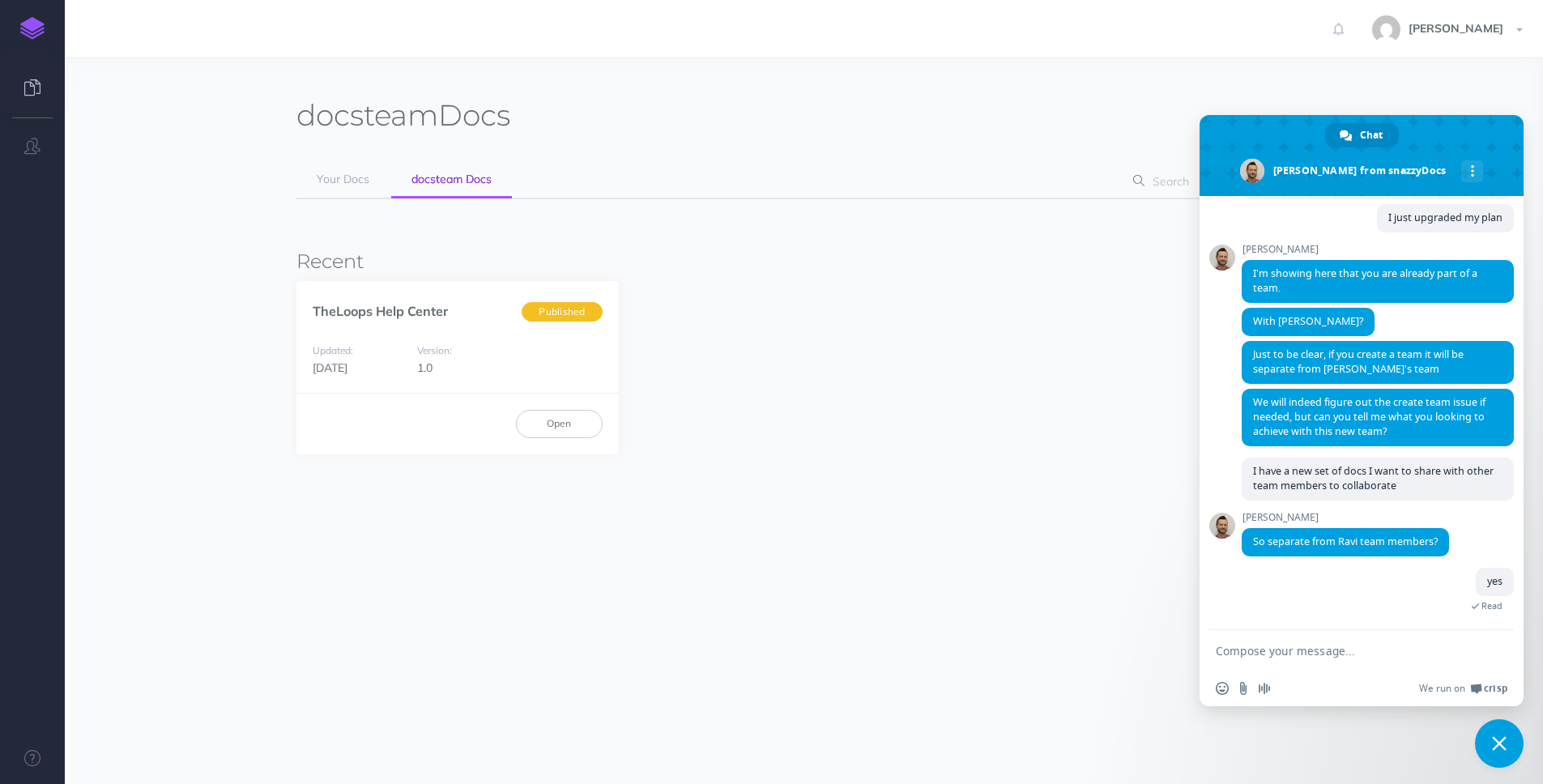
click at [1295, 654] on textarea "Compose your message..." at bounding box center [1344, 651] width 256 height 15
type textarea "d"
type textarea "The docsteam docs have TheLoops help center"
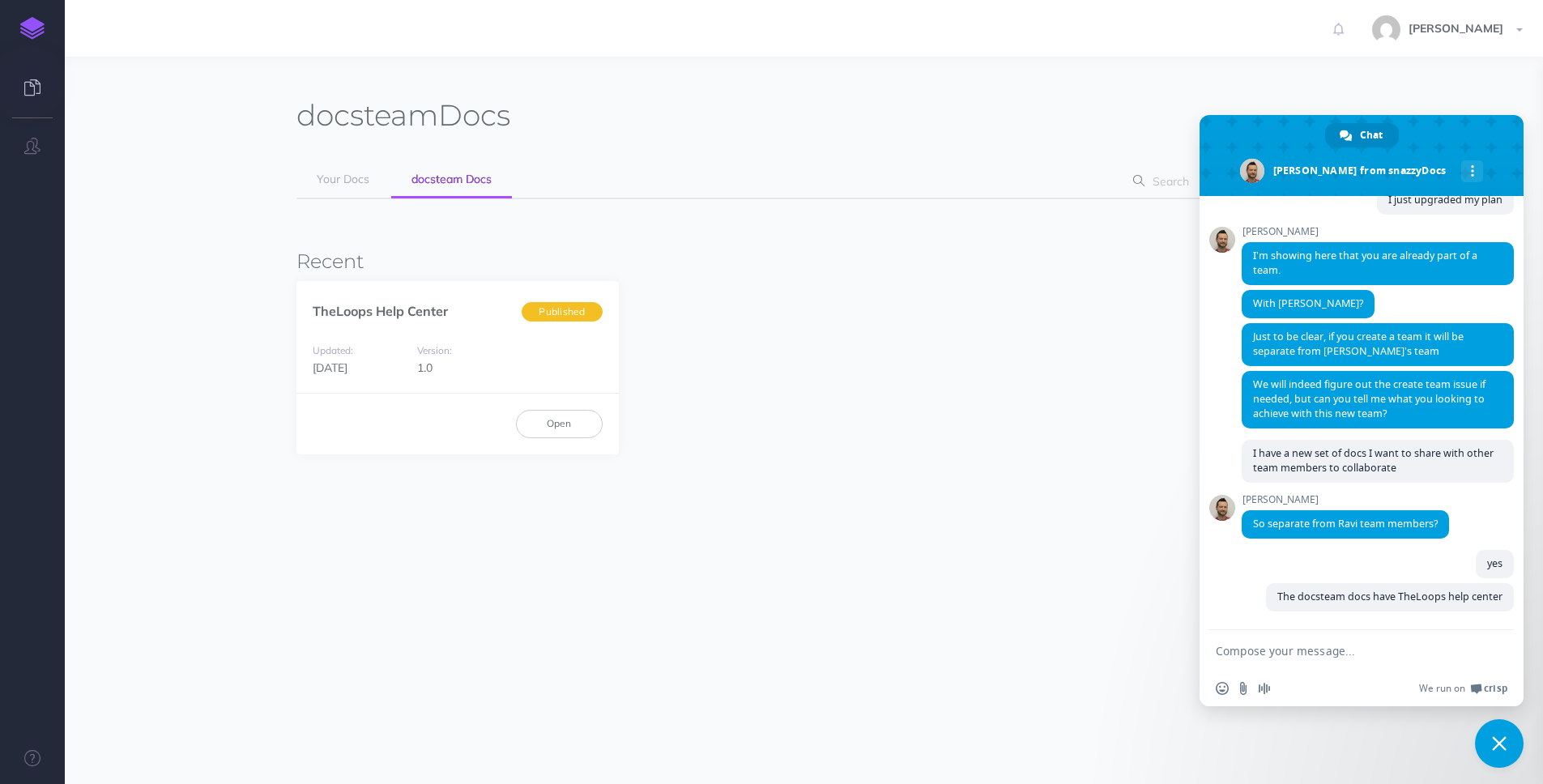
scroll to position [348, 0]
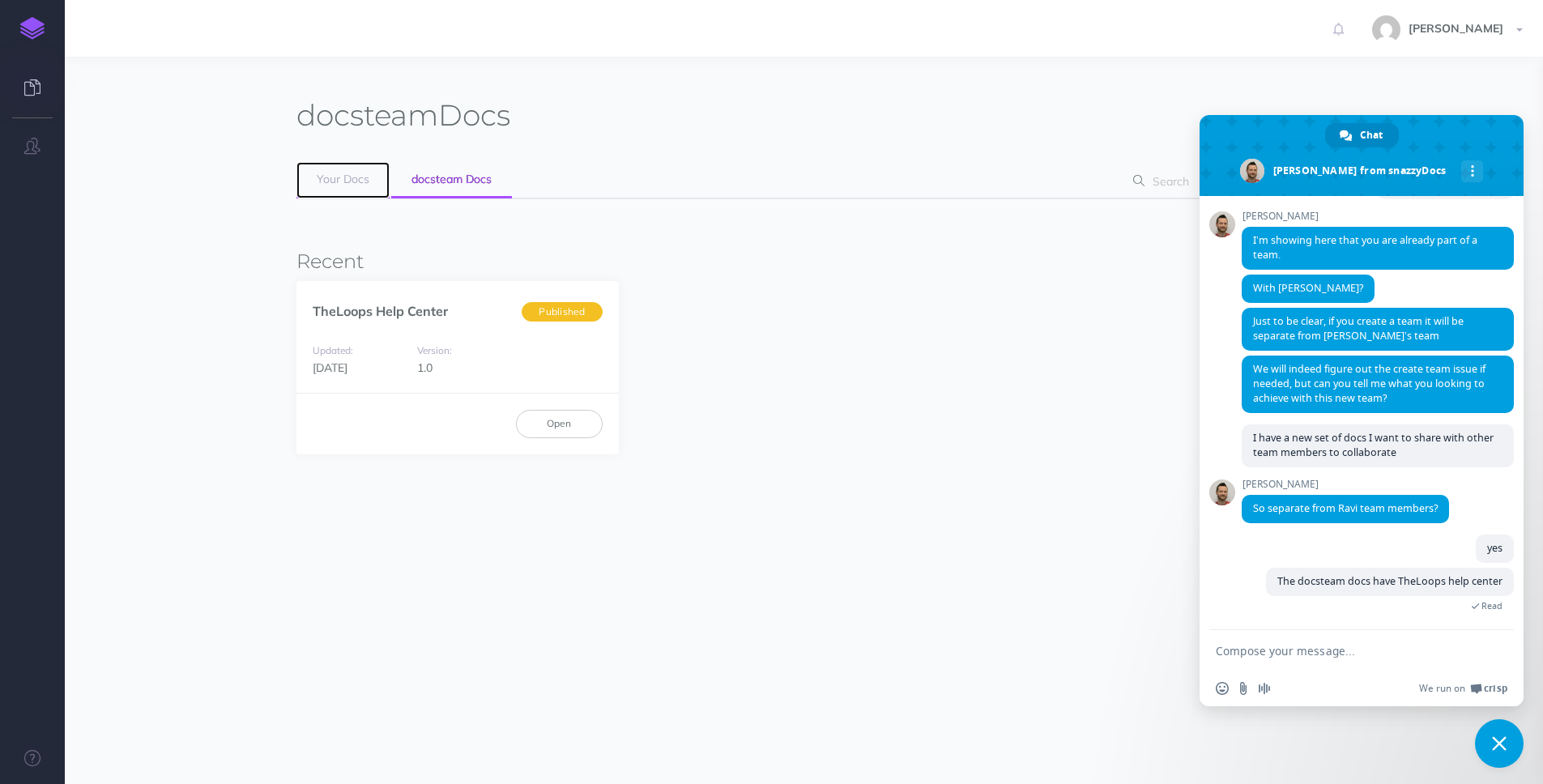
click at [309, 182] on link "Your Docs" at bounding box center [343, 180] width 93 height 36
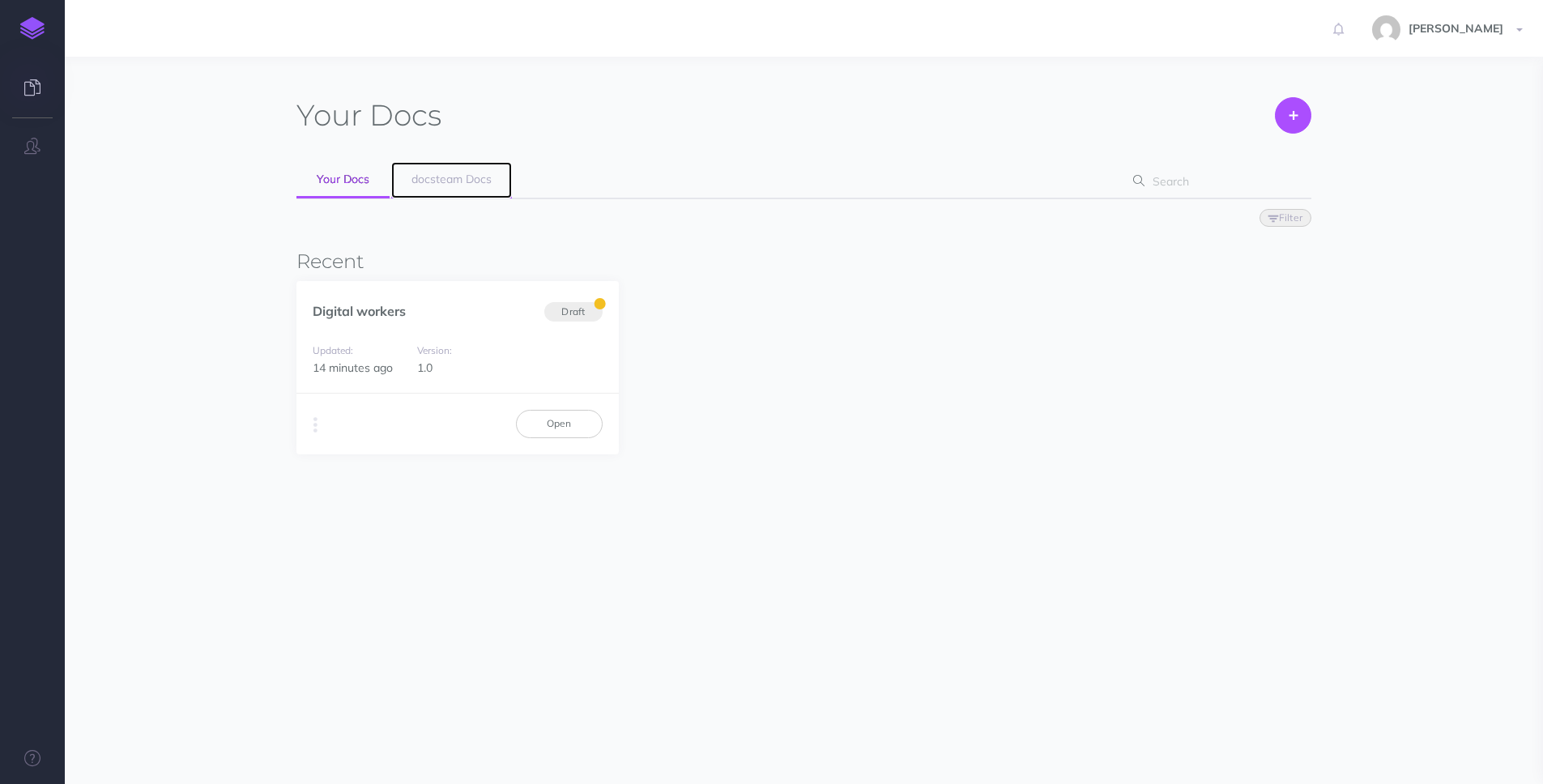
click at [448, 178] on span "docsteam Docs" at bounding box center [451, 179] width 80 height 15
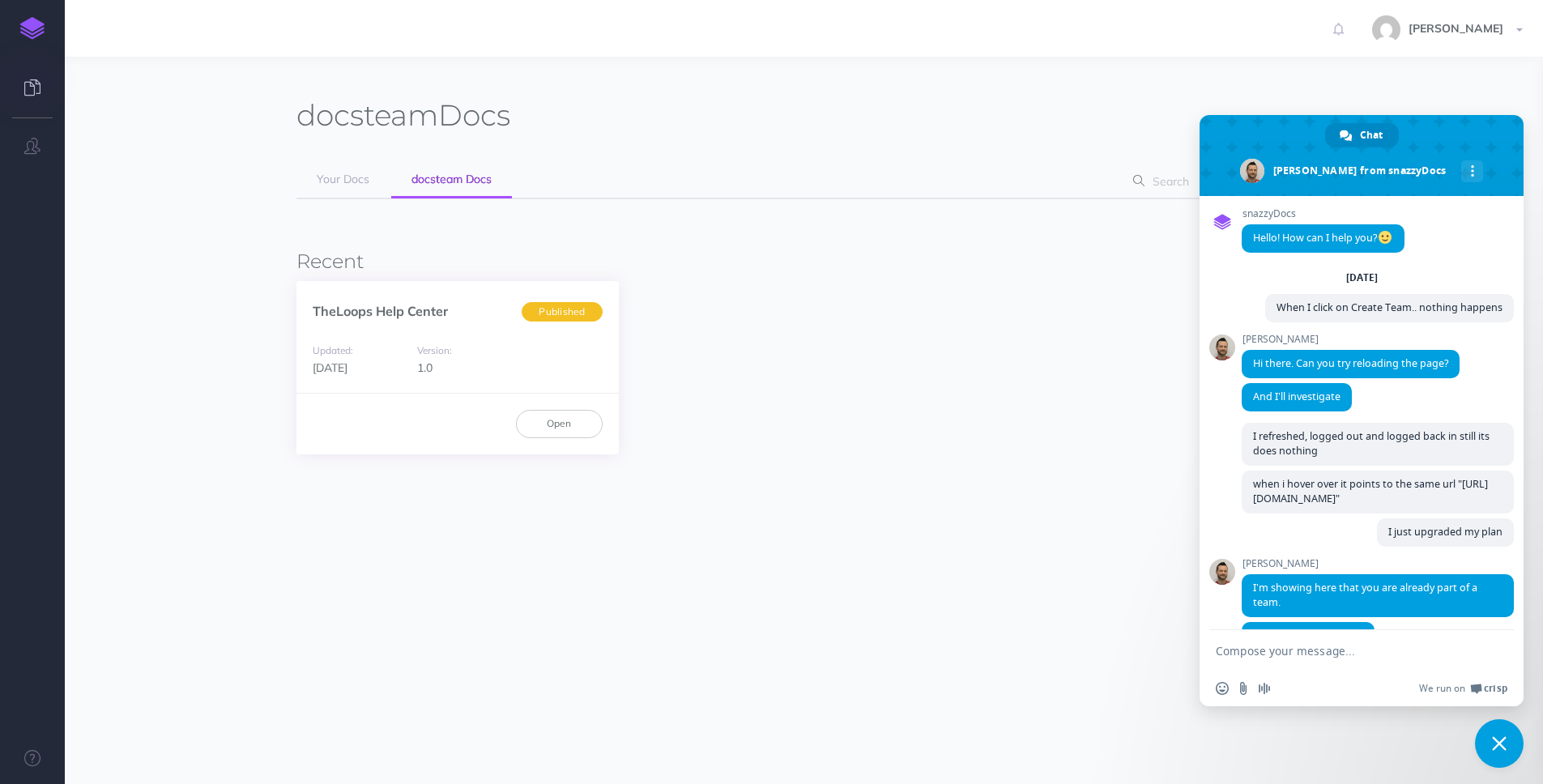
scroll to position [332, 0]
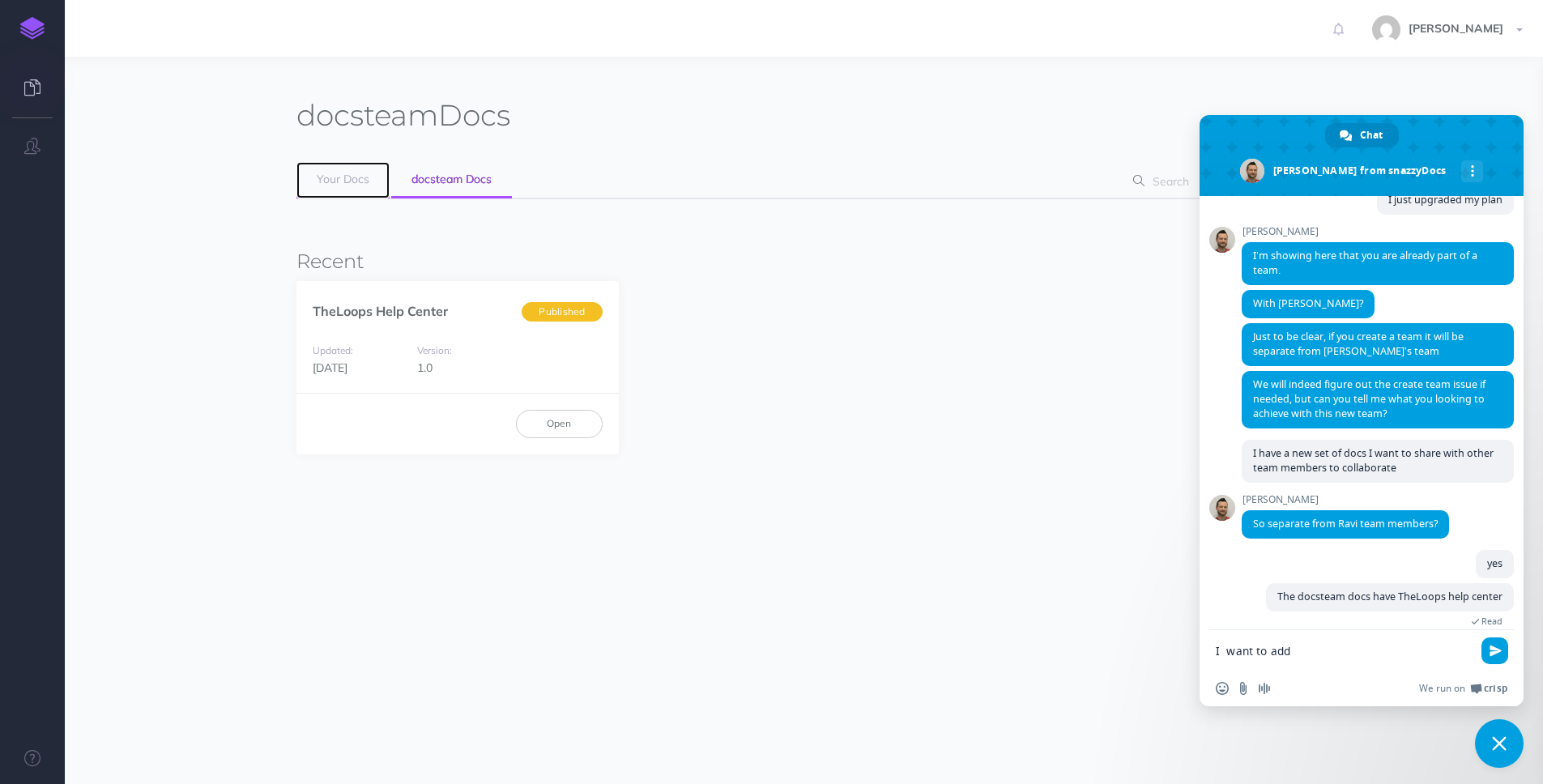
type textarea "I want to add"
click at [334, 170] on link "Your Docs" at bounding box center [343, 180] width 93 height 36
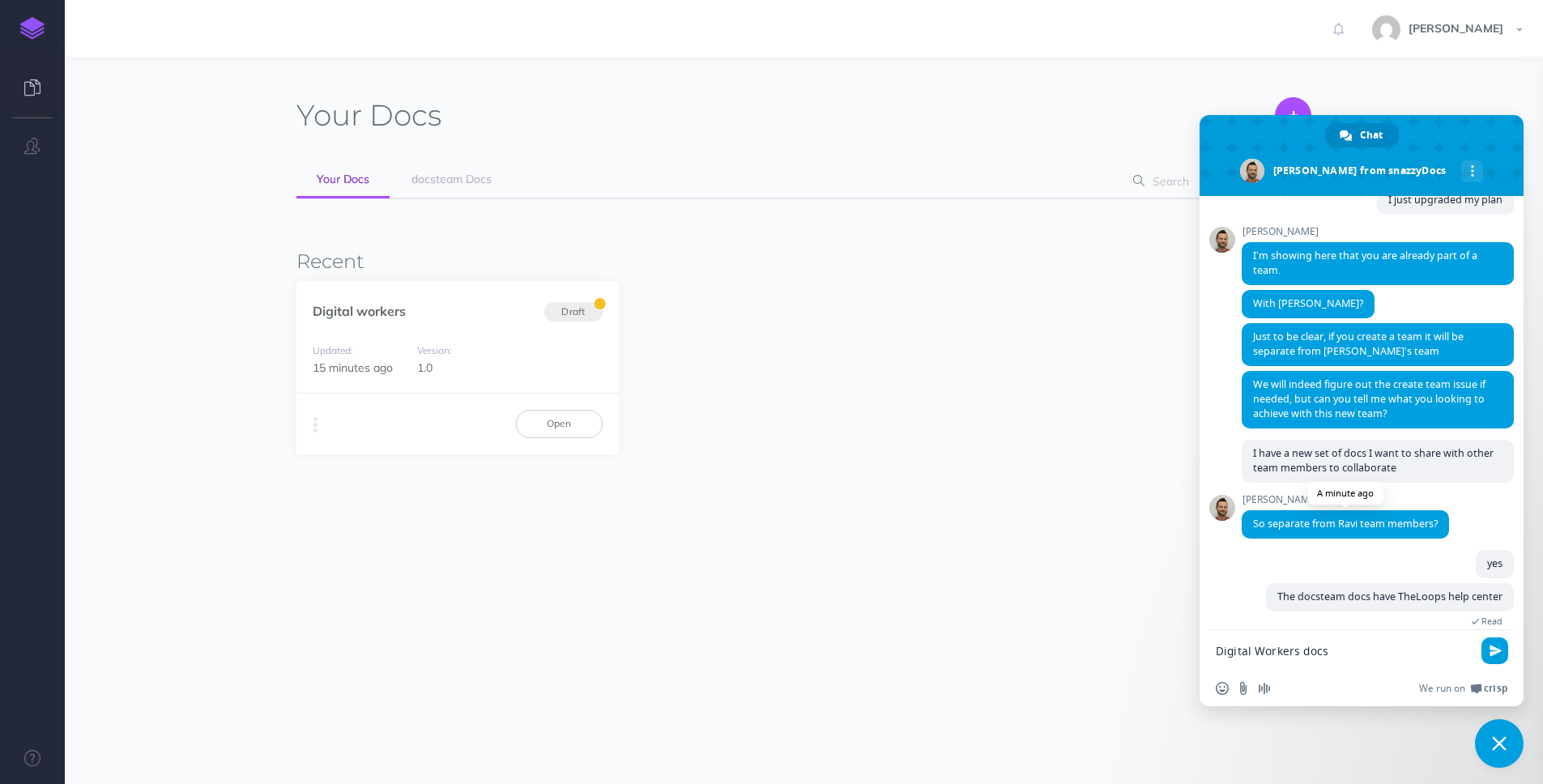
scroll to position [348, 0]
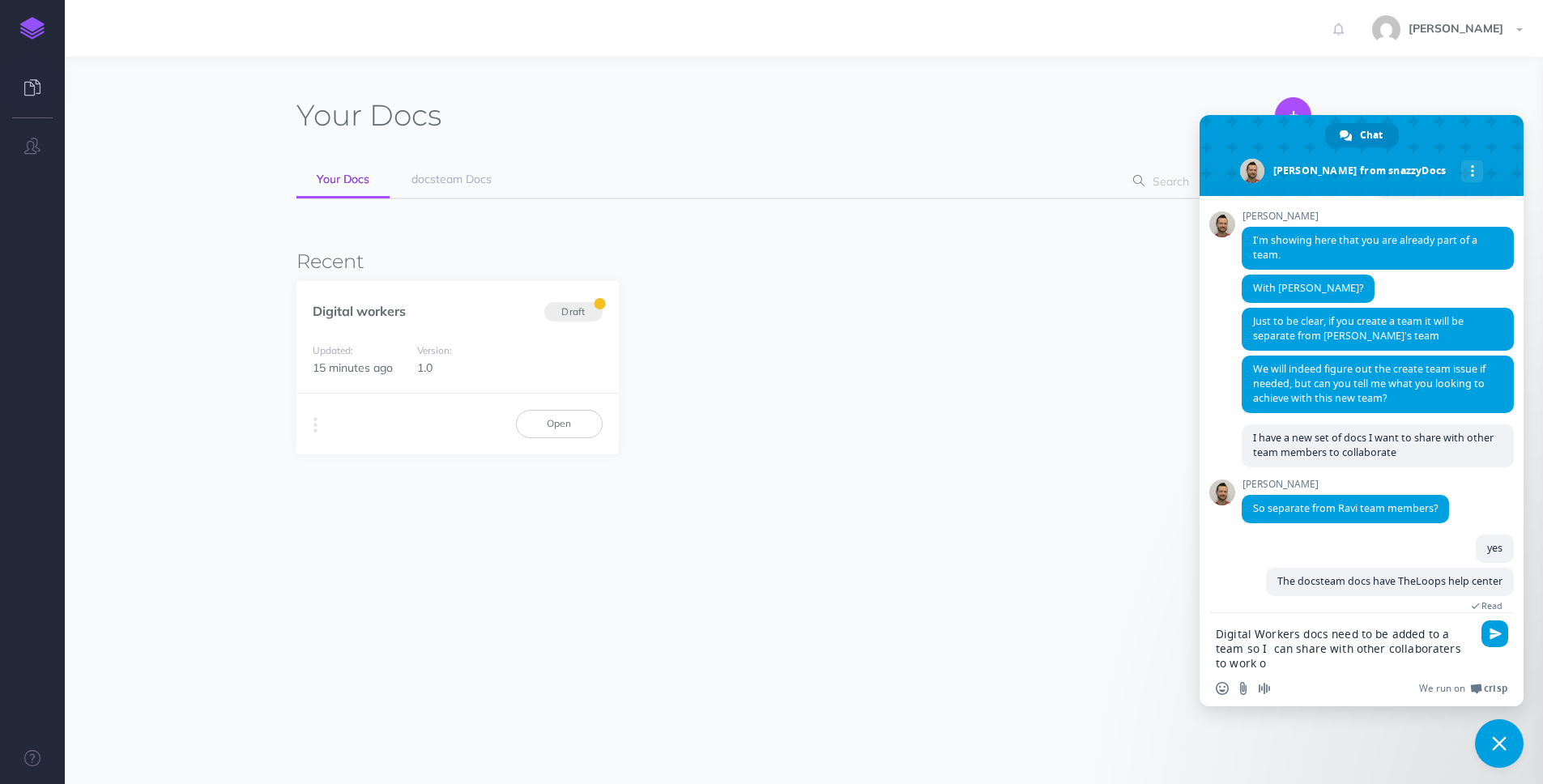
type textarea "Digital Workers docs need to be added to a team so I can share with other colla…"
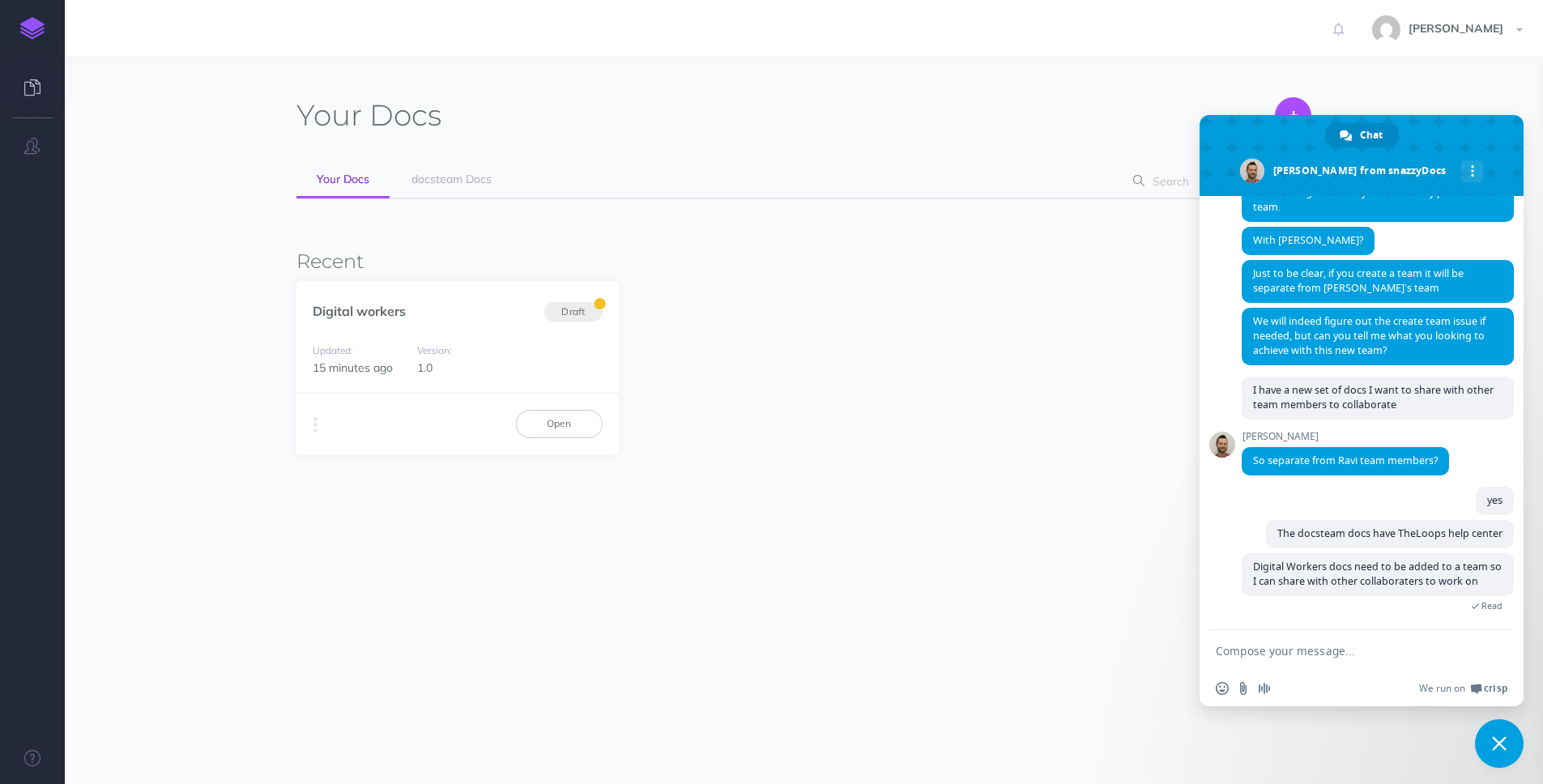
scroll to position [442, 0]
